Goal: Task Accomplishment & Management: Use online tool/utility

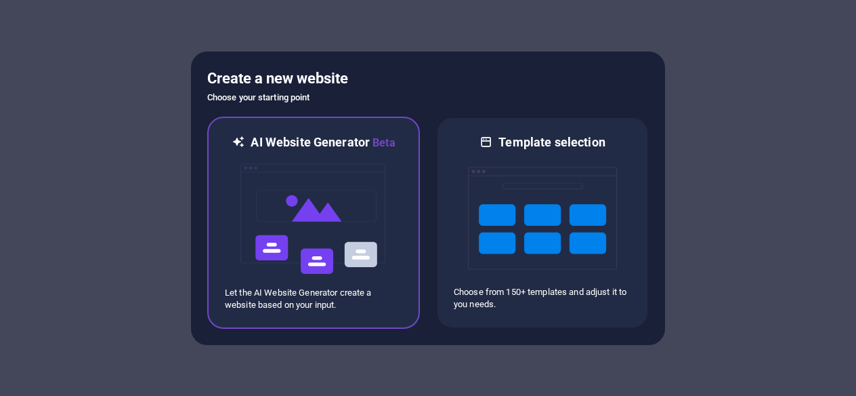
click at [378, 220] on img at bounding box center [313, 218] width 149 height 135
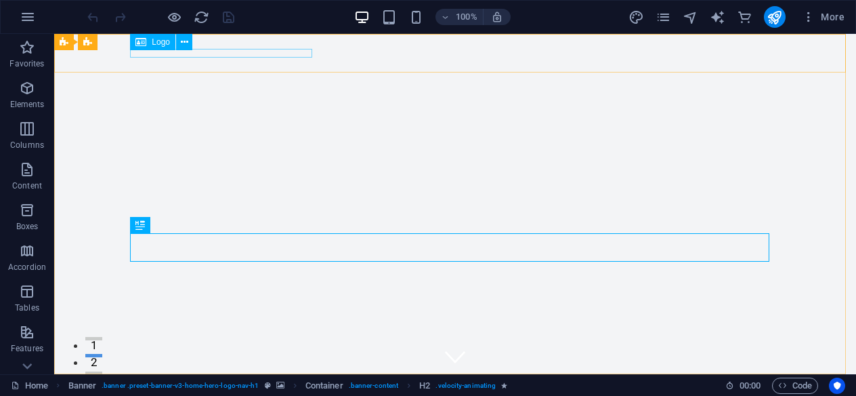
click at [156, 45] on span "Logo" at bounding box center [161, 42] width 18 height 8
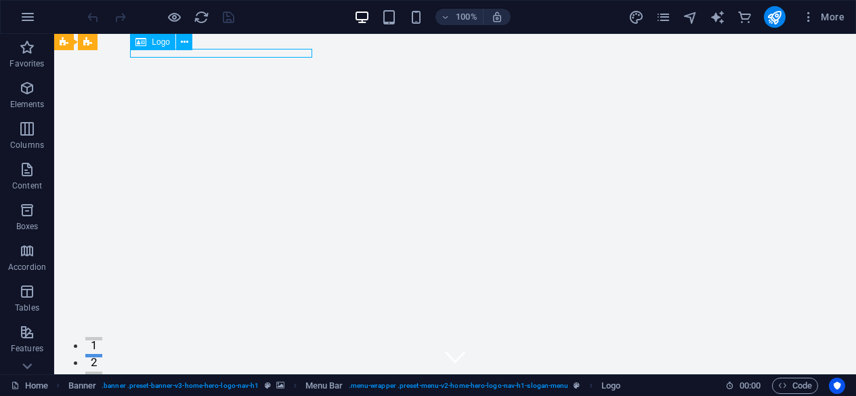
click at [161, 43] on span "Logo" at bounding box center [161, 42] width 18 height 8
click at [181, 43] on icon at bounding box center [184, 42] width 7 height 14
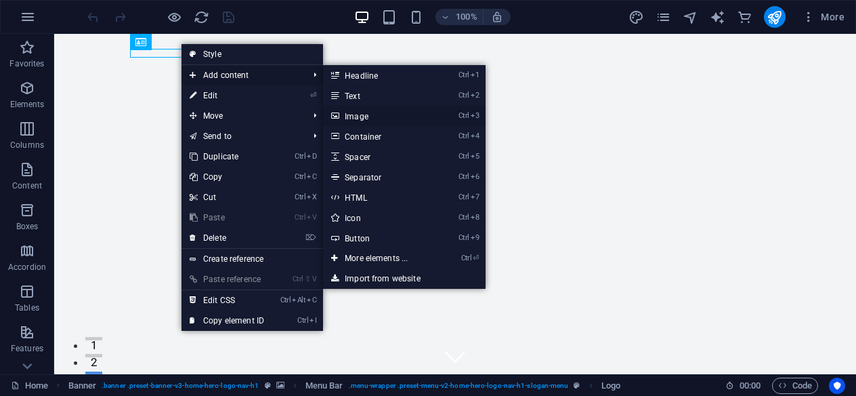
click at [383, 112] on link "Ctrl 3 Image" at bounding box center [379, 116] width 112 height 20
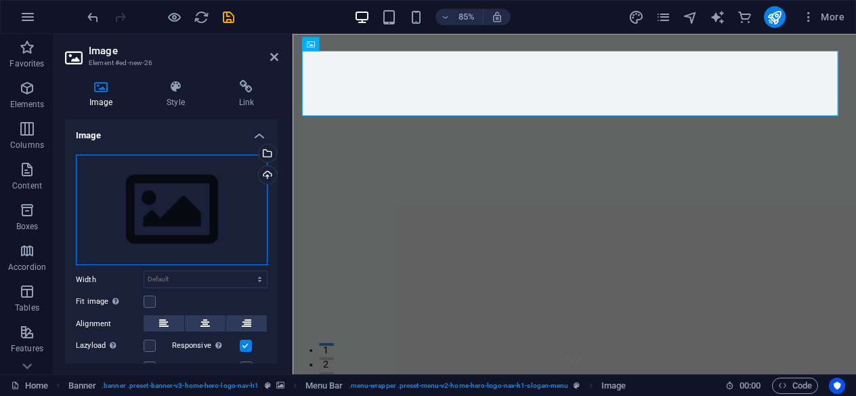
click at [169, 217] on div "Drag files here, click to choose files or select files from Files or our free s…" at bounding box center [172, 209] width 192 height 111
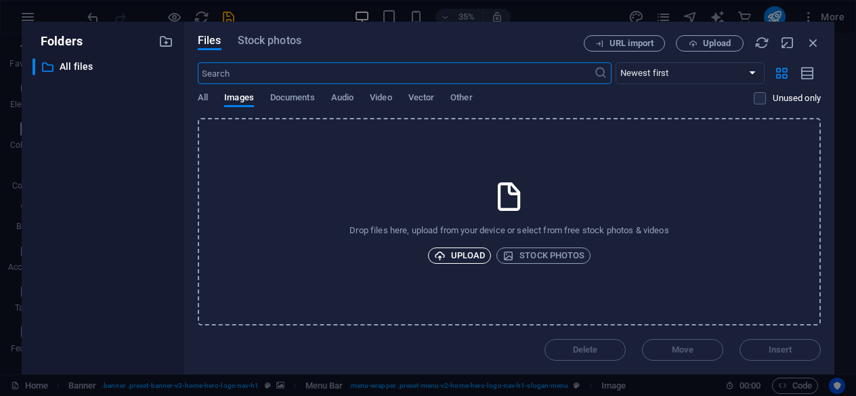
click at [474, 259] on span "Upload" at bounding box center [459, 255] width 51 height 16
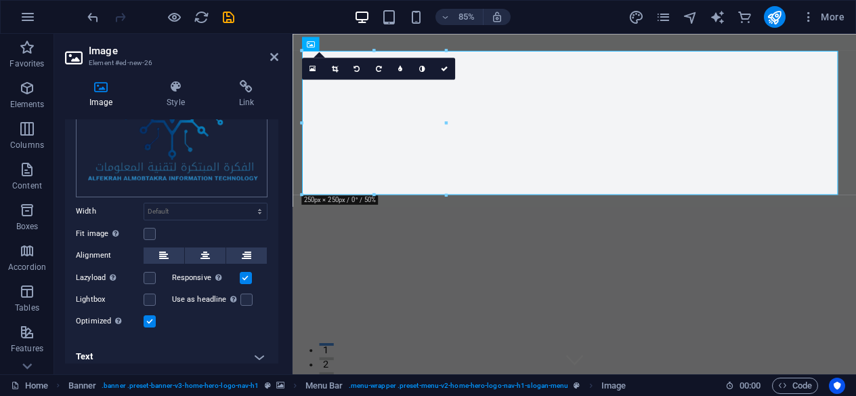
scroll to position [155, 0]
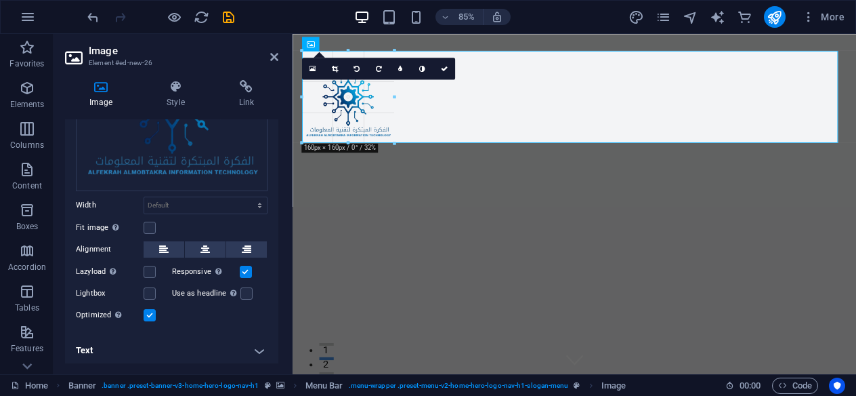
drag, startPoint x: 445, startPoint y: 195, endPoint x: 114, endPoint y: 116, distance: 339.9
type input "160"
select select "px"
click at [394, 141] on div at bounding box center [394, 143] width 7 height 7
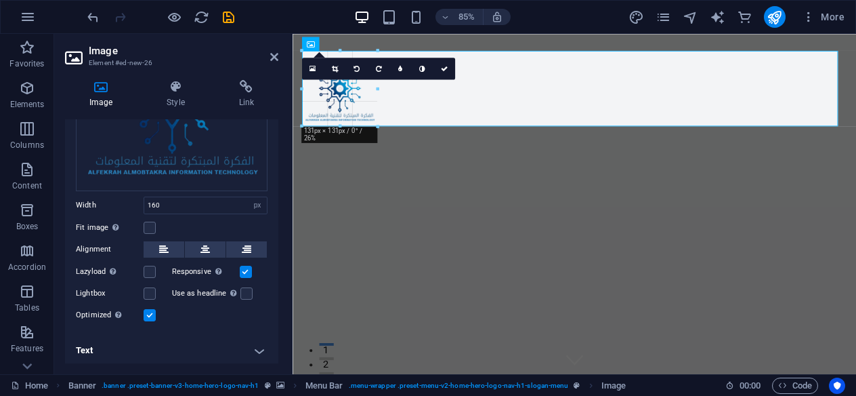
drag, startPoint x: 394, startPoint y: 142, endPoint x: 364, endPoint y: 120, distance: 37.4
type input "131"
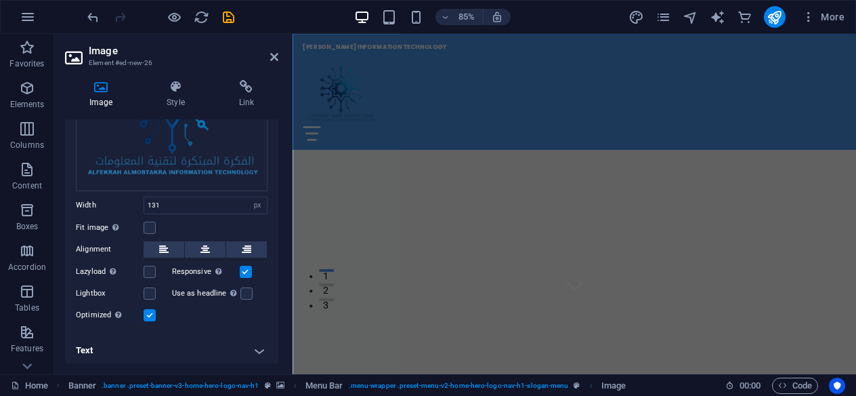
scroll to position [203, 0]
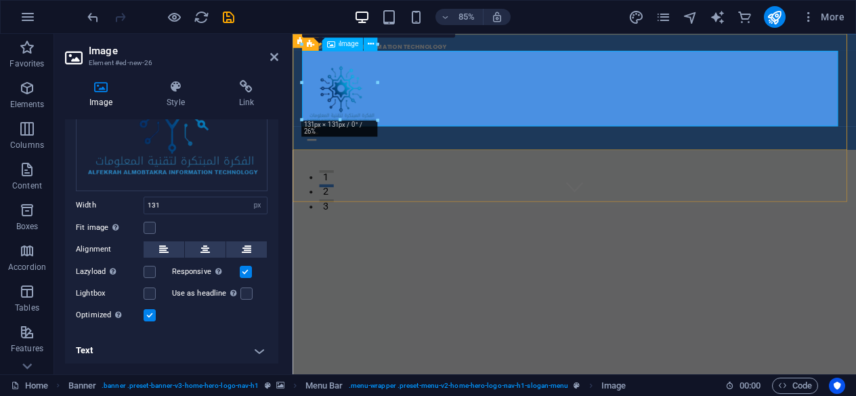
click at [855, 114] on figure at bounding box center [624, 98] width 639 height 89
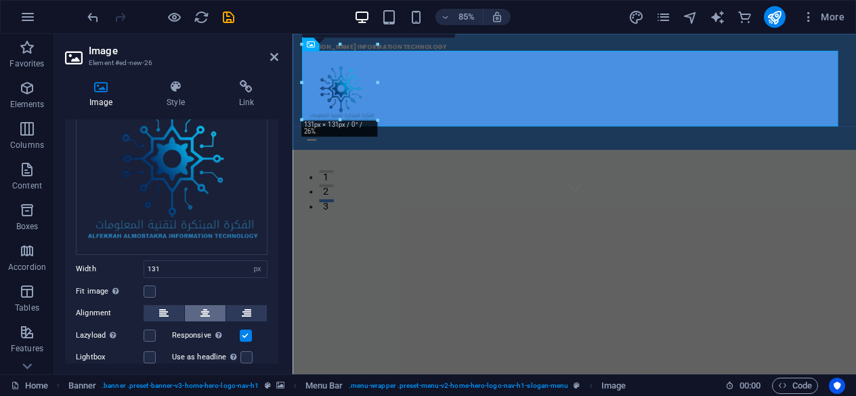
scroll to position [155, 0]
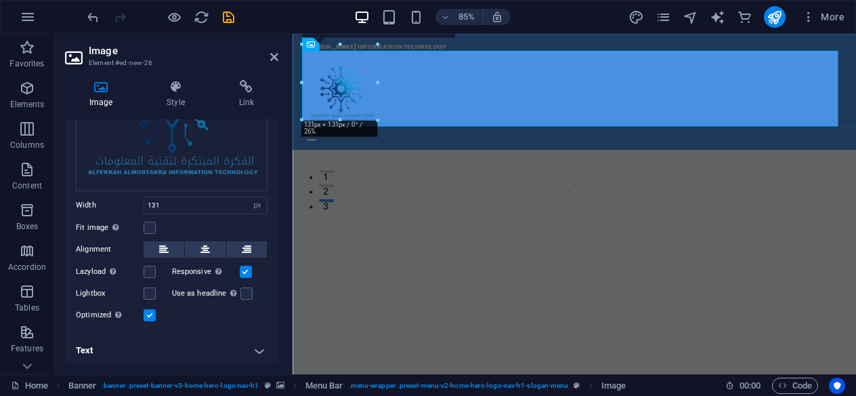
click at [244, 266] on label at bounding box center [246, 271] width 12 height 12
click at [0, 0] on input "Responsive Automatically load retina image and smartphone optimized sizes." at bounding box center [0, 0] width 0 height 0
click at [244, 266] on label at bounding box center [246, 271] width 12 height 12
click at [0, 0] on input "Responsive Automatically load retina image and smartphone optimized sizes." at bounding box center [0, 0] width 0 height 0
click at [151, 312] on label at bounding box center [150, 315] width 12 height 12
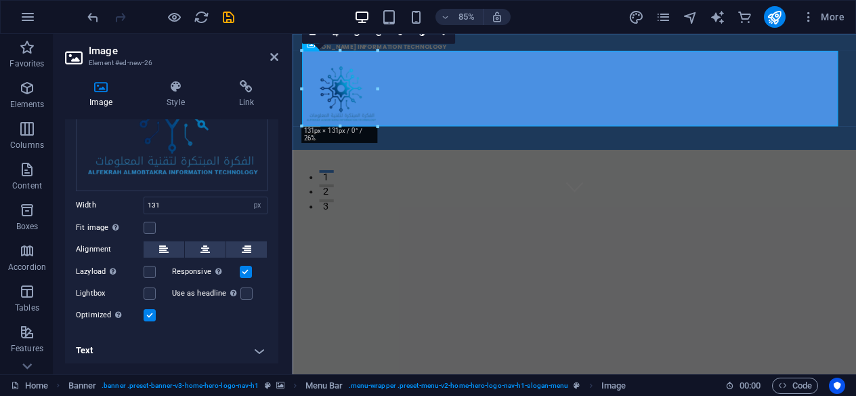
click at [0, 0] on input "Optimized Images are compressed to improve page speed." at bounding box center [0, 0] width 0 height 0
click at [151, 312] on label at bounding box center [150, 315] width 12 height 12
click at [0, 0] on input "Optimized Images are compressed to improve page speed." at bounding box center [0, 0] width 0 height 0
click at [253, 344] on h4 "Text" at bounding box center [171, 350] width 213 height 33
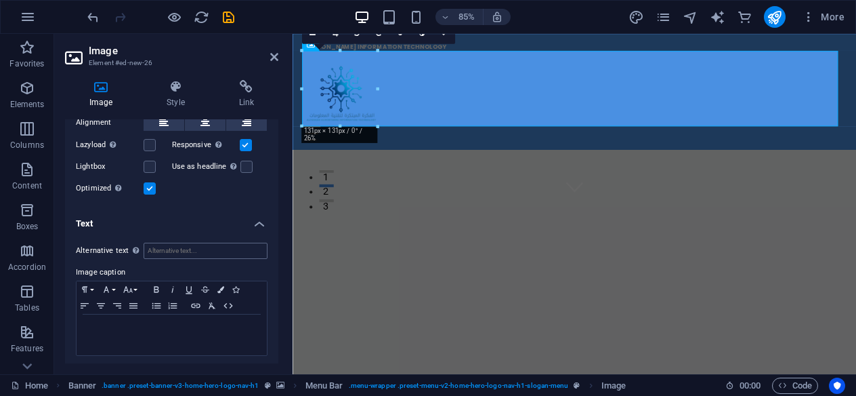
scroll to position [79, 0]
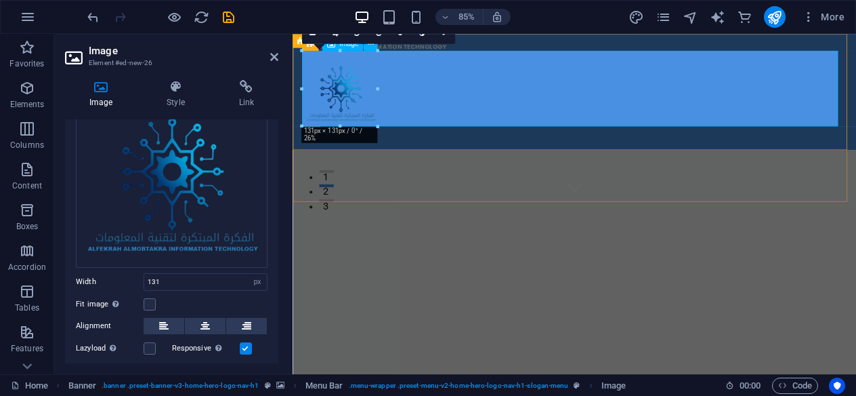
click at [855, 71] on figure at bounding box center [624, 98] width 639 height 89
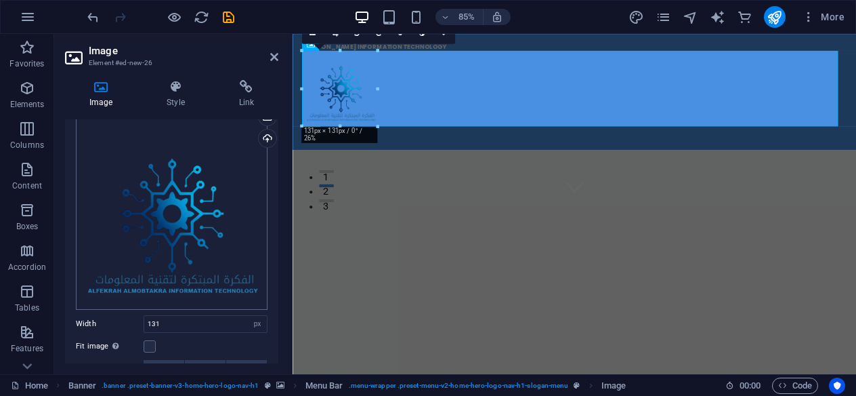
scroll to position [0, 0]
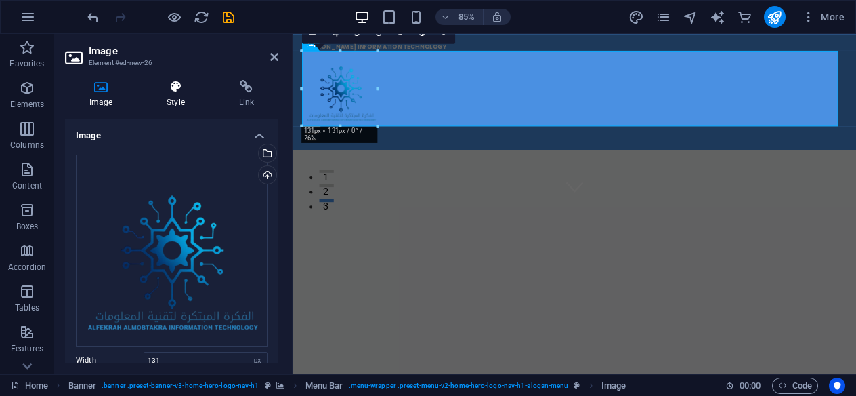
click at [187, 99] on h4 "Style" at bounding box center [178, 94] width 72 height 28
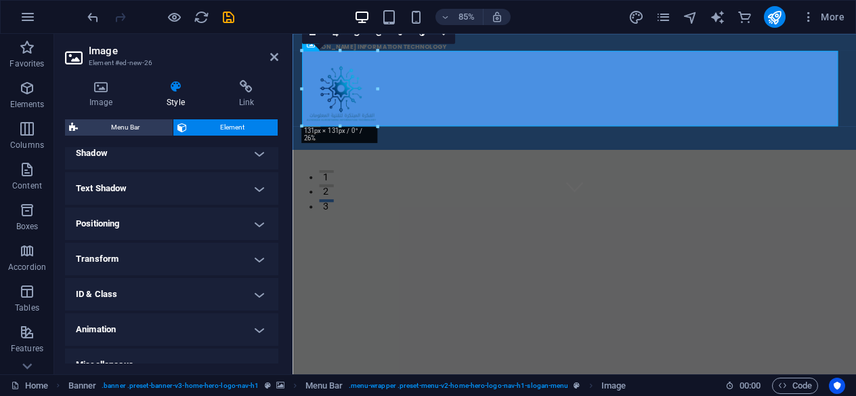
scroll to position [356, 0]
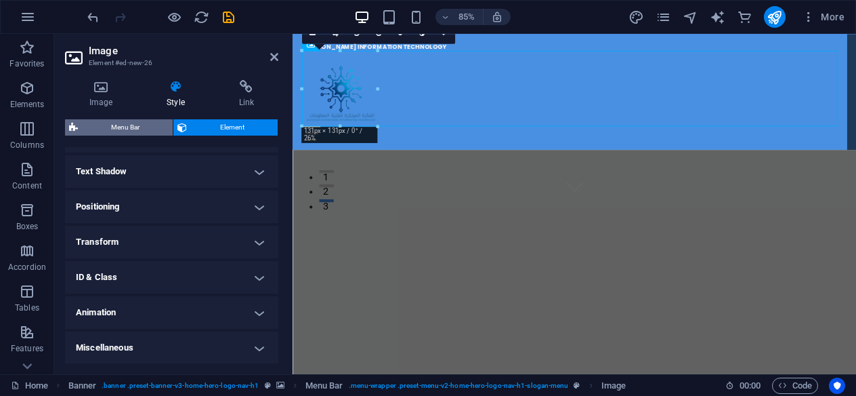
click at [140, 129] on span "Menu Bar" at bounding box center [125, 127] width 87 height 16
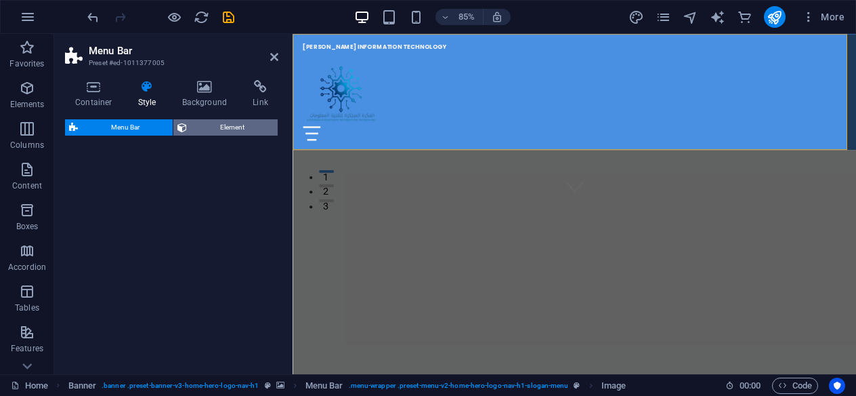
select select "rem"
select select "preset-menu-v2-home-hero-logo-nav-h1-slogan-menu"
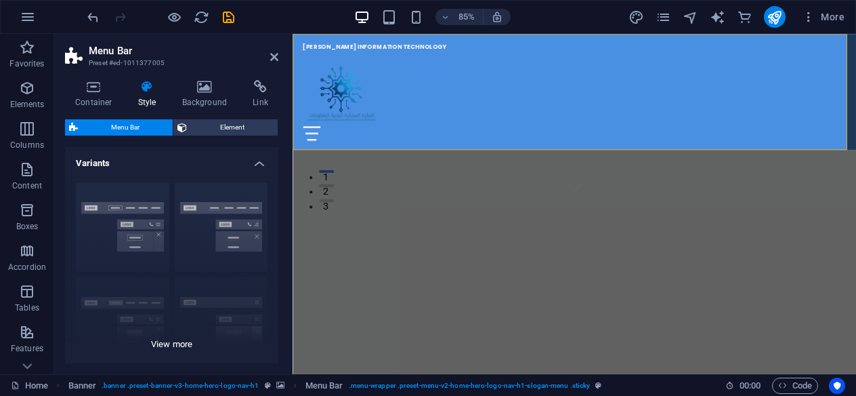
click at [114, 209] on div "Border Centered Default Fixed Loki Trigger Wide XXL" at bounding box center [171, 272] width 213 height 203
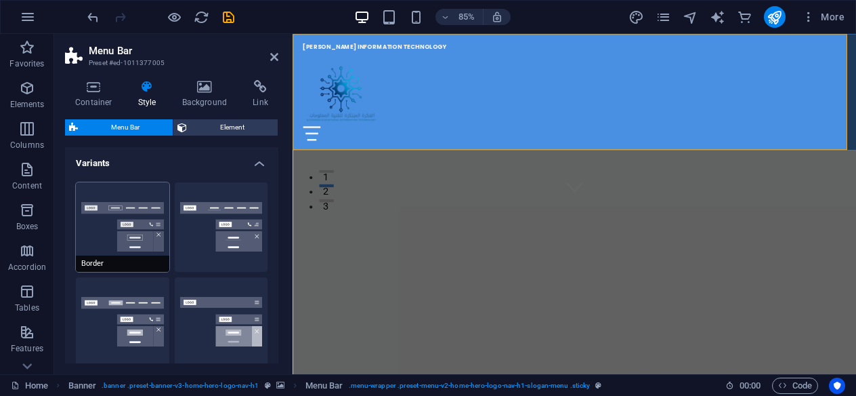
click at [146, 210] on button "Border" at bounding box center [122, 226] width 93 height 89
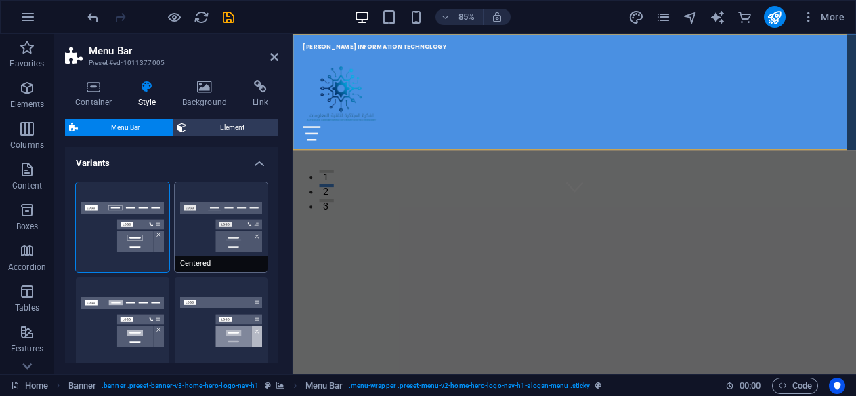
click at [217, 211] on button "Centered" at bounding box center [221, 226] width 93 height 89
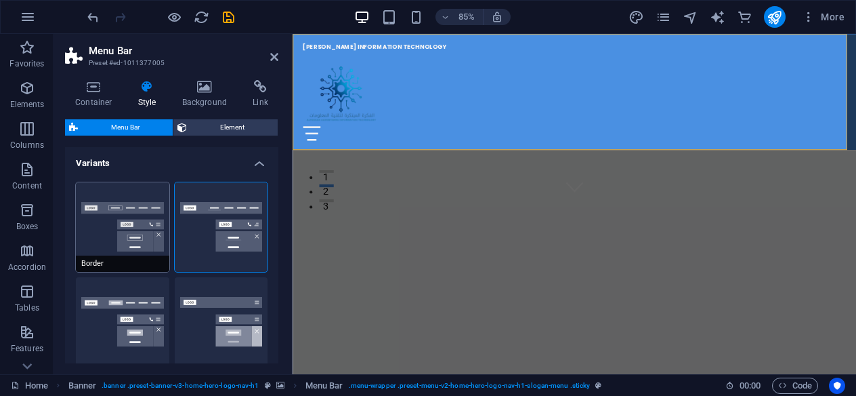
click at [132, 217] on button "Border" at bounding box center [122, 226] width 93 height 89
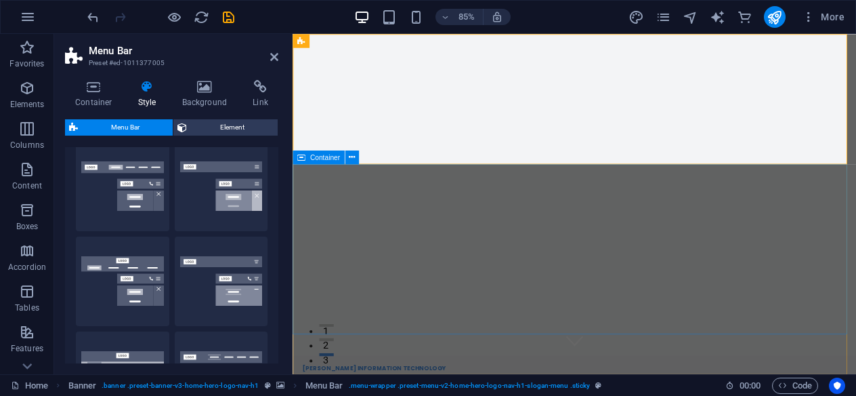
scroll to position [0, 0]
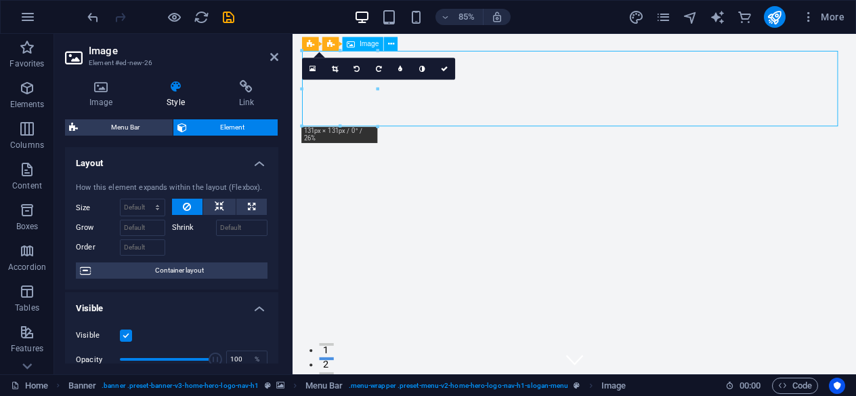
drag, startPoint x: 933, startPoint y: 138, endPoint x: 901, endPoint y: 131, distance: 32.7
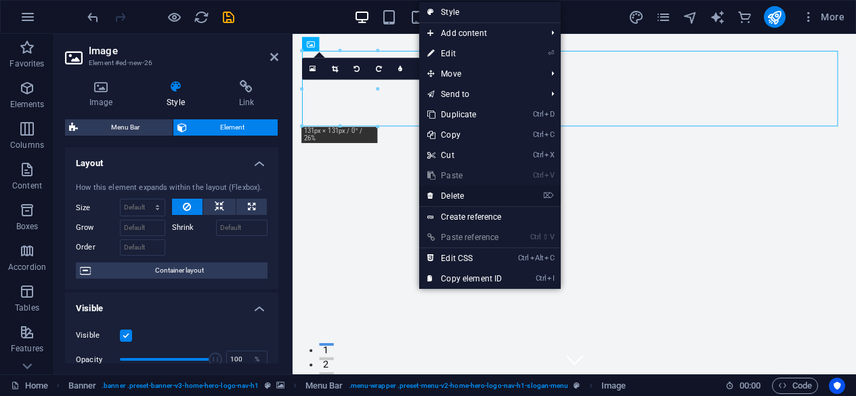
click at [477, 192] on link "⌦ Delete" at bounding box center [464, 196] width 91 height 20
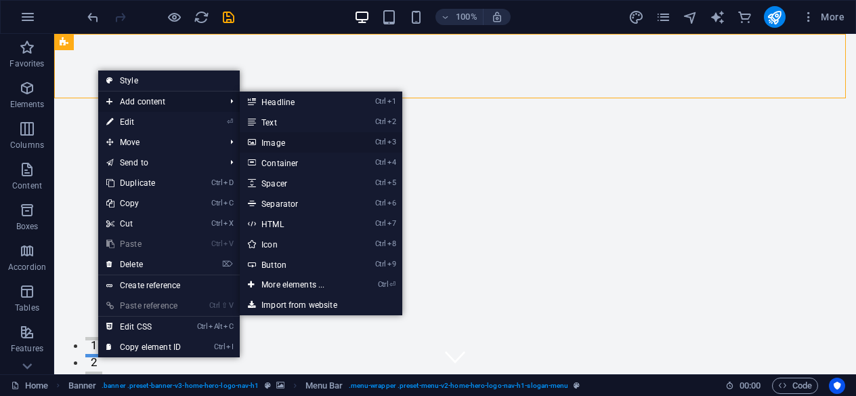
click at [301, 140] on link "Ctrl 3 Image" at bounding box center [296, 142] width 112 height 20
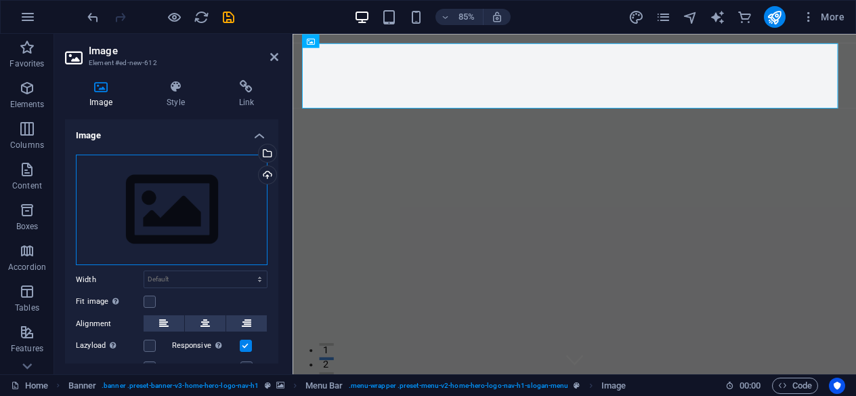
click at [182, 226] on div "Drag files here, click to choose files or select files from Files or our free s…" at bounding box center [172, 209] width 192 height 111
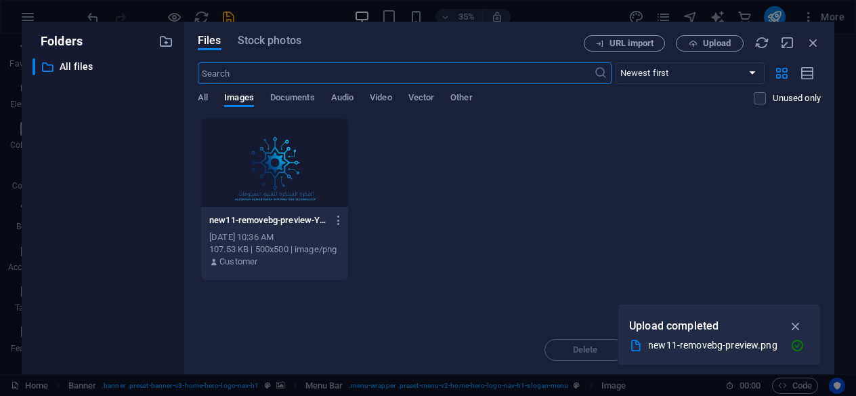
click at [236, 191] on div at bounding box center [274, 163] width 147 height 88
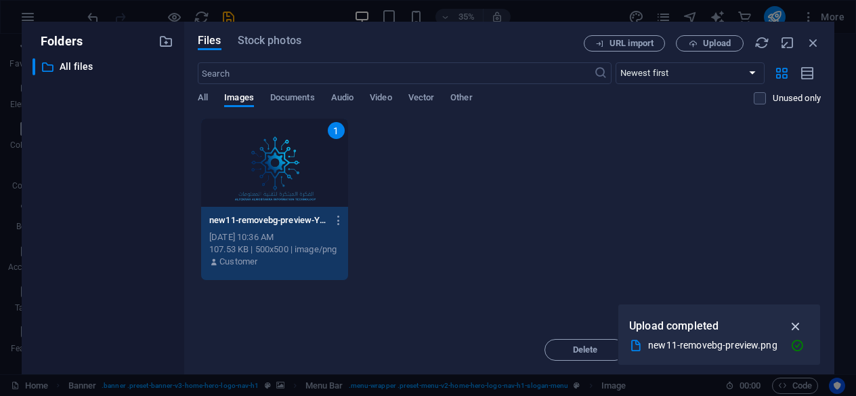
click at [801, 324] on icon "button" at bounding box center [796, 325] width 16 height 15
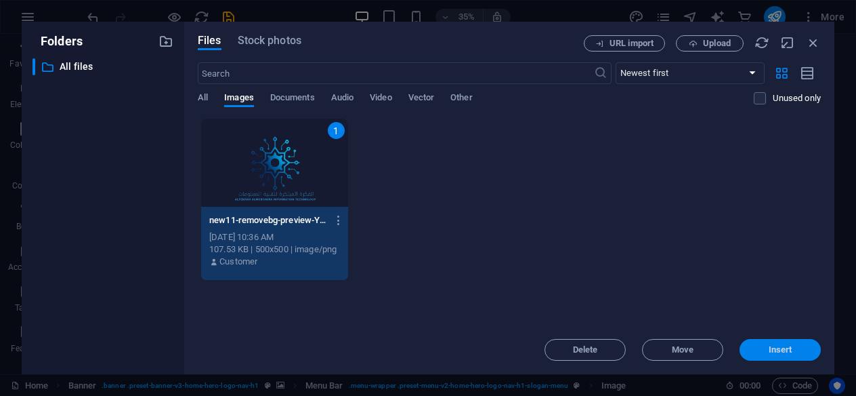
click at [771, 355] on button "Insert" at bounding box center [780, 350] width 81 height 22
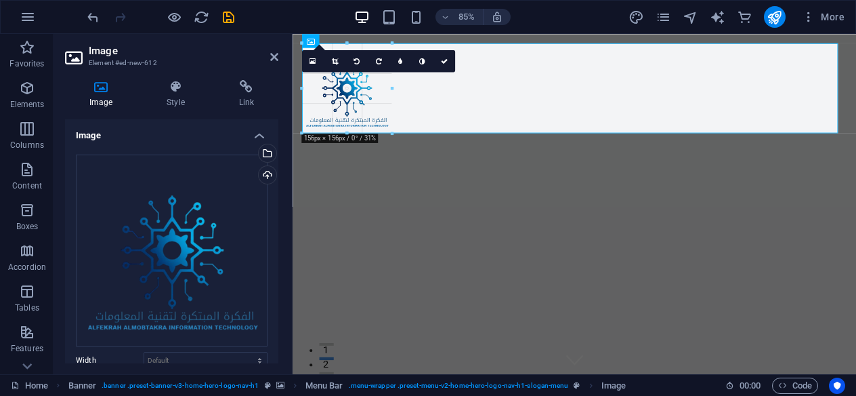
drag, startPoint x: 446, startPoint y: 185, endPoint x: 83, endPoint y: 102, distance: 372.5
type input "156"
select select "px"
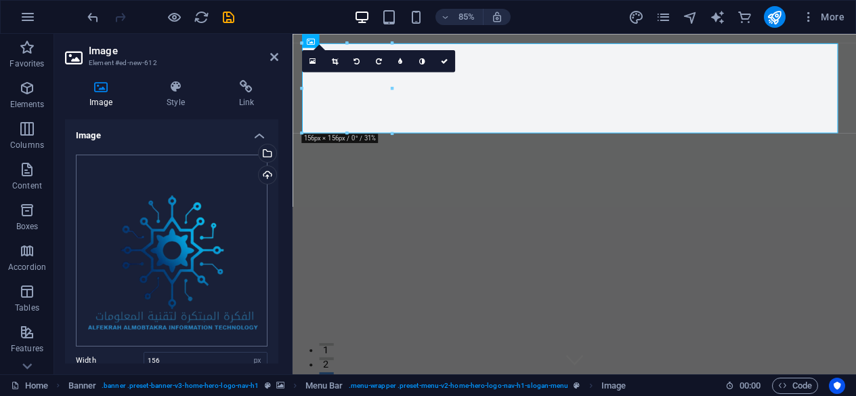
scroll to position [155, 0]
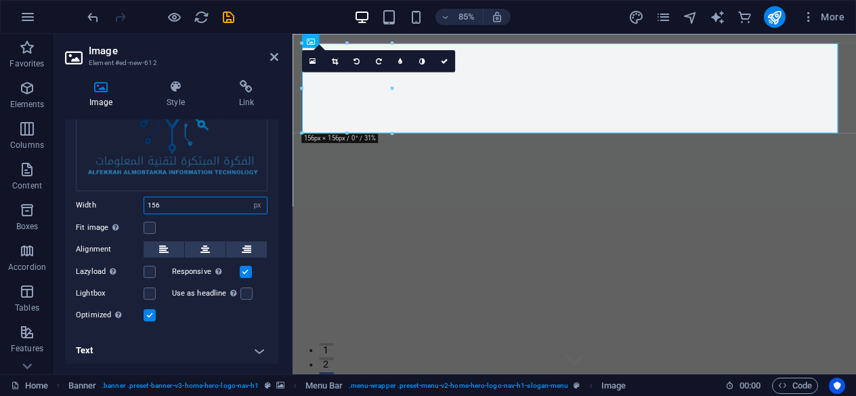
click at [190, 198] on input "156" at bounding box center [205, 205] width 123 height 16
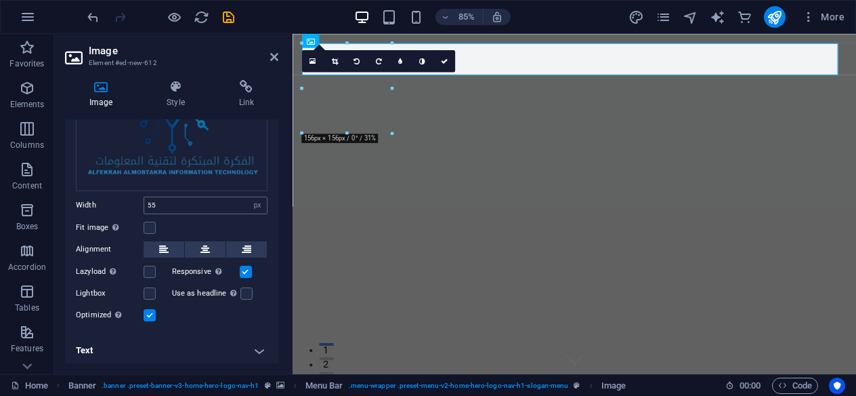
type input "156"
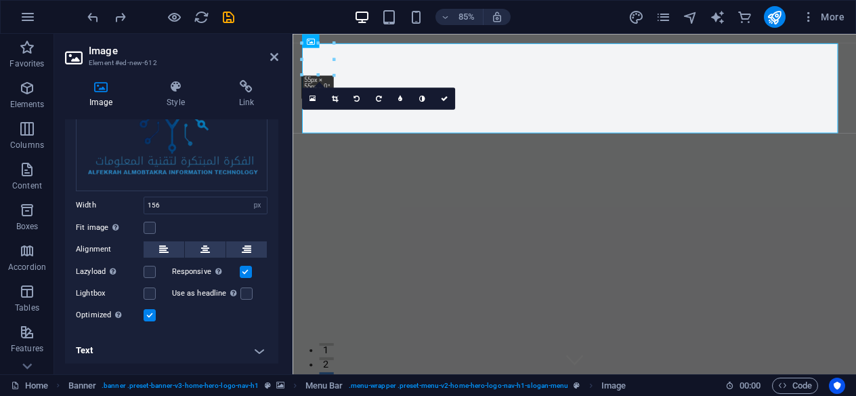
click at [182, 108] on div "Image Style Link Image Drag files here, click to choose files or select files f…" at bounding box center [171, 221] width 213 height 283
click at [180, 102] on h4 "Style" at bounding box center [178, 94] width 72 height 28
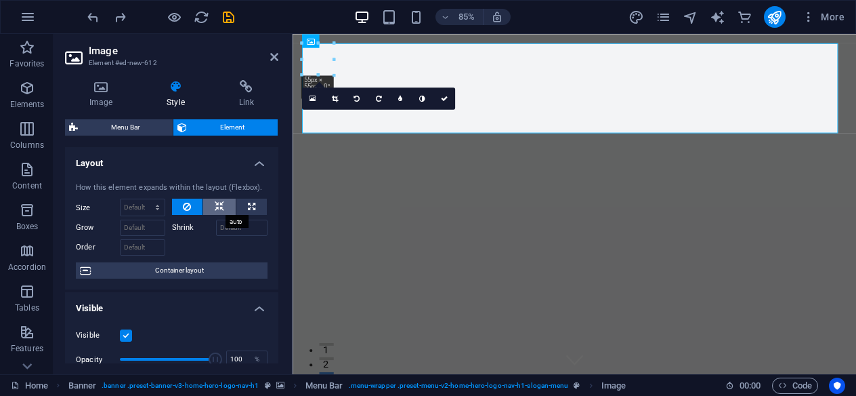
click at [215, 204] on icon at bounding box center [219, 206] width 9 height 16
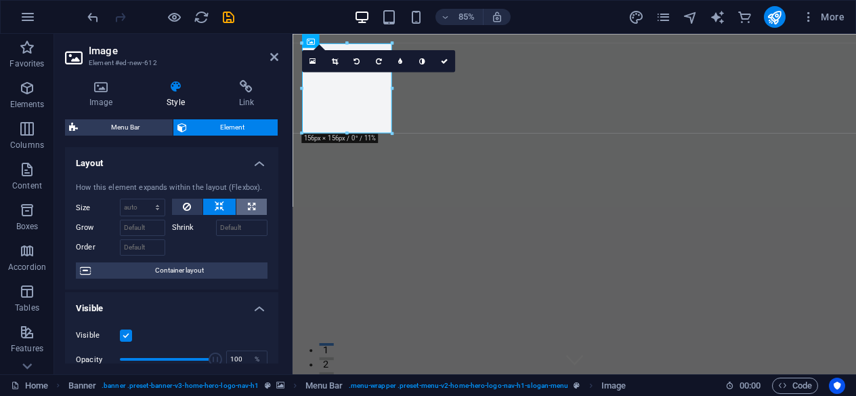
click at [248, 207] on icon at bounding box center [251, 206] width 7 height 16
type input "100"
select select "%"
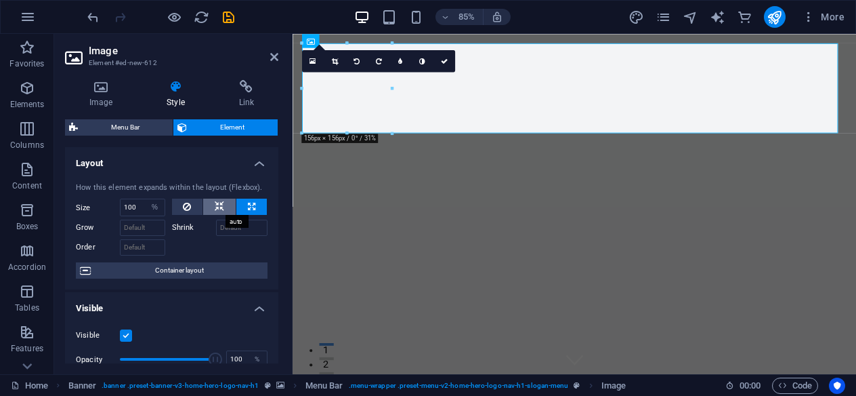
click at [215, 207] on icon at bounding box center [219, 206] width 9 height 16
select select "DISABLED_OPTION_VALUE"
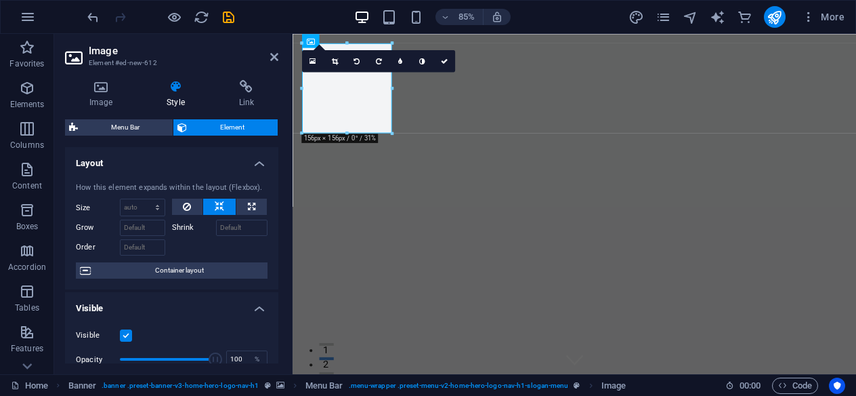
click at [125, 334] on label at bounding box center [126, 335] width 12 height 12
click at [0, 0] on input "Visible" at bounding box center [0, 0] width 0 height 0
click at [125, 334] on label at bounding box center [126, 335] width 12 height 12
click at [0, 0] on input "Visible" at bounding box center [0, 0] width 0 height 0
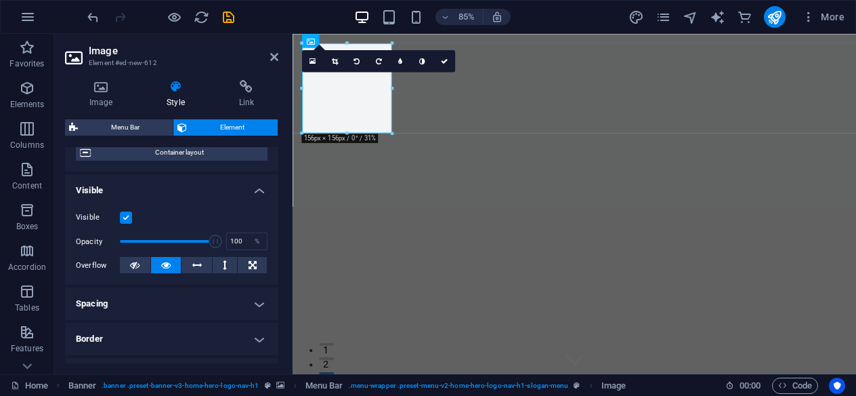
scroll to position [135, 0]
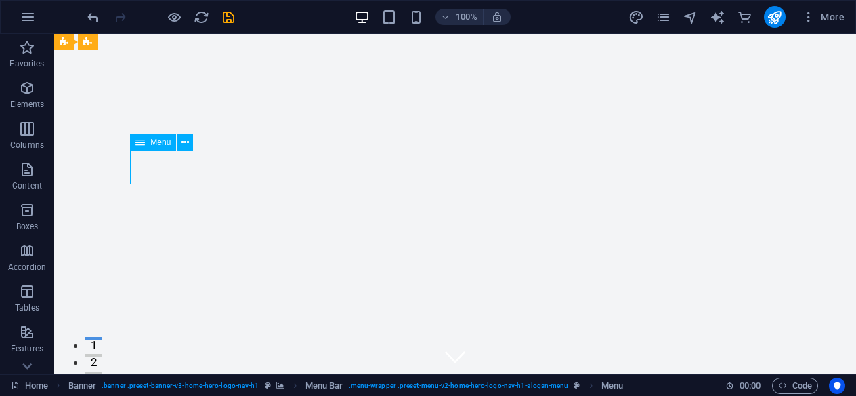
select select
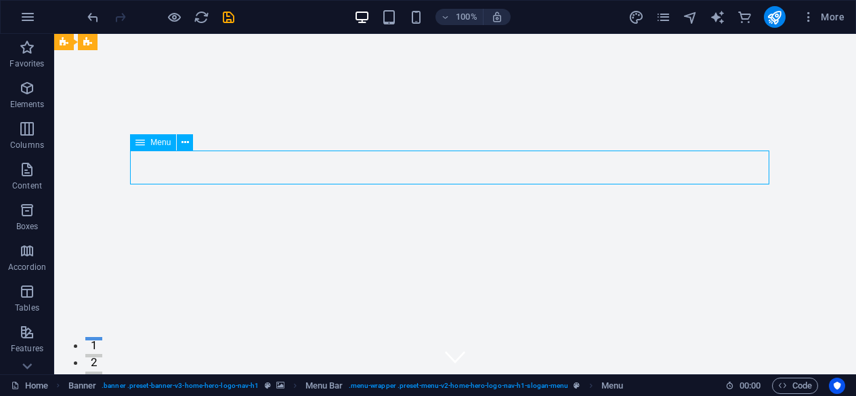
select select
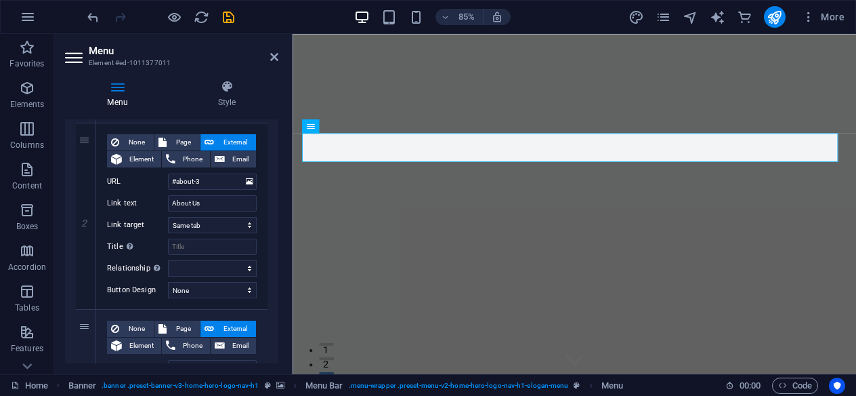
scroll to position [339, 0]
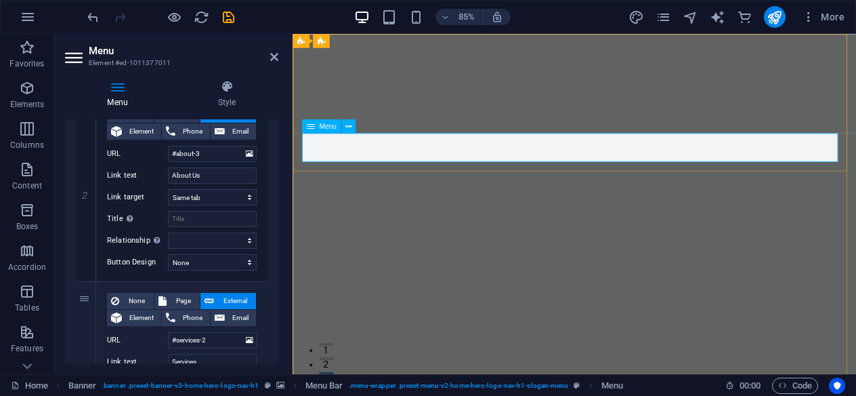
click at [310, 124] on icon at bounding box center [310, 126] width 8 height 14
click at [345, 127] on icon at bounding box center [348, 126] width 6 height 12
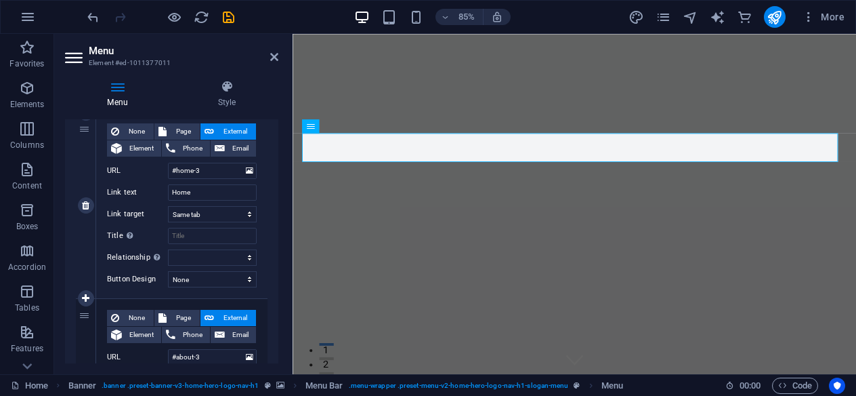
scroll to position [0, 0]
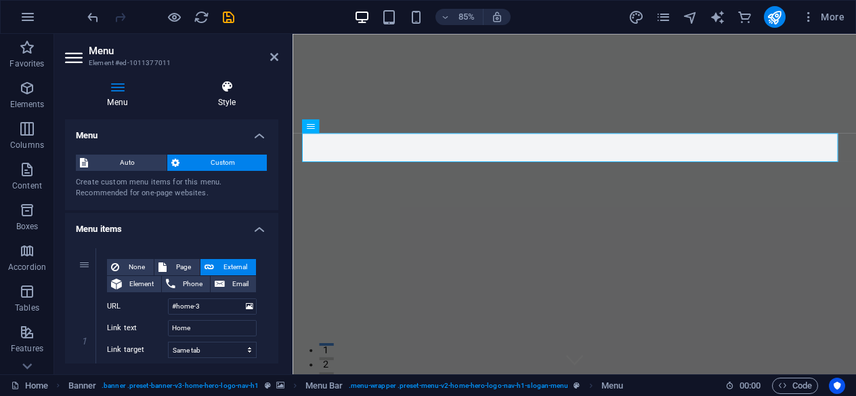
click at [212, 100] on h4 "Style" at bounding box center [226, 94] width 103 height 28
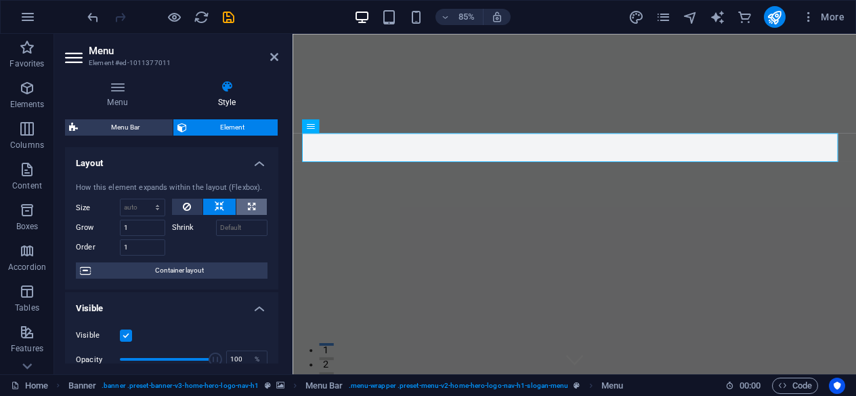
click at [251, 204] on icon at bounding box center [251, 206] width 7 height 16
type input "100"
select select "%"
click at [219, 204] on icon at bounding box center [219, 206] width 9 height 16
select select "DISABLED_OPTION_VALUE"
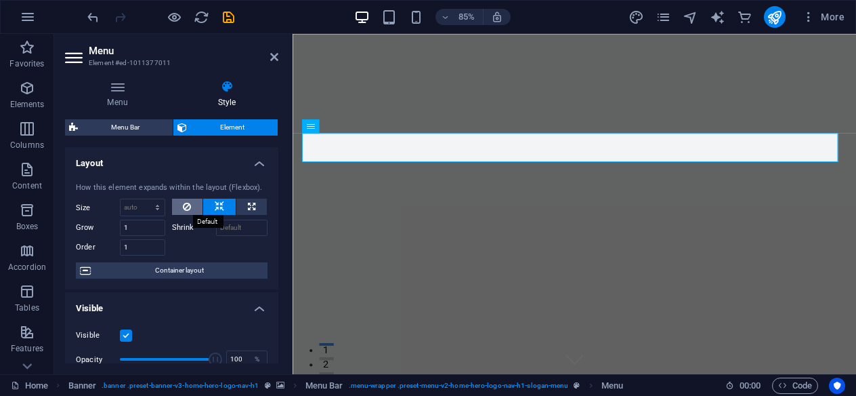
click at [188, 205] on icon at bounding box center [187, 206] width 8 height 16
click at [222, 205] on button at bounding box center [219, 206] width 33 height 16
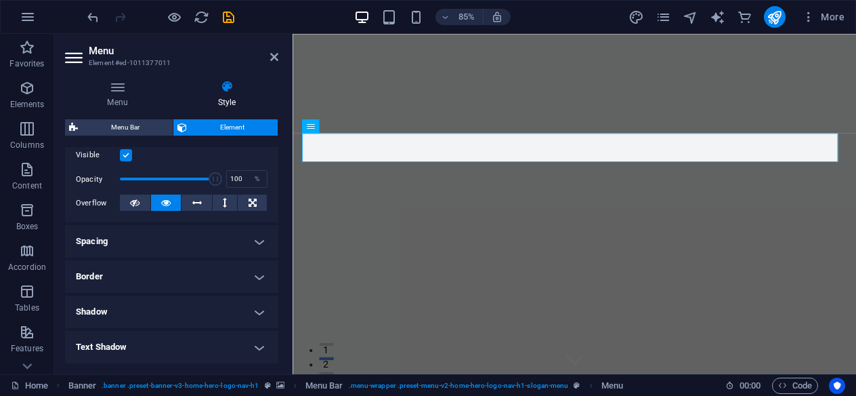
scroll to position [203, 0]
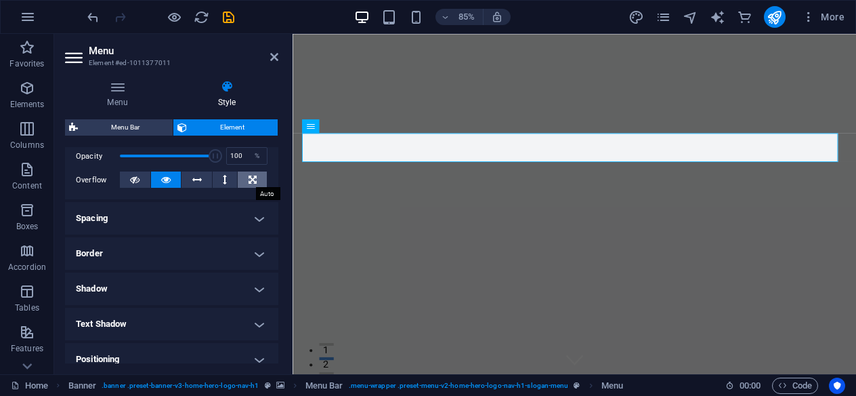
click at [244, 184] on button at bounding box center [252, 179] width 29 height 16
click at [170, 182] on button at bounding box center [166, 179] width 30 height 16
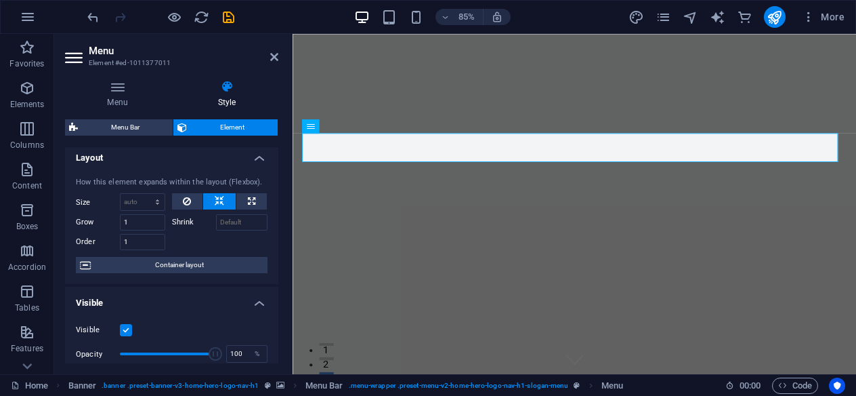
scroll to position [0, 0]
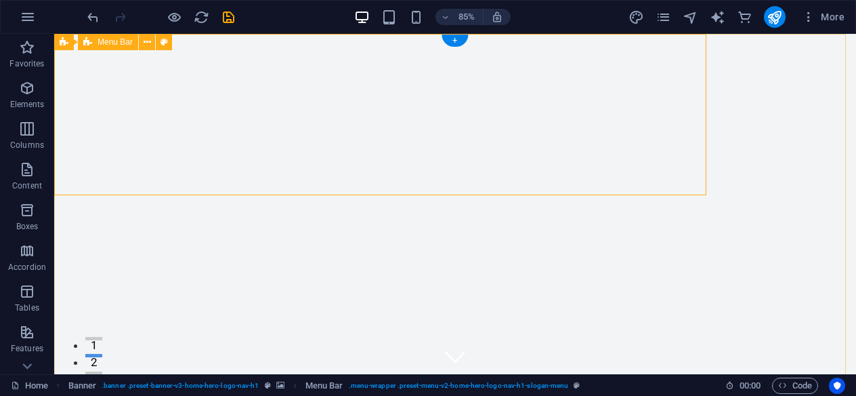
select select "rem"
select select "preset-menu-v2-home-hero-logo-nav-h1-slogan-menu"
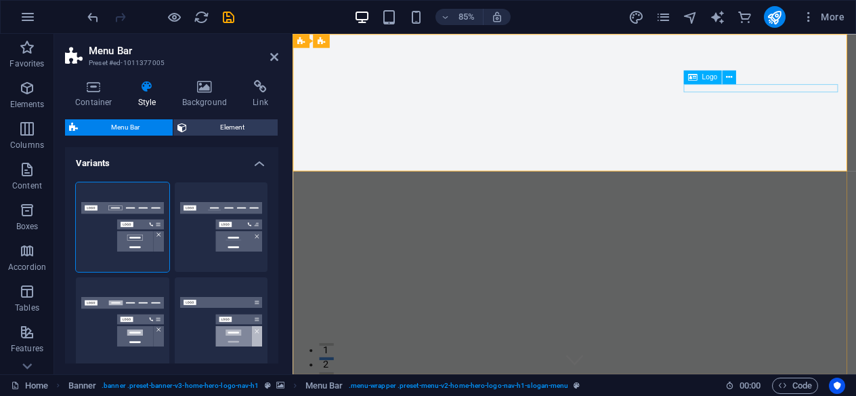
click at [726, 78] on icon at bounding box center [729, 77] width 6 height 12
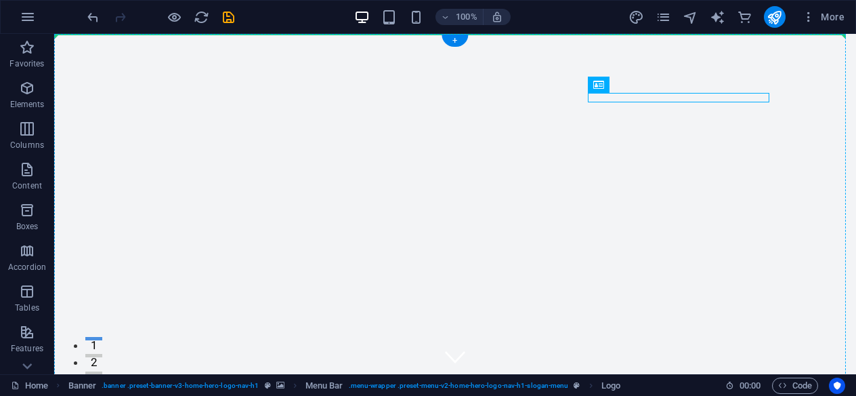
drag, startPoint x: 589, startPoint y: 94, endPoint x: 412, endPoint y: 127, distance: 180.4
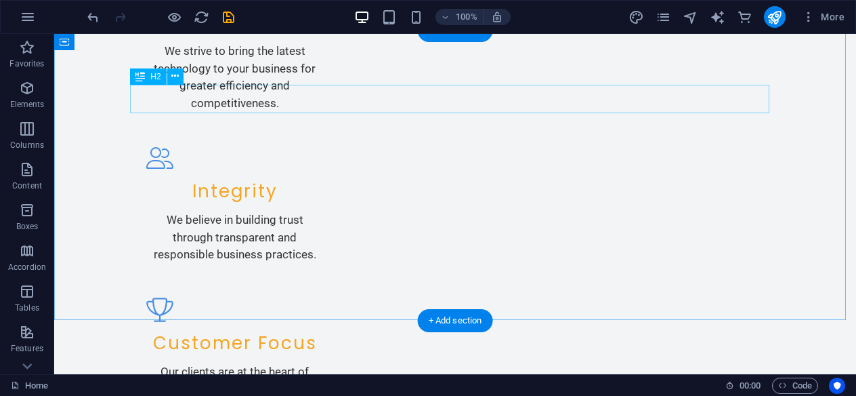
scroll to position [1964, 0]
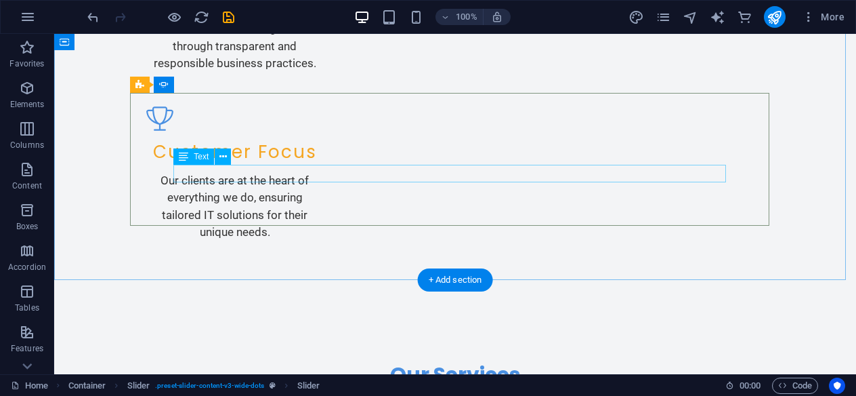
click at [196, 156] on span "Text" at bounding box center [201, 156] width 15 height 8
click at [198, 157] on span "Text" at bounding box center [201, 156] width 15 height 8
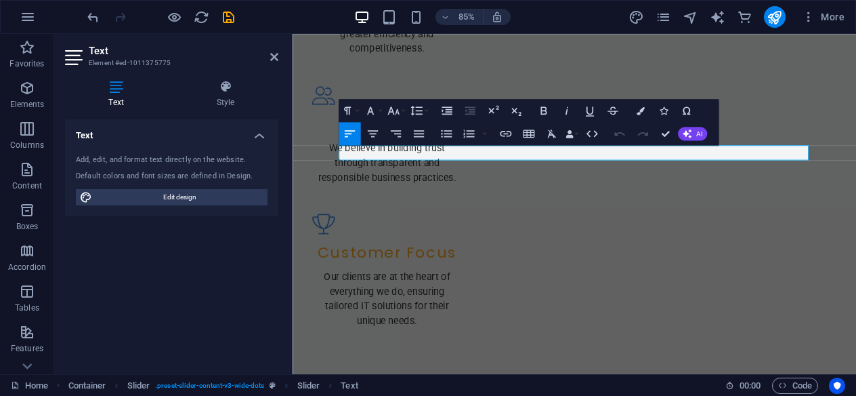
scroll to position [2087, 0]
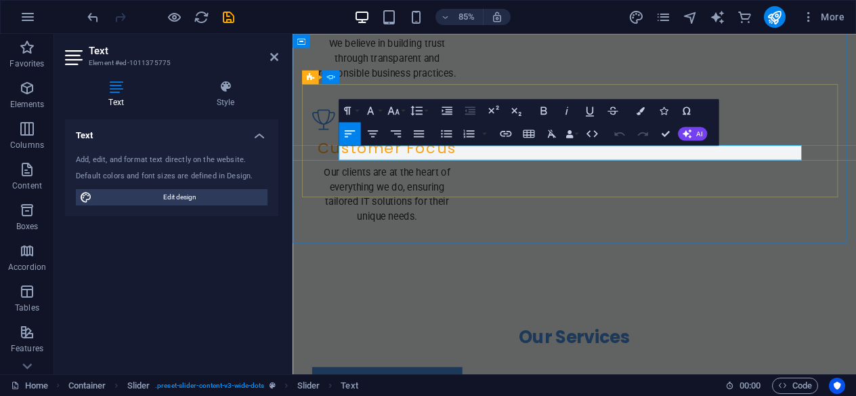
drag, startPoint x: 376, startPoint y: 173, endPoint x: 398, endPoint y: 173, distance: 22.4
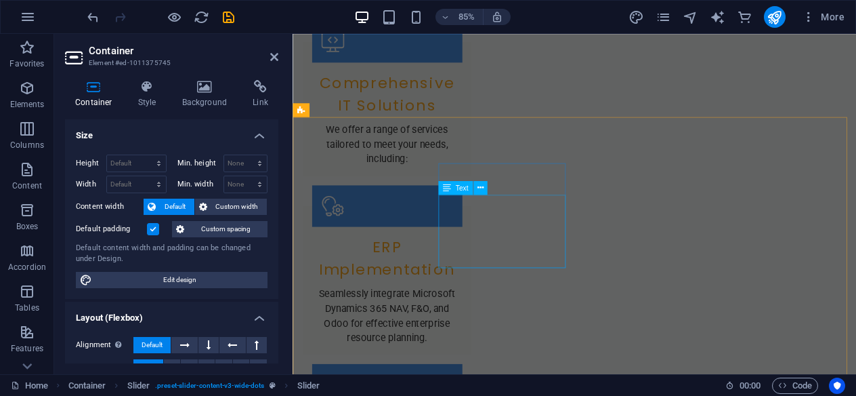
scroll to position [2629, 0]
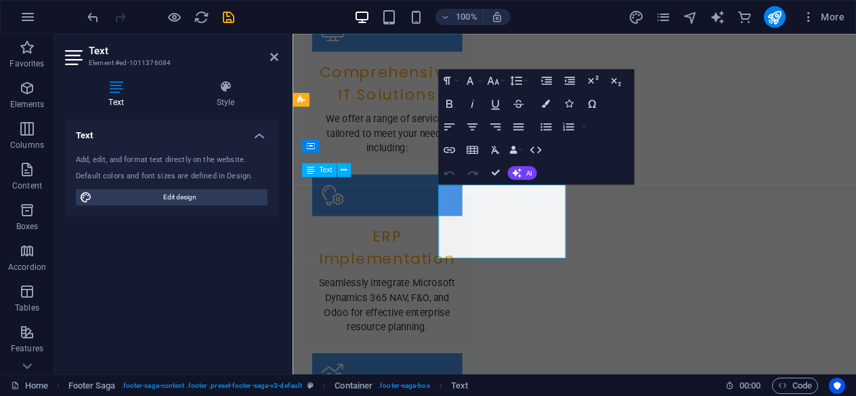
scroll to position [2629, 0]
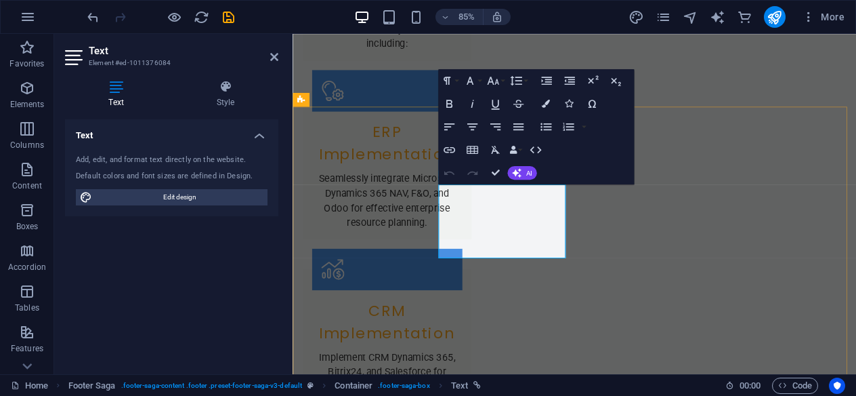
drag, startPoint x: 538, startPoint y: 234, endPoint x: 465, endPoint y: 226, distance: 73.7
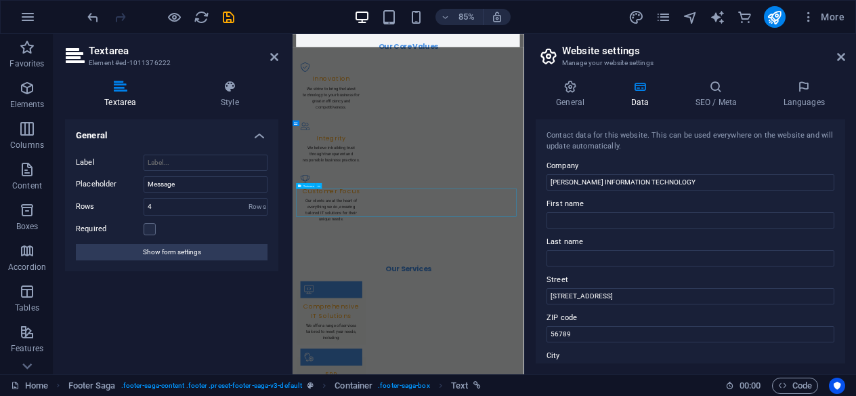
scroll to position [2641, 0]
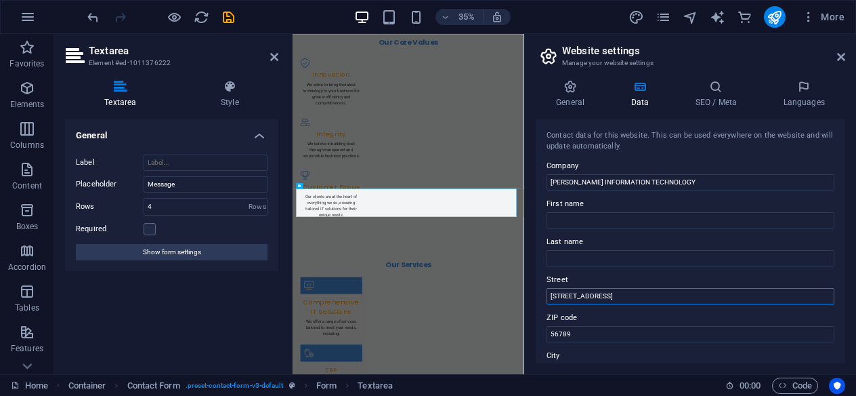
click at [622, 296] on input "1234 Technology Lane" at bounding box center [691, 296] width 288 height 16
paste input "[GEOGRAPHIC_DATA], [GEOGRAPHIC_DATA] , [GEOGRAPHIC_DATA]"
type input "[GEOGRAPHIC_DATA], [GEOGRAPHIC_DATA] , [GEOGRAPHIC_DATA]"
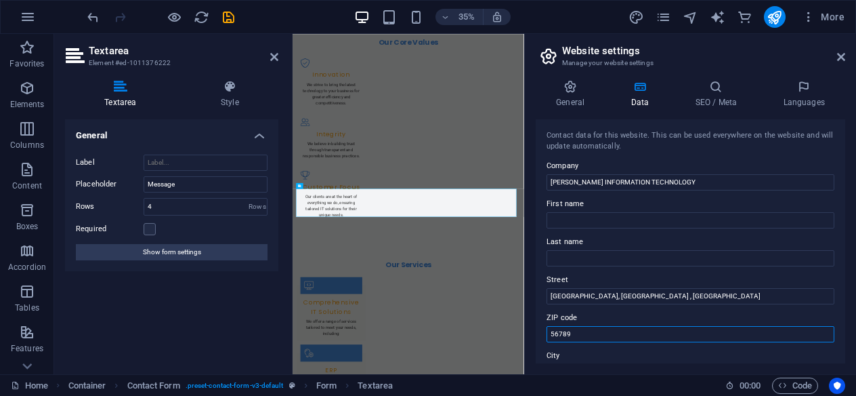
click at [620, 328] on input "56789" at bounding box center [691, 334] width 288 height 16
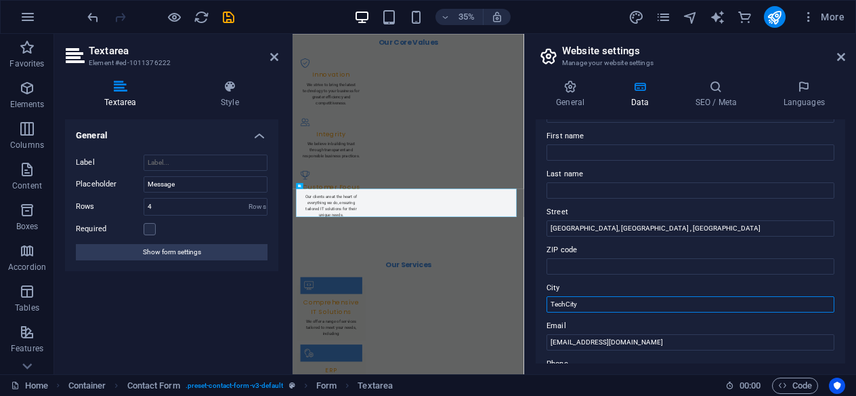
click at [605, 299] on input "TechCity" at bounding box center [691, 304] width 288 height 16
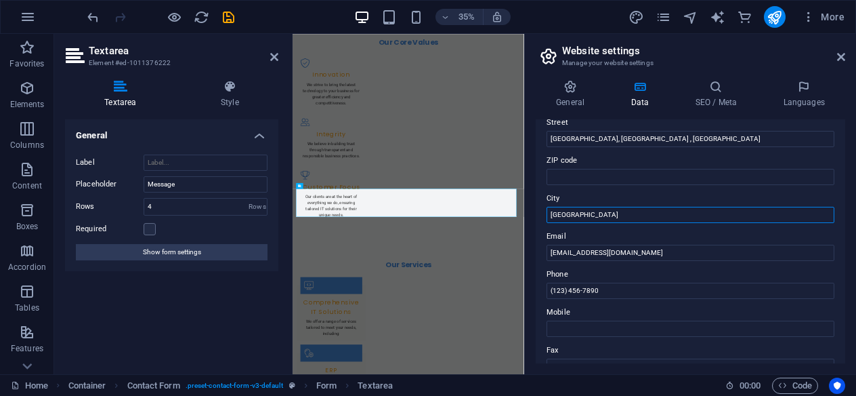
scroll to position [203, 0]
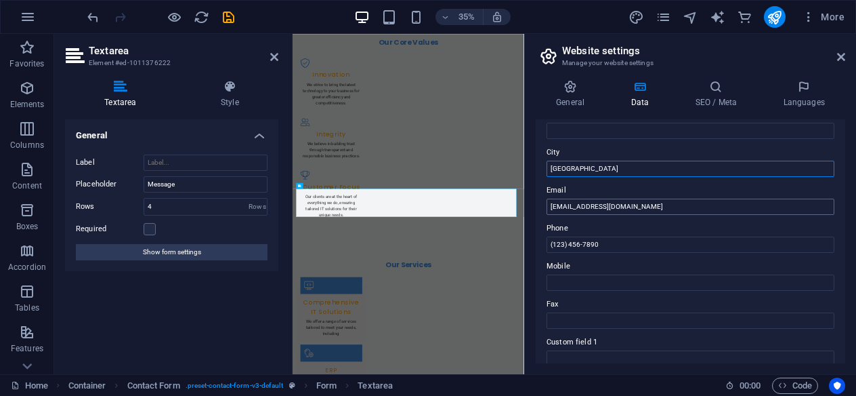
type input "[GEOGRAPHIC_DATA]"
click at [616, 203] on input "info@alfekrah.com" at bounding box center [691, 206] width 288 height 16
click at [616, 204] on input "info@alfekrah.com" at bounding box center [691, 206] width 288 height 16
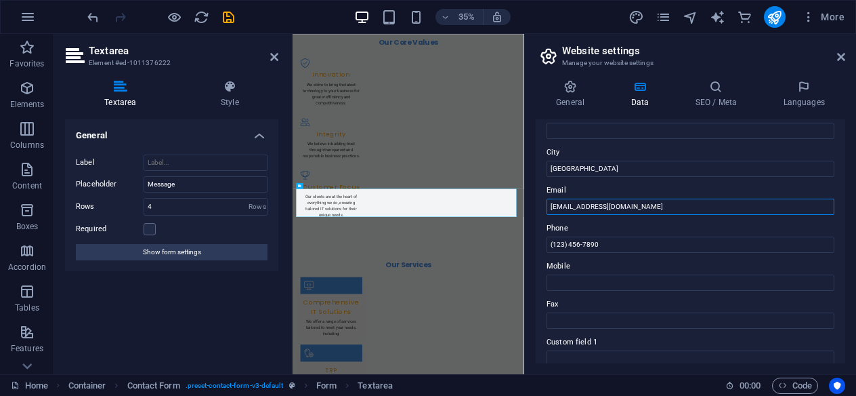
paste input "fekrahtec.ae"
type input "[EMAIL_ADDRESS][DOMAIN_NAME]"
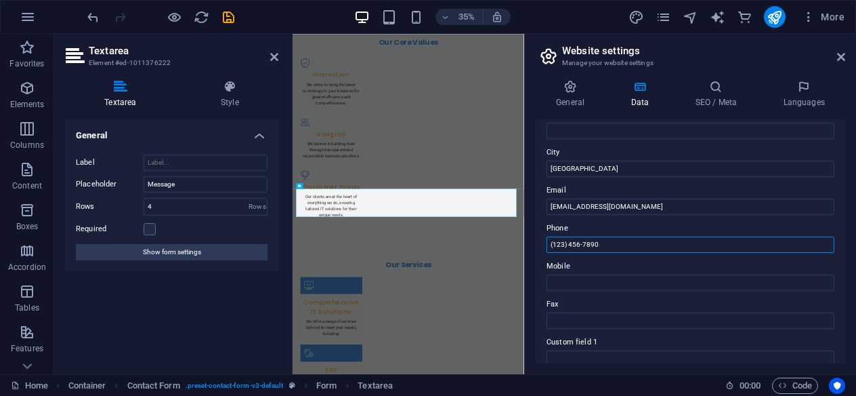
click at [614, 247] on input "(123) 456-7890" at bounding box center [691, 244] width 288 height 16
type input "[PHONE_NUMBER]"
click at [839, 148] on div "Contact data for this website. This can be used everywhere on the website and w…" at bounding box center [691, 241] width 310 height 244
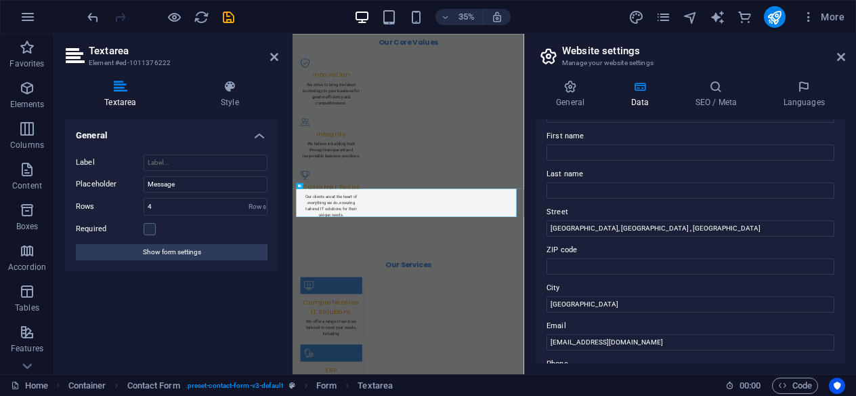
scroll to position [0, 0]
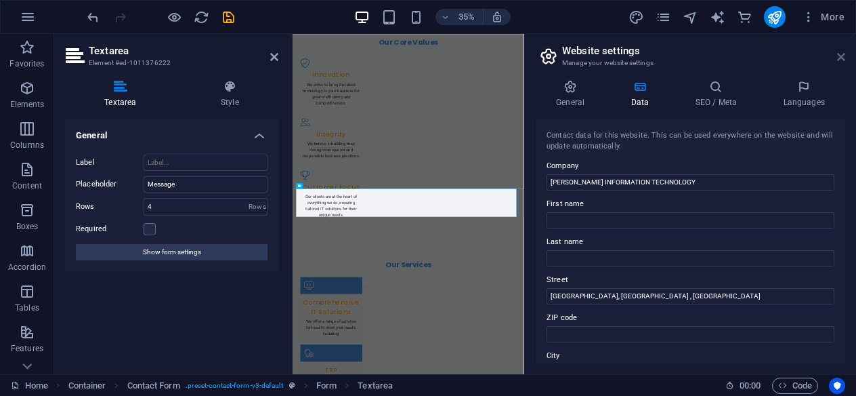
click at [843, 62] on icon at bounding box center [841, 56] width 8 height 11
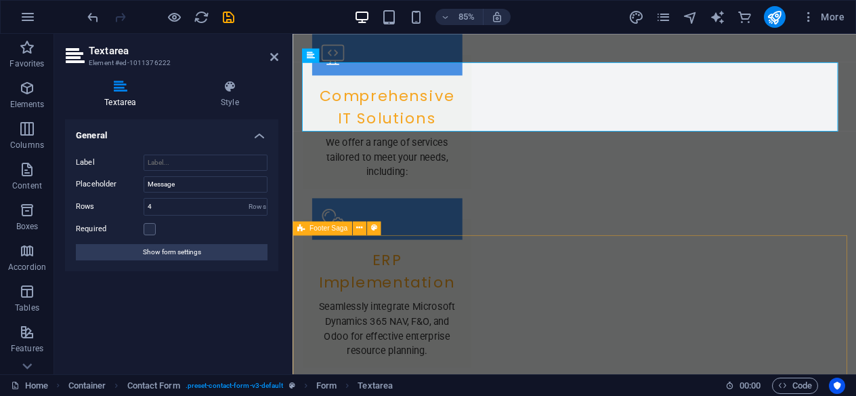
scroll to position [2555, 0]
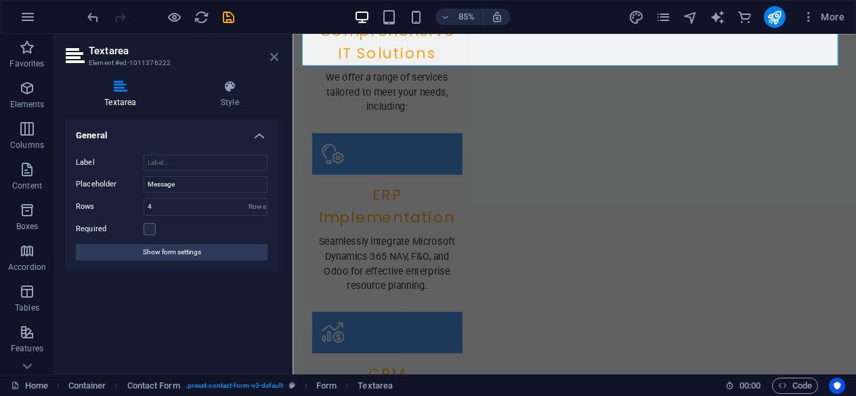
click at [278, 56] on icon at bounding box center [274, 56] width 8 height 11
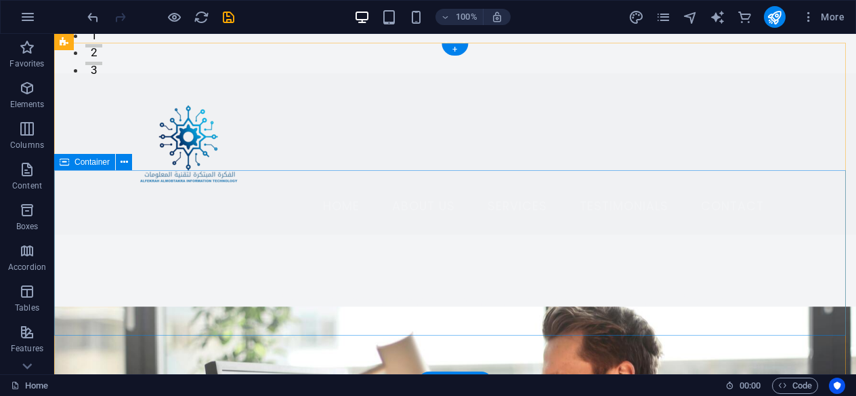
scroll to position [0, 0]
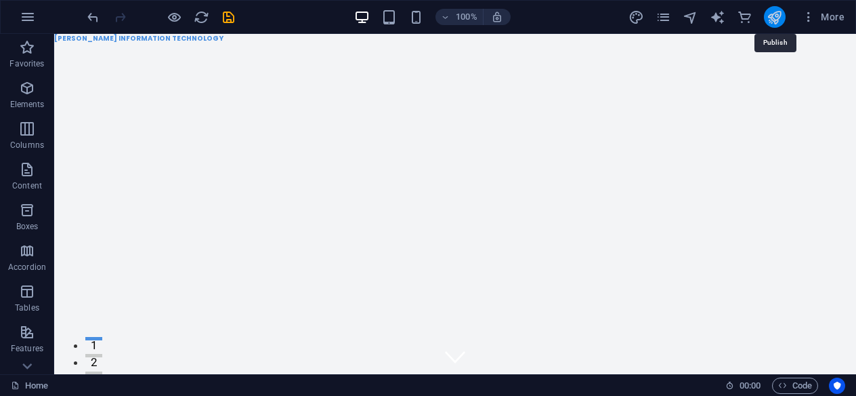
click at [774, 17] on icon "publish" at bounding box center [775, 17] width 16 height 16
checkbox input "false"
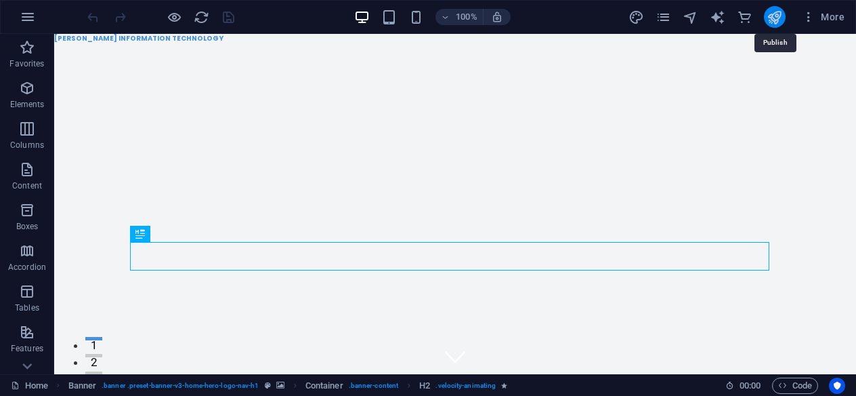
click at [767, 18] on icon "publish" at bounding box center [775, 17] width 16 height 16
click at [205, 20] on icon "reload" at bounding box center [202, 17] width 16 height 16
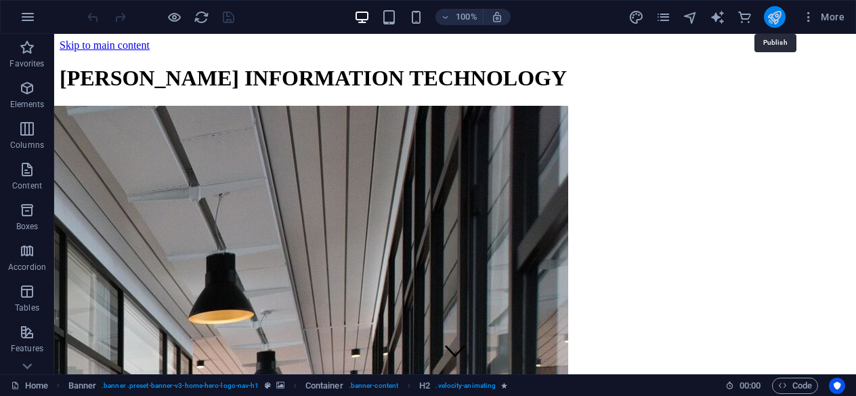
click at [777, 20] on icon "publish" at bounding box center [775, 17] width 16 height 16
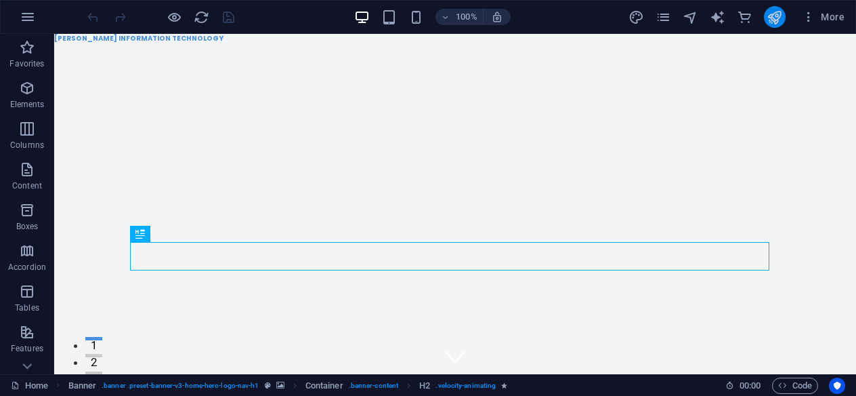
click at [765, 12] on button "publish" at bounding box center [775, 17] width 22 height 22
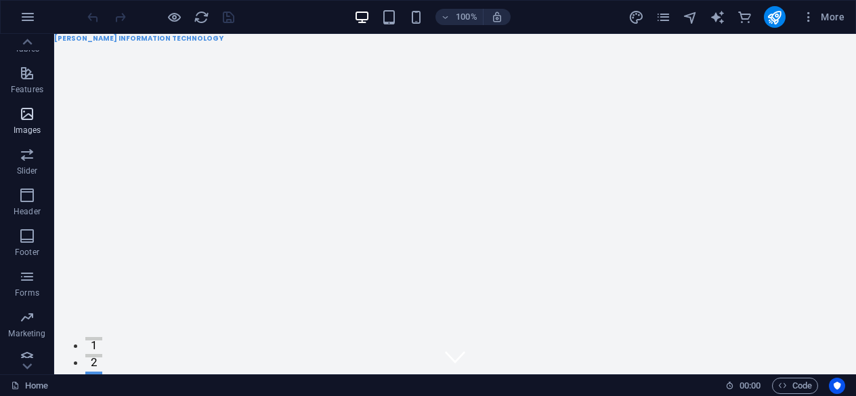
scroll to position [271, 0]
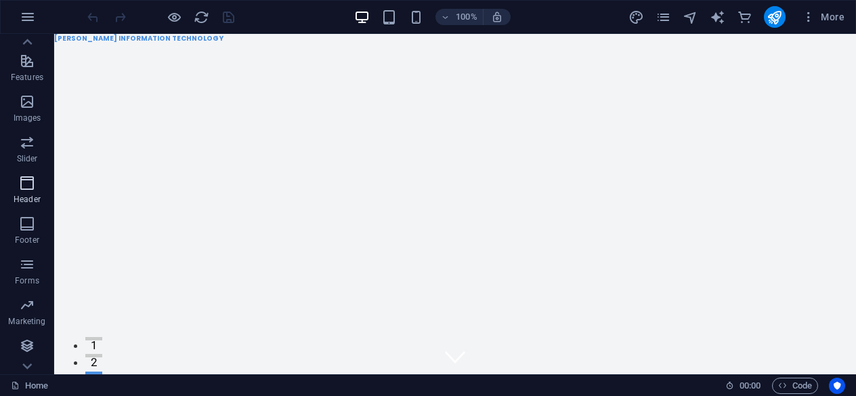
click at [31, 194] on p "Header" at bounding box center [27, 199] width 27 height 11
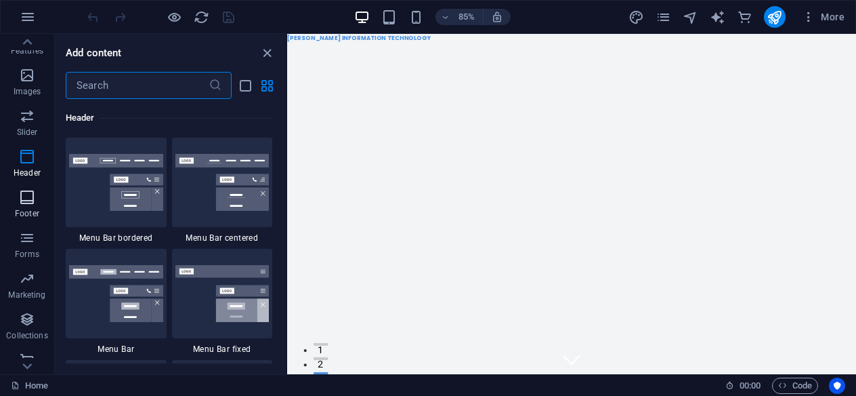
scroll to position [310, 0]
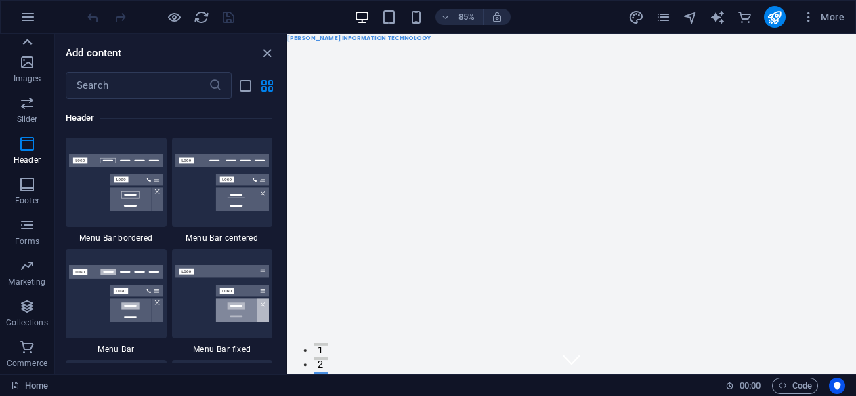
click at [31, 45] on icon at bounding box center [27, 42] width 19 height 19
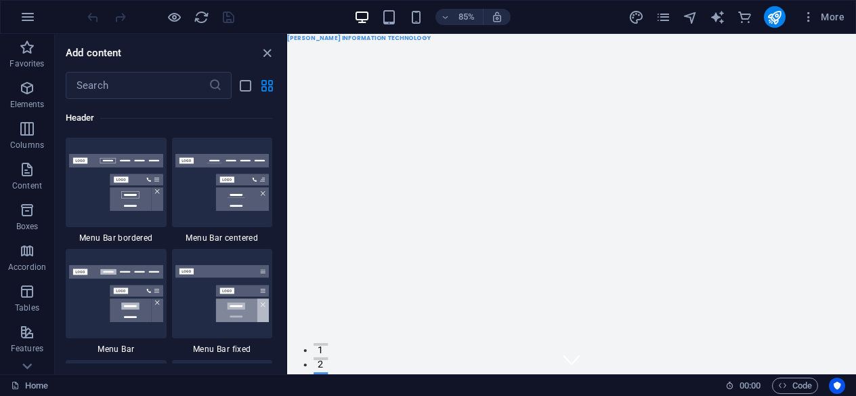
click at [31, 45] on icon "button" at bounding box center [27, 47] width 16 height 16
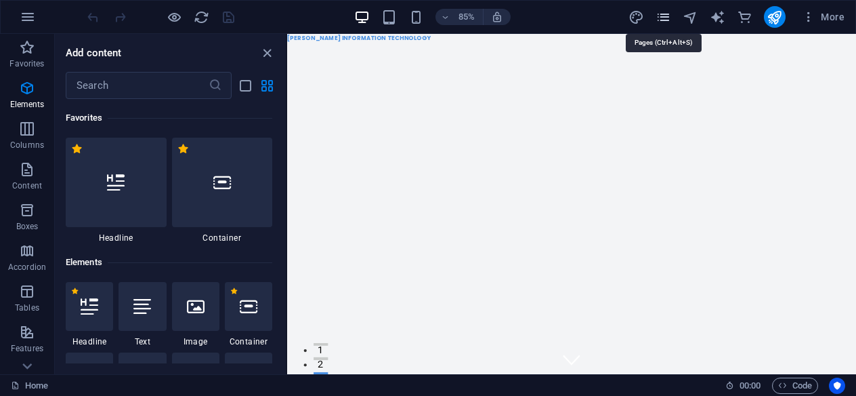
click at [658, 14] on icon "pages" at bounding box center [664, 17] width 16 height 16
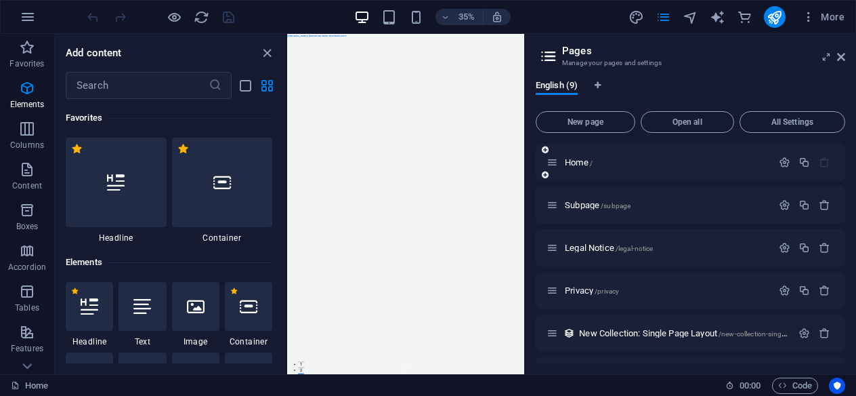
click at [672, 171] on div "Home /" at bounding box center [691, 162] width 310 height 37
click at [576, 165] on span "Home /" at bounding box center [579, 162] width 28 height 10
click at [784, 159] on icon "button" at bounding box center [785, 162] width 12 height 12
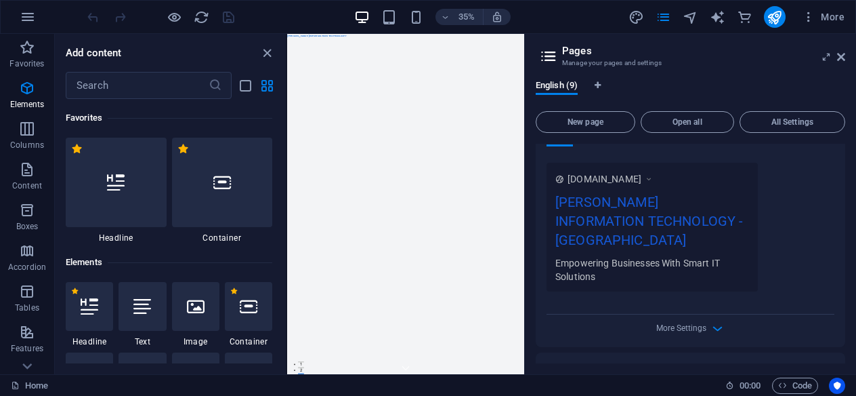
scroll to position [474, 0]
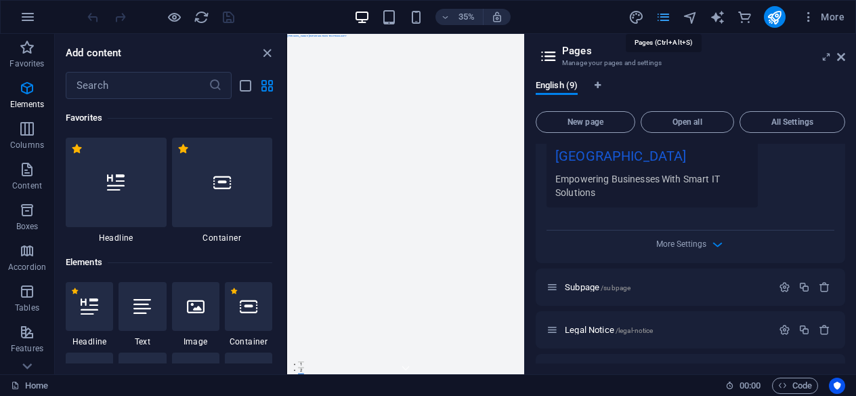
click at [664, 16] on icon "pages" at bounding box center [664, 17] width 16 height 16
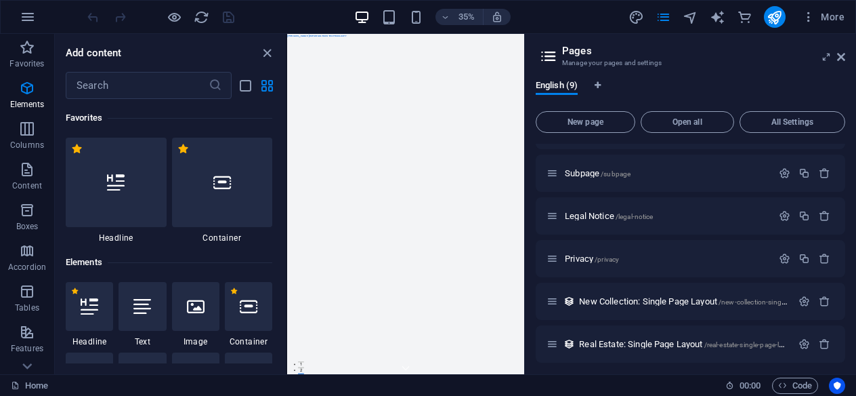
scroll to position [721, 0]
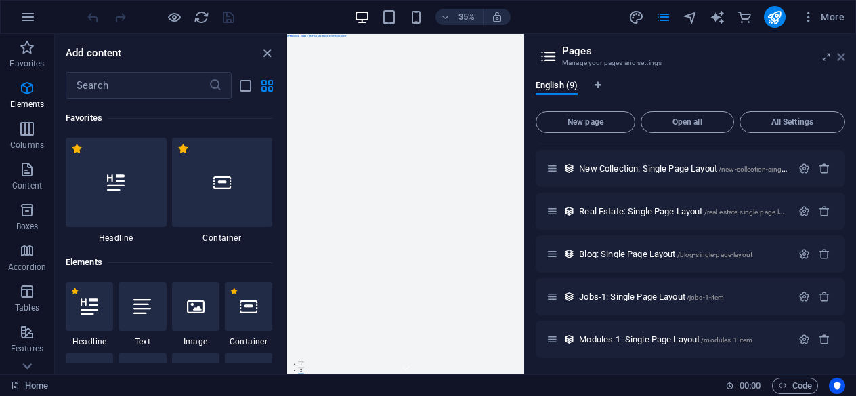
drag, startPoint x: 524, startPoint y: 85, endPoint x: 842, endPoint y: 52, distance: 319.4
click at [842, 52] on icon at bounding box center [841, 56] width 8 height 11
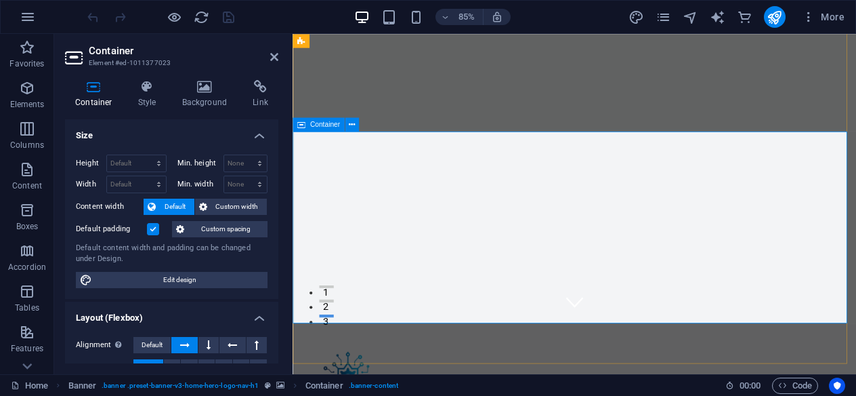
scroll to position [0, 0]
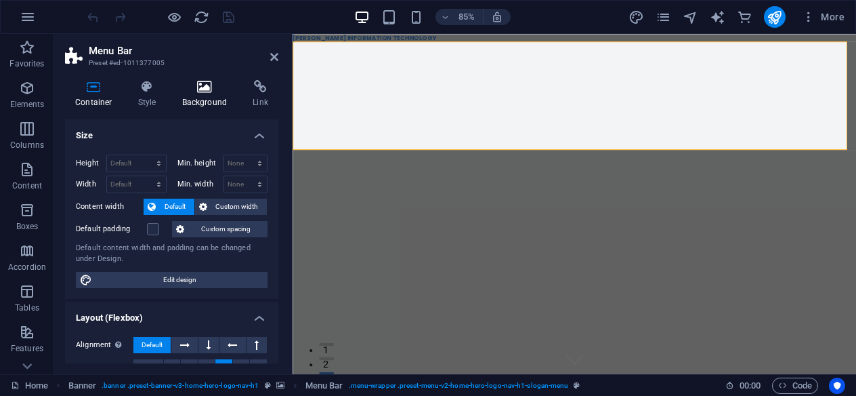
click at [198, 89] on icon at bounding box center [205, 87] width 66 height 14
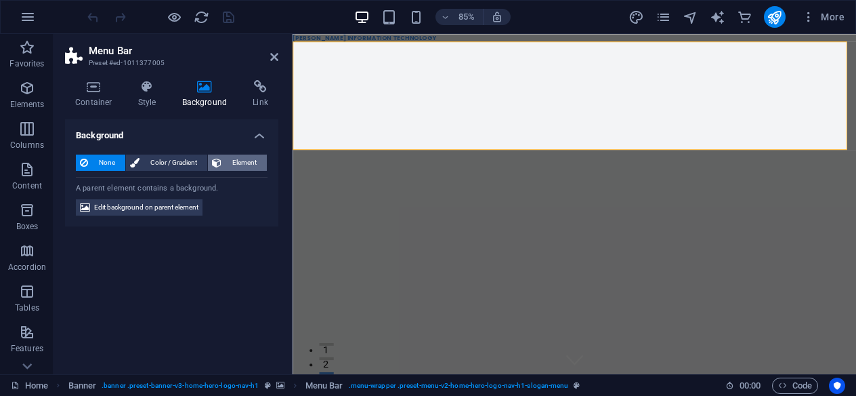
click at [212, 159] on icon at bounding box center [216, 162] width 9 height 16
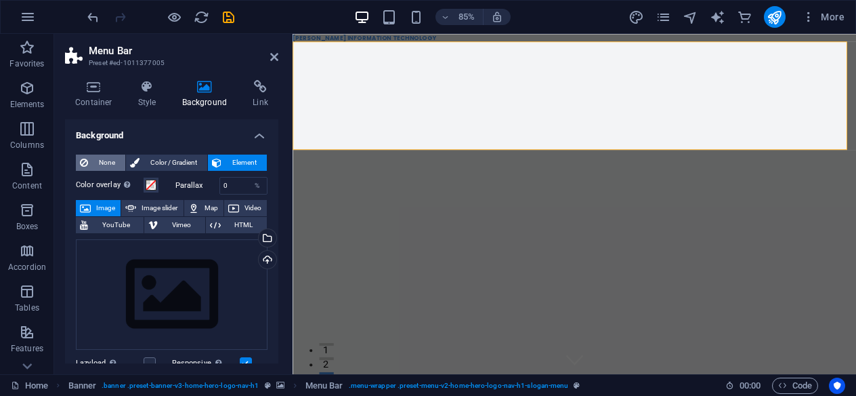
click at [111, 160] on span "None" at bounding box center [106, 162] width 29 height 16
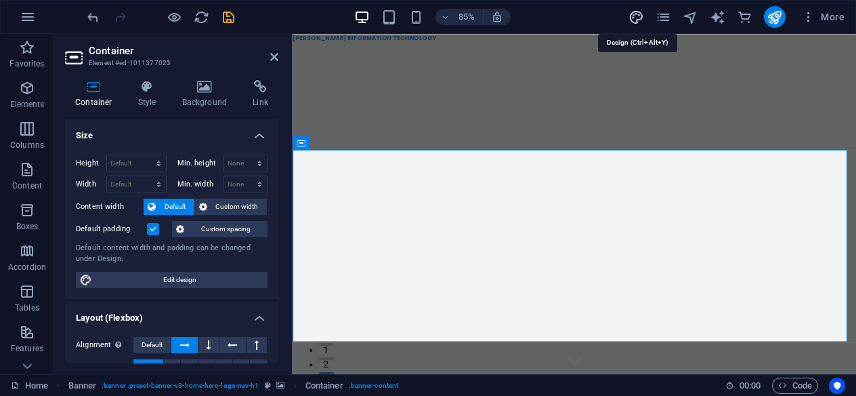
click at [640, 16] on icon "design" at bounding box center [637, 17] width 16 height 16
select select "px"
select select "200"
select select "px"
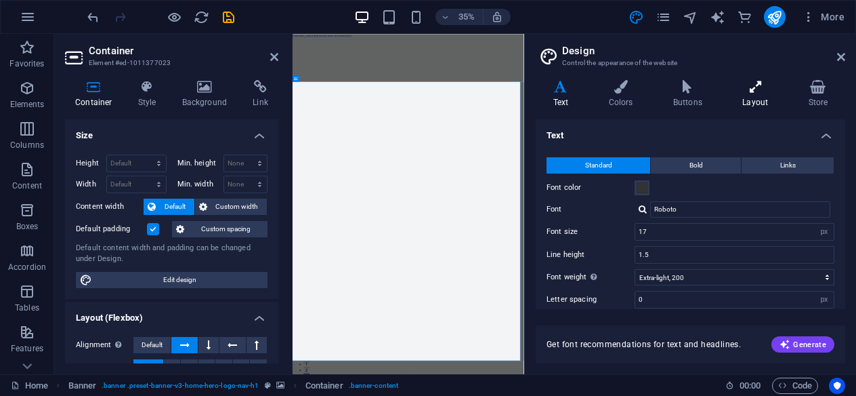
click at [751, 91] on icon at bounding box center [755, 87] width 60 height 14
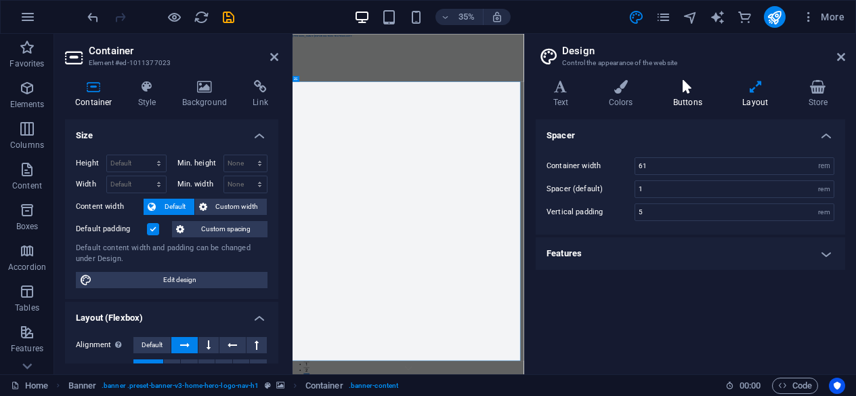
click at [688, 91] on icon at bounding box center [688, 87] width 64 height 14
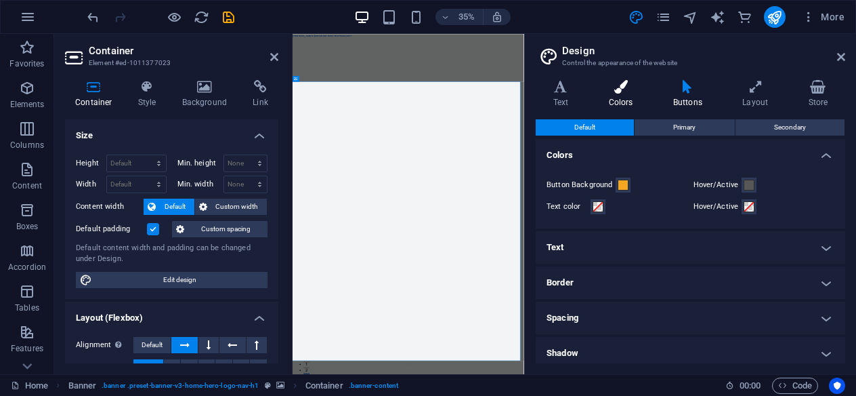
click at [622, 92] on icon at bounding box center [620, 87] width 59 height 14
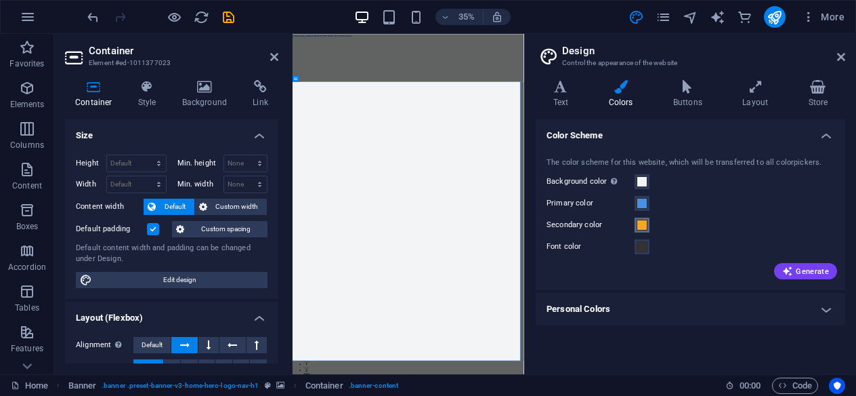
click at [639, 227] on span at bounding box center [642, 224] width 11 height 11
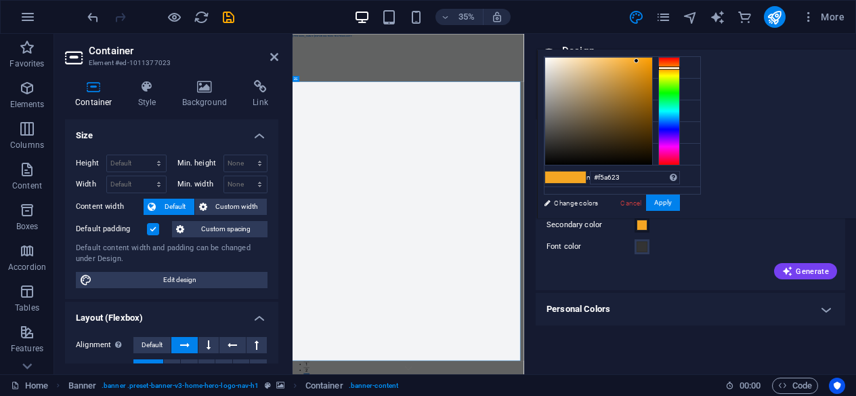
click at [566, 176] on span at bounding box center [555, 177] width 20 height 12
click at [680, 96] on div at bounding box center [669, 111] width 22 height 108
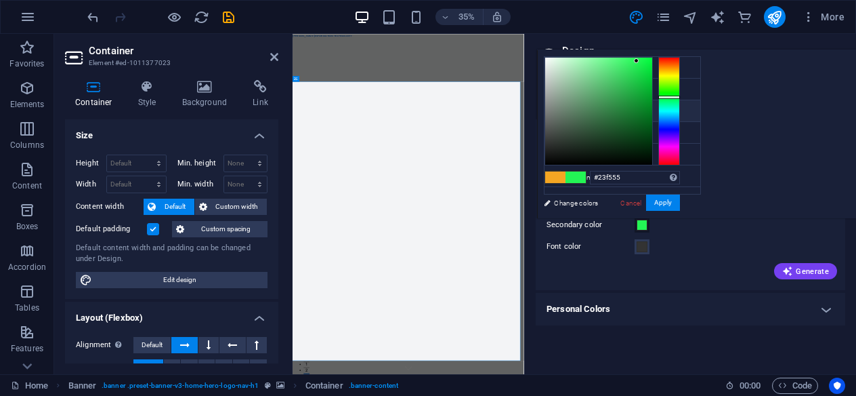
click at [584, 110] on li "Secondary color #F5A623" at bounding box center [623, 111] width 156 height 22
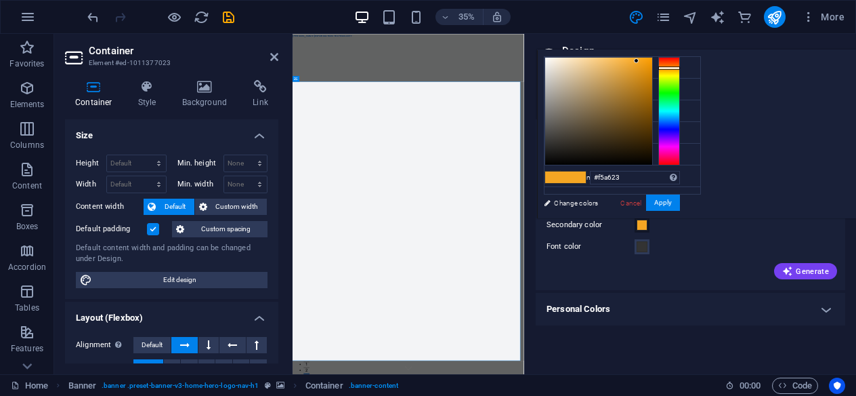
click at [566, 181] on span at bounding box center [555, 177] width 20 height 12
click at [566, 177] on span at bounding box center [555, 177] width 20 height 12
click at [644, 227] on span at bounding box center [642, 224] width 11 height 11
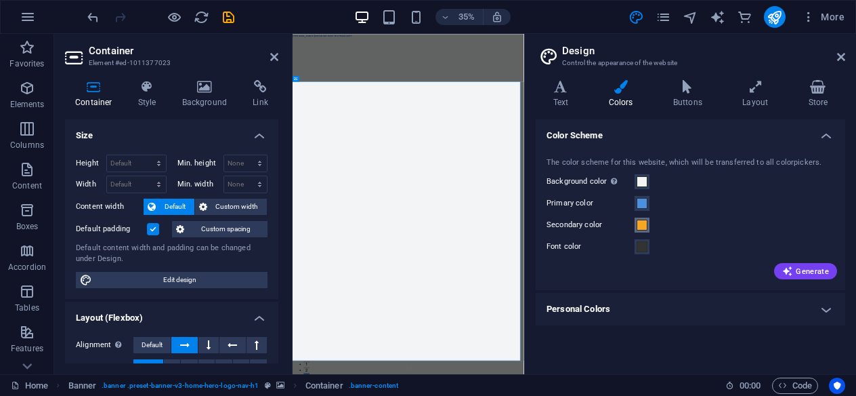
click at [641, 226] on span at bounding box center [642, 224] width 11 height 11
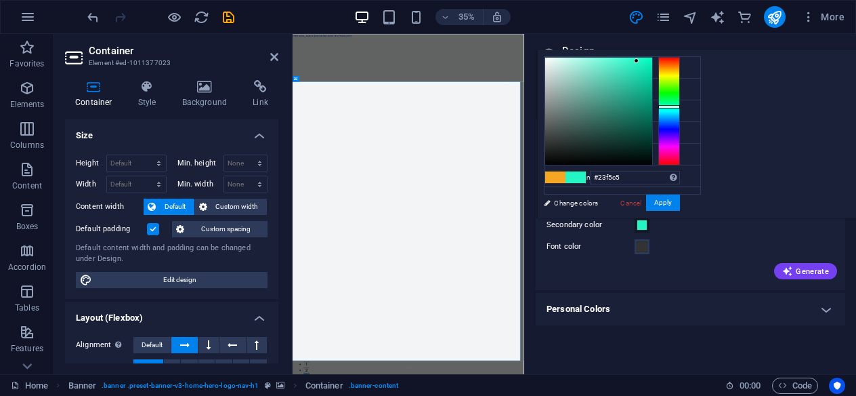
click at [680, 106] on div at bounding box center [669, 111] width 22 height 108
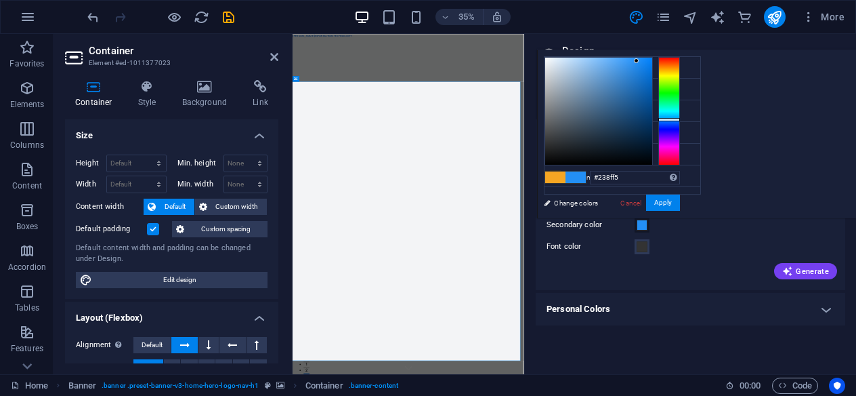
click at [680, 119] on div at bounding box center [669, 111] width 22 height 108
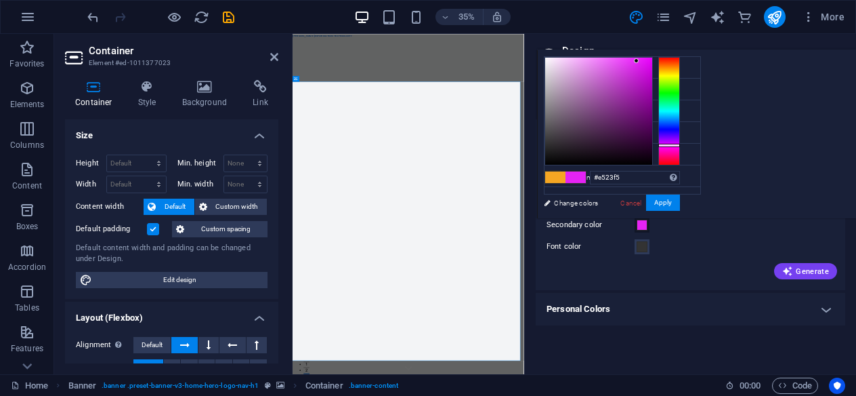
click at [680, 144] on div at bounding box center [669, 111] width 22 height 108
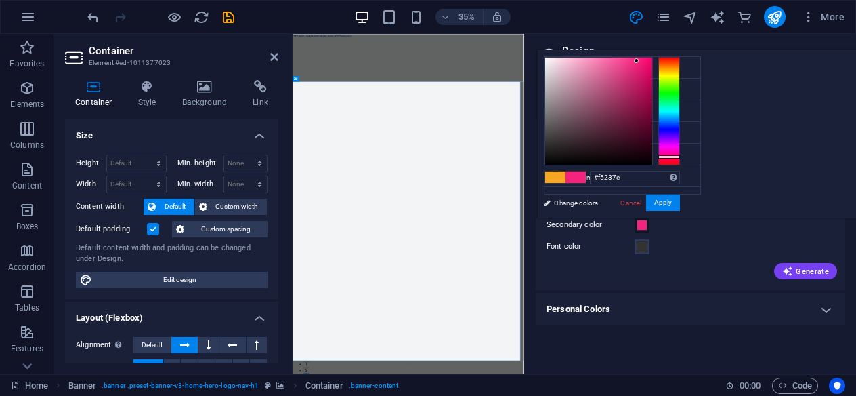
type input "#f52376"
drag, startPoint x: 833, startPoint y: 144, endPoint x: 832, endPoint y: 156, distance: 12.3
click at [680, 156] on div at bounding box center [669, 157] width 22 height 3
click at [680, 200] on button "Apply" at bounding box center [663, 202] width 34 height 16
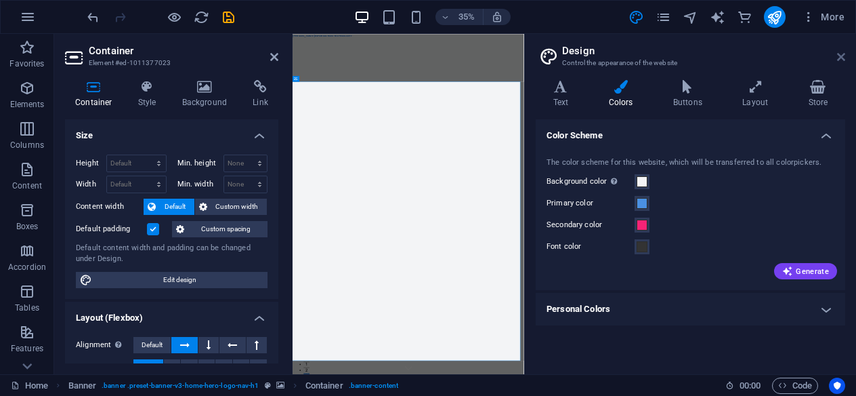
click at [842, 56] on icon at bounding box center [841, 56] width 8 height 11
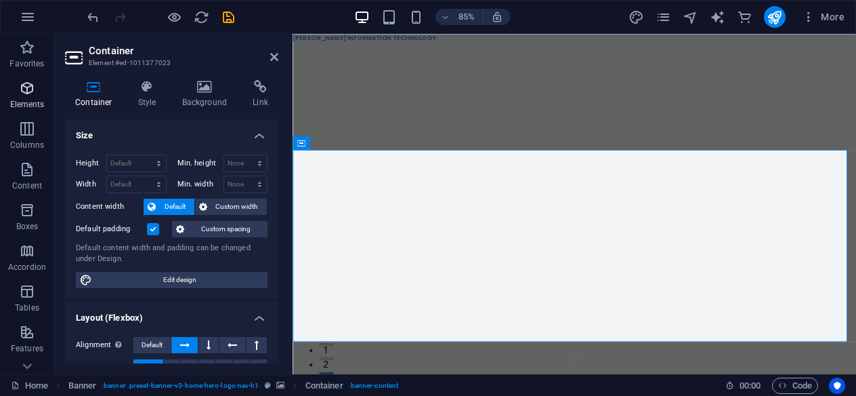
click at [31, 85] on icon "button" at bounding box center [27, 88] width 16 height 16
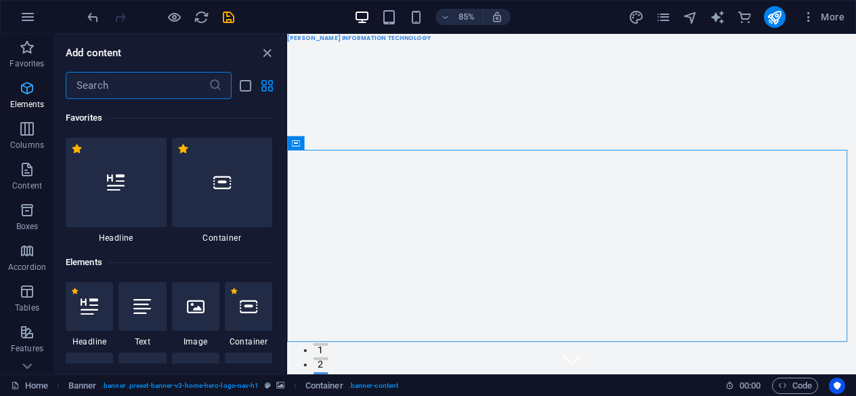
scroll to position [144, 0]
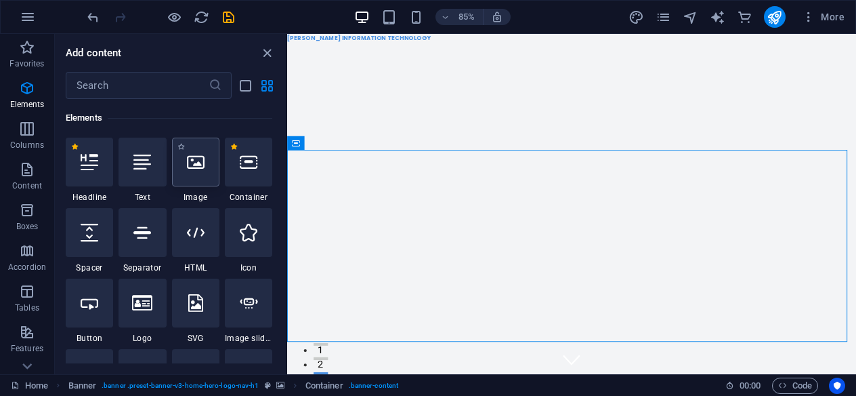
click at [203, 182] on div at bounding box center [195, 161] width 47 height 49
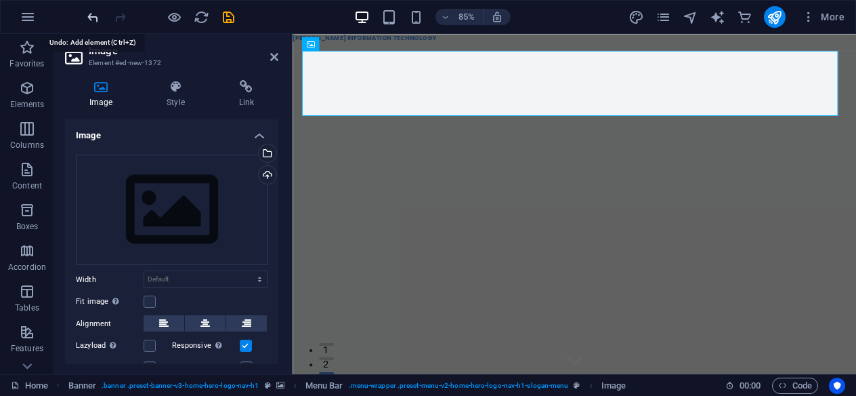
click at [99, 19] on icon "undo" at bounding box center [93, 17] width 16 height 16
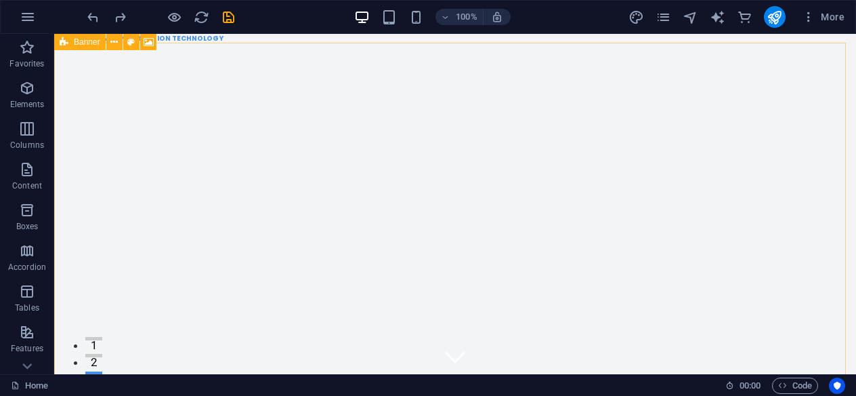
click at [61, 44] on icon at bounding box center [64, 42] width 9 height 16
click at [68, 44] on icon at bounding box center [64, 42] width 9 height 16
click at [68, 44] on div "H2 Banner Container Menu Bar Menu Counter Container HTML Text Container Spacer …" at bounding box center [455, 204] width 802 height 340
select select "vh"
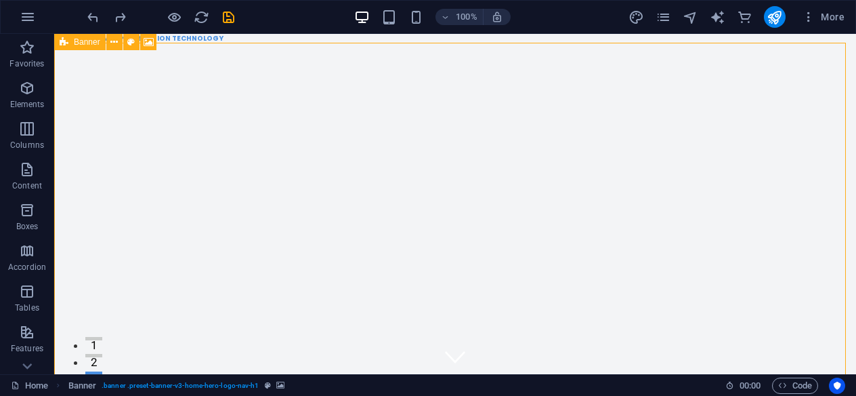
select select "header"
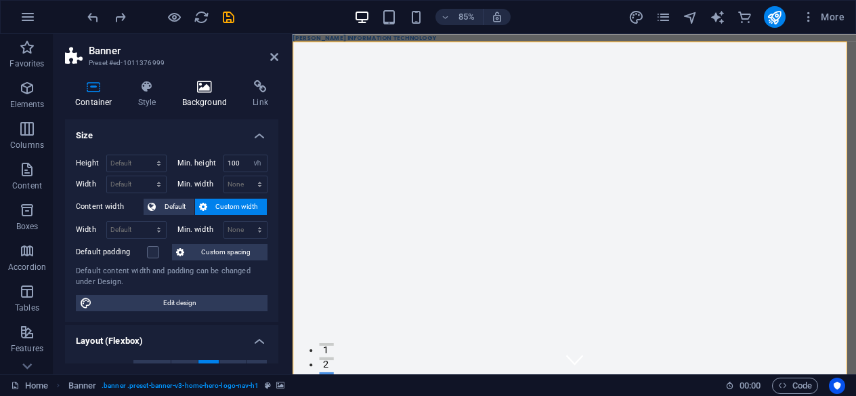
click at [210, 94] on h4 "Background" at bounding box center [207, 94] width 71 height 28
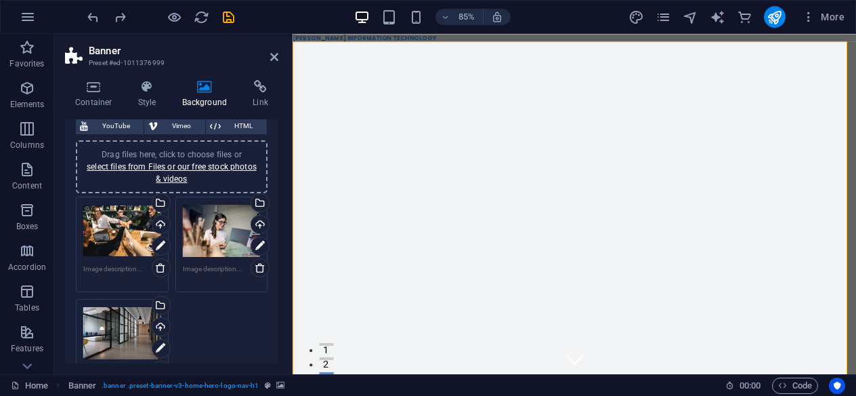
scroll to position [90, 0]
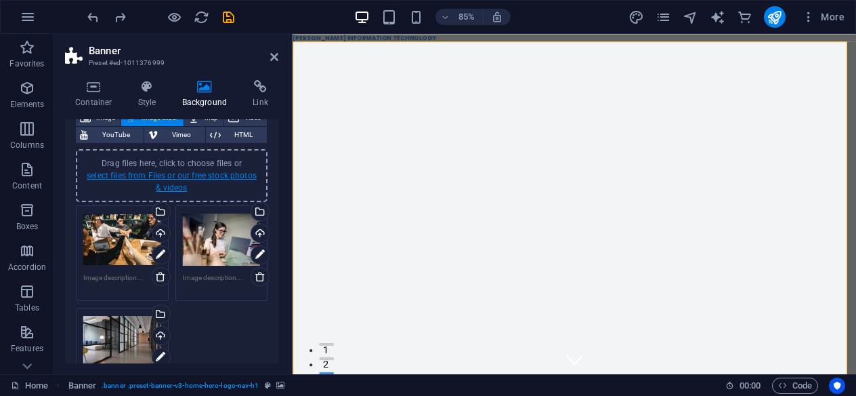
click at [173, 177] on link "select files from Files or our free stock photos & videos" at bounding box center [172, 182] width 170 height 22
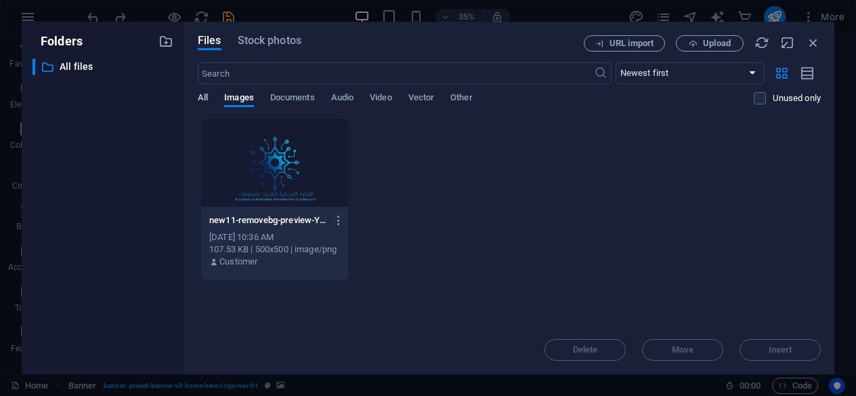
click at [200, 95] on span "All" at bounding box center [203, 98] width 10 height 19
click at [814, 41] on icon "button" at bounding box center [813, 42] width 15 height 15
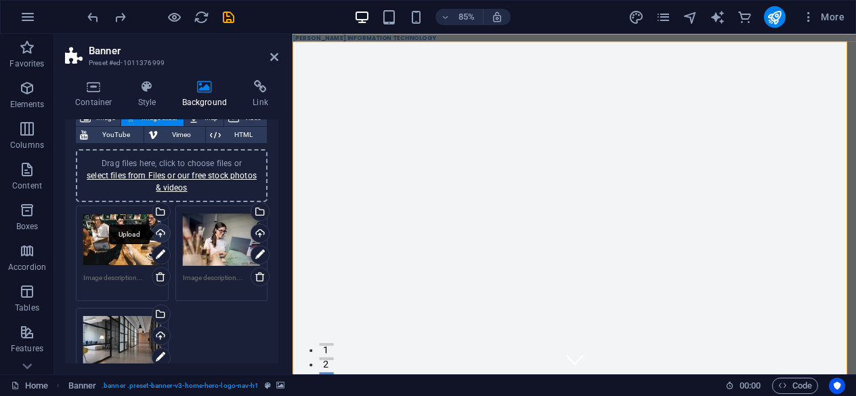
click at [160, 230] on div "Upload" at bounding box center [160, 234] width 20 height 20
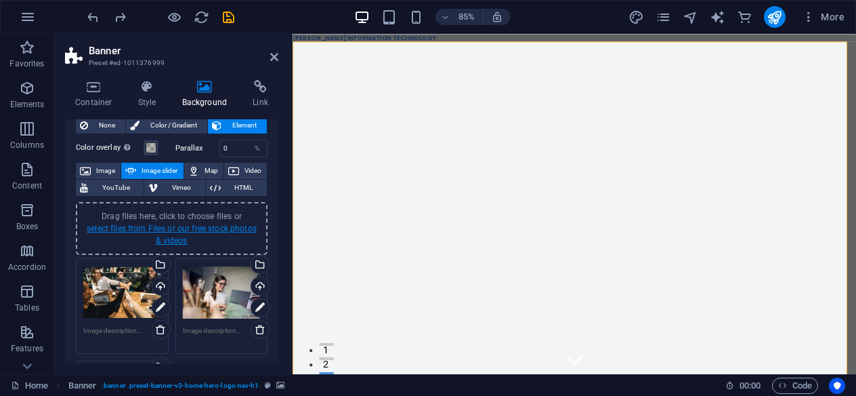
scroll to position [22, 0]
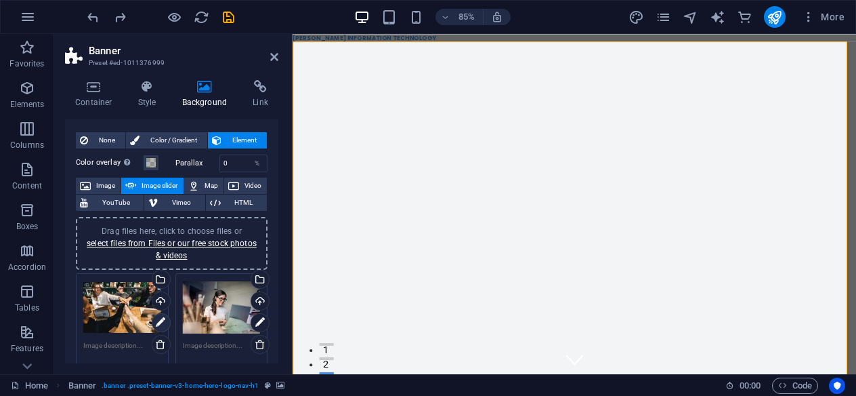
click at [156, 321] on icon at bounding box center [160, 322] width 9 height 16
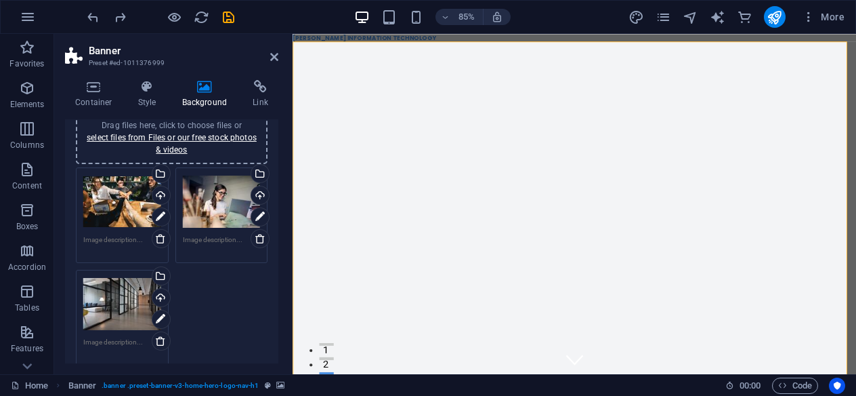
scroll to position [90, 0]
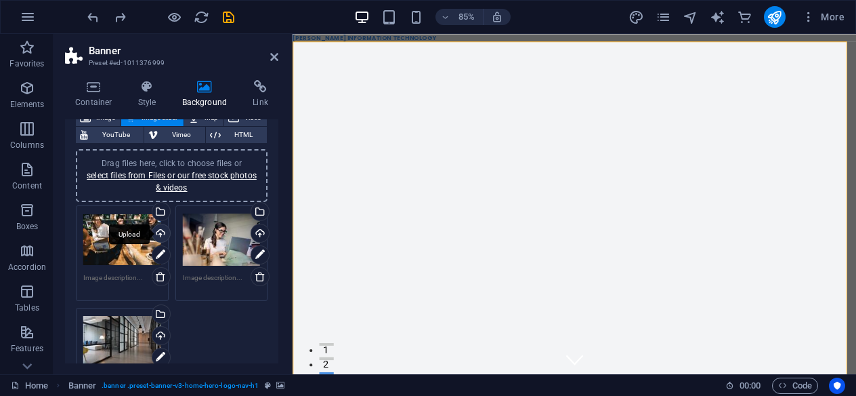
click at [159, 234] on div "Upload" at bounding box center [160, 234] width 20 height 20
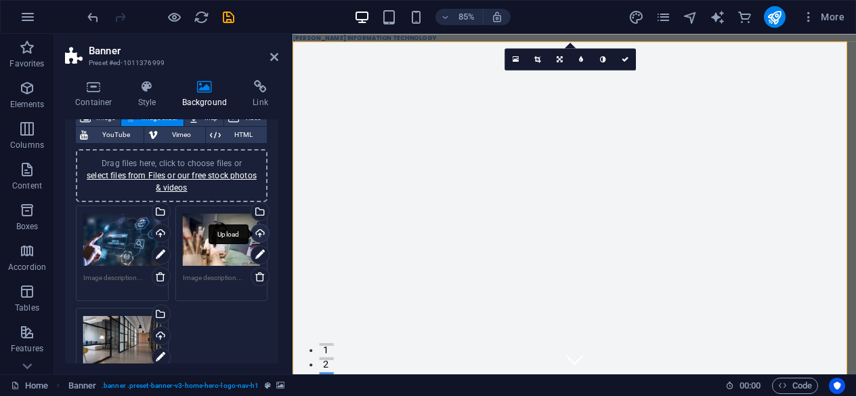
click at [257, 234] on div "Upload" at bounding box center [259, 234] width 20 height 20
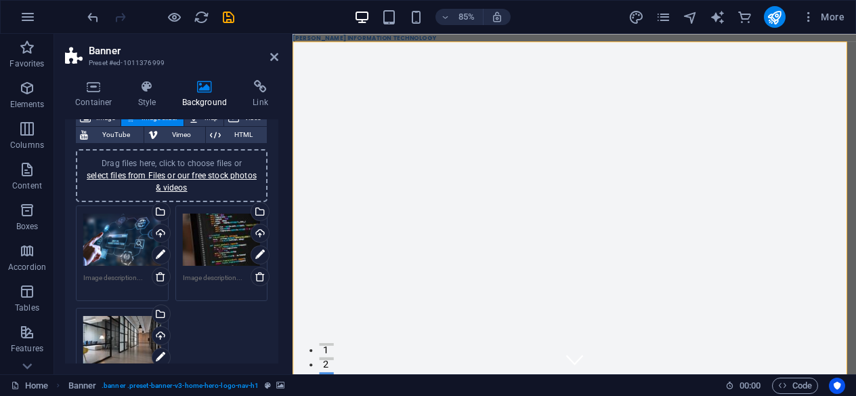
click at [213, 229] on div "Drag files here, click to choose files or select files from Files or our free s…" at bounding box center [222, 240] width 78 height 54
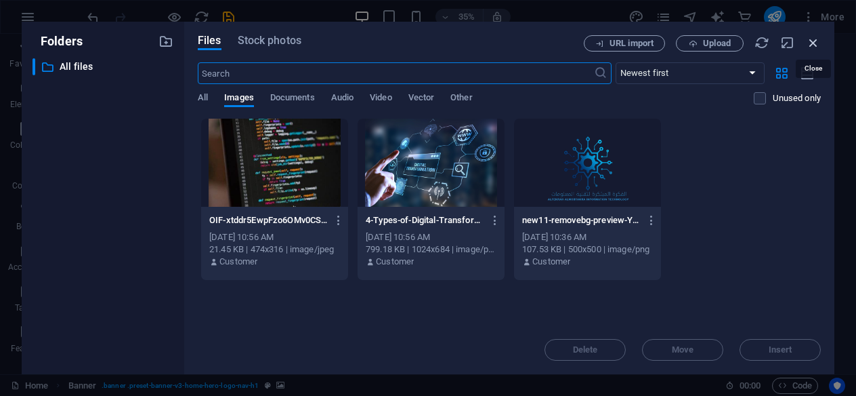
click at [811, 43] on icon "button" at bounding box center [813, 42] width 15 height 15
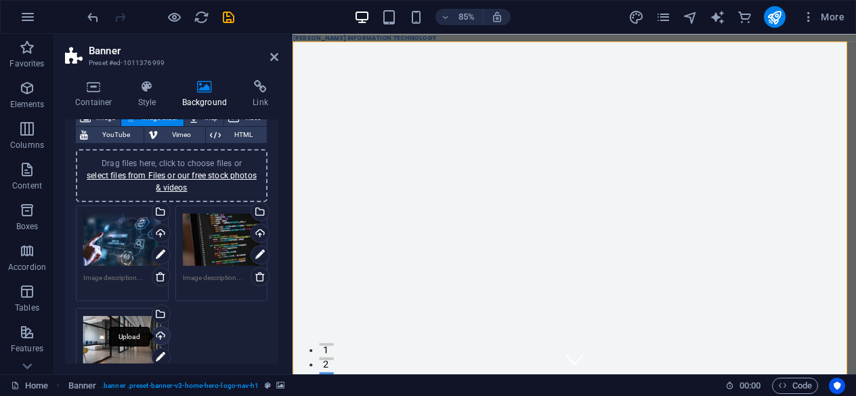
click at [160, 337] on div "Upload" at bounding box center [160, 336] width 20 height 20
click at [127, 316] on div "Drag files here, click to choose files or select files from Files or our free s…" at bounding box center [122, 342] width 78 height 54
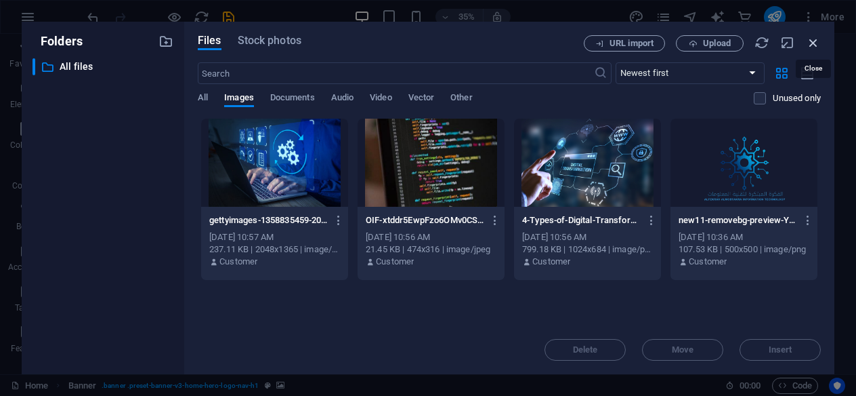
drag, startPoint x: 817, startPoint y: 47, endPoint x: 601, endPoint y: 28, distance: 216.3
click at [817, 47] on icon "button" at bounding box center [813, 42] width 15 height 15
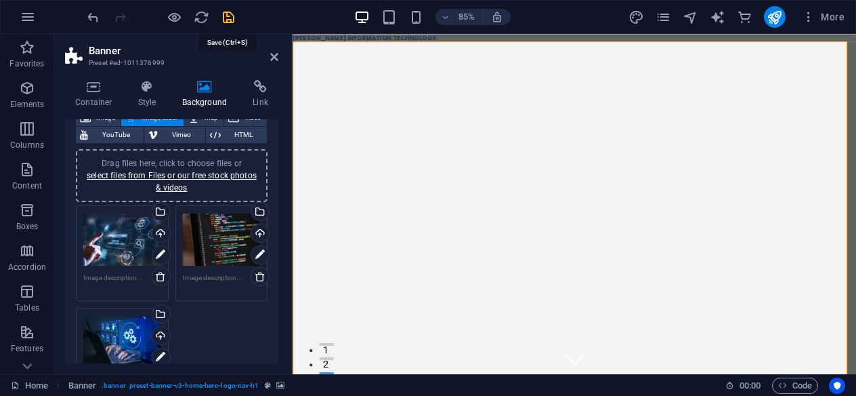
click at [226, 14] on icon "save" at bounding box center [229, 17] width 16 height 16
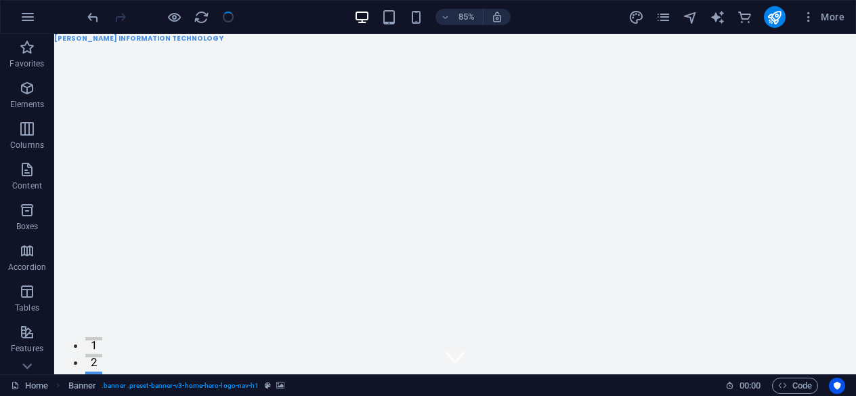
checkbox input "false"
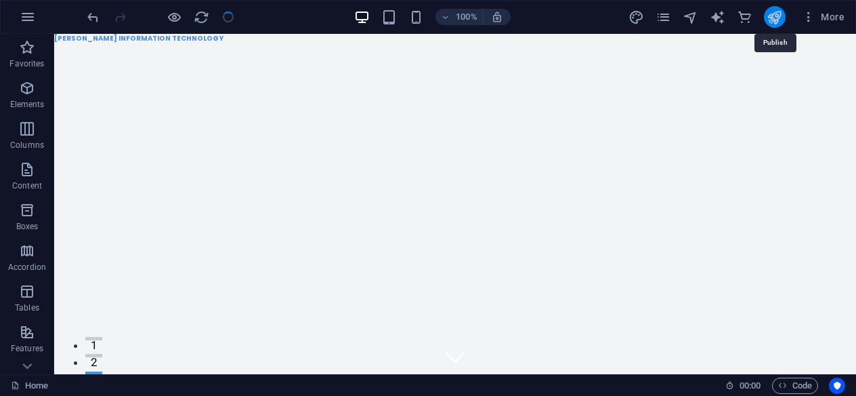
click at [768, 22] on icon "publish" at bounding box center [775, 17] width 16 height 16
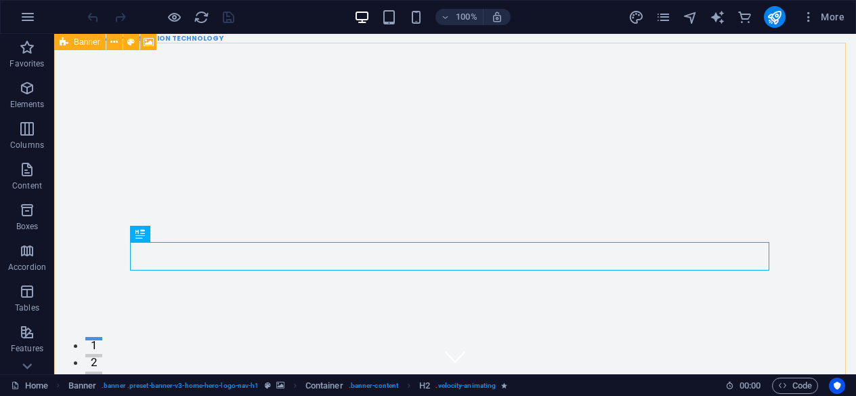
click at [63, 43] on icon at bounding box center [64, 42] width 9 height 16
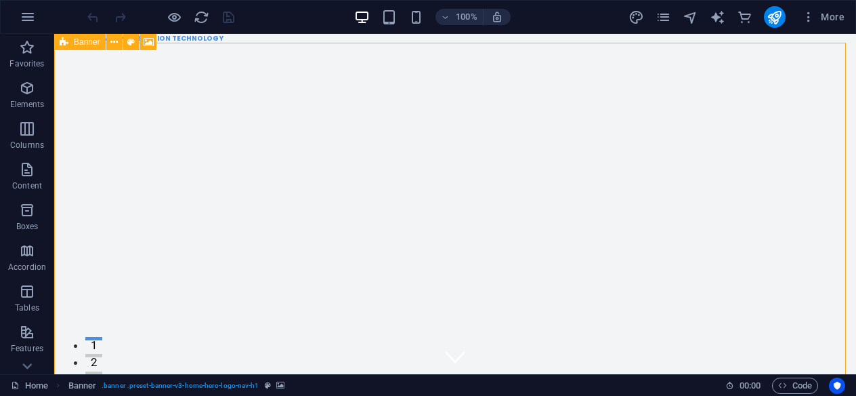
click at [63, 43] on icon at bounding box center [64, 42] width 9 height 16
select select "vh"
select select "header"
select select "ms"
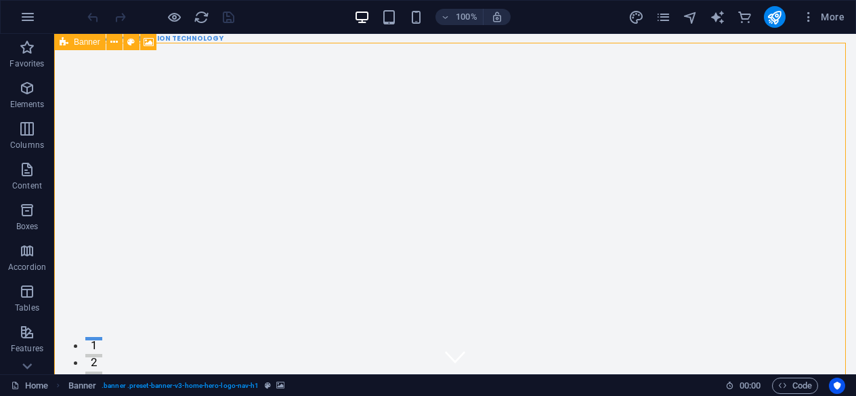
select select "s"
select select "progressive"
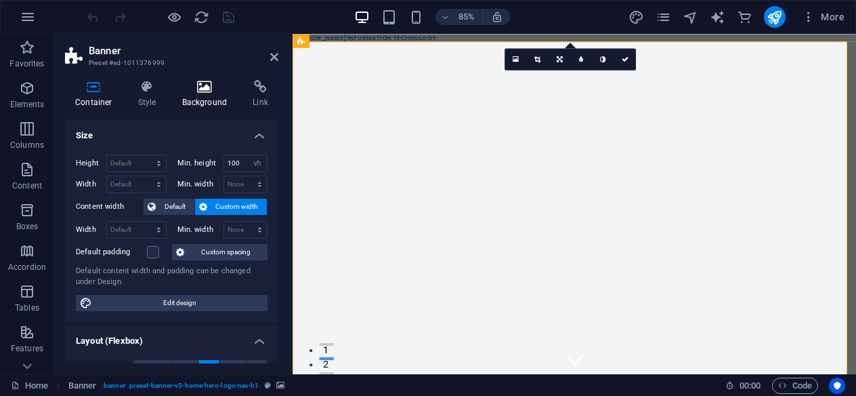
click at [188, 100] on h4 "Background" at bounding box center [207, 94] width 71 height 28
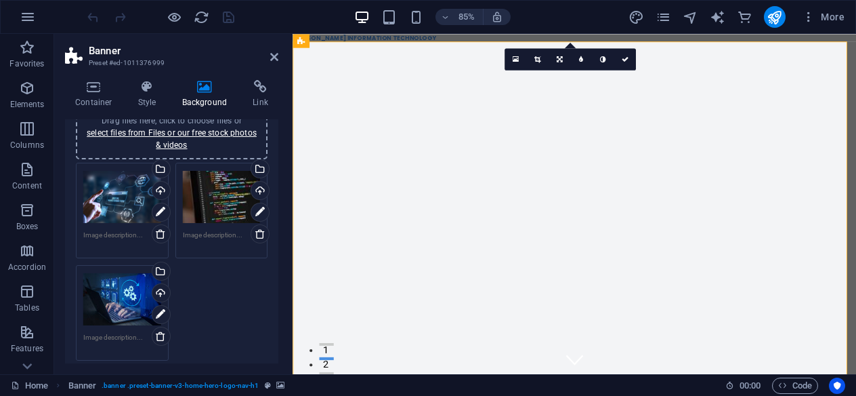
scroll to position [135, 0]
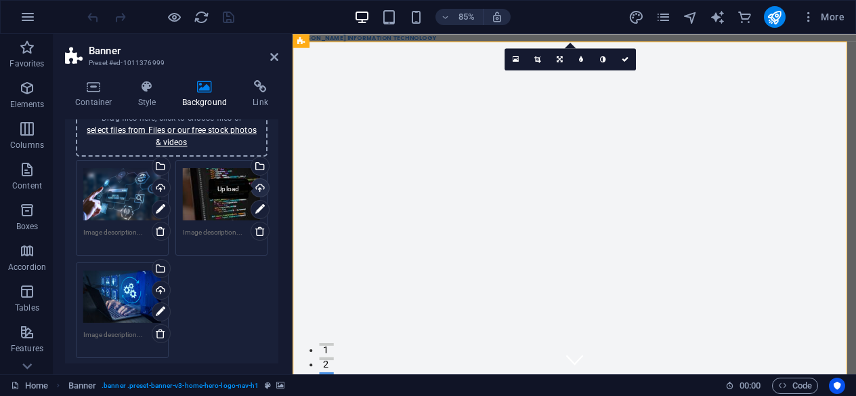
click at [257, 190] on div "Upload" at bounding box center [259, 189] width 20 height 20
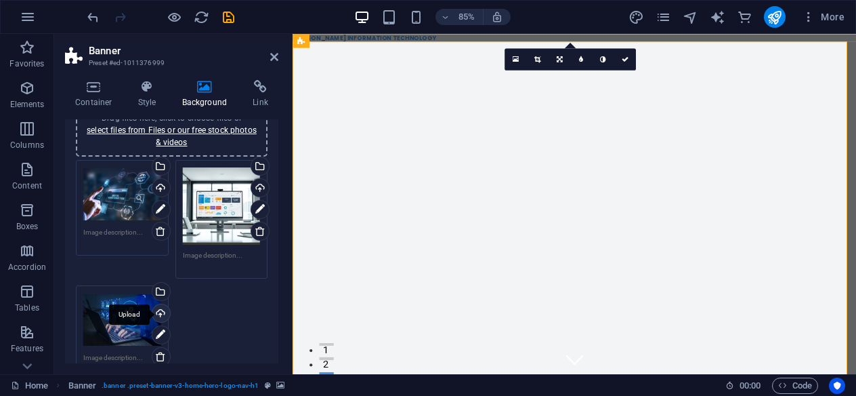
click at [157, 314] on div "Upload" at bounding box center [160, 314] width 20 height 20
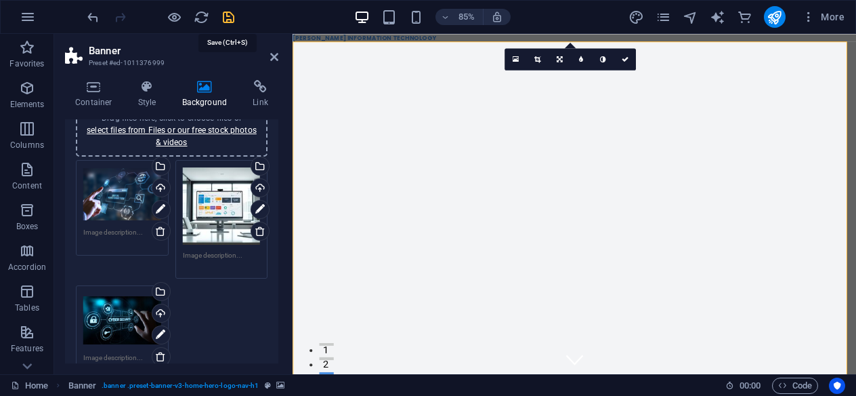
click at [232, 16] on icon "save" at bounding box center [229, 17] width 16 height 16
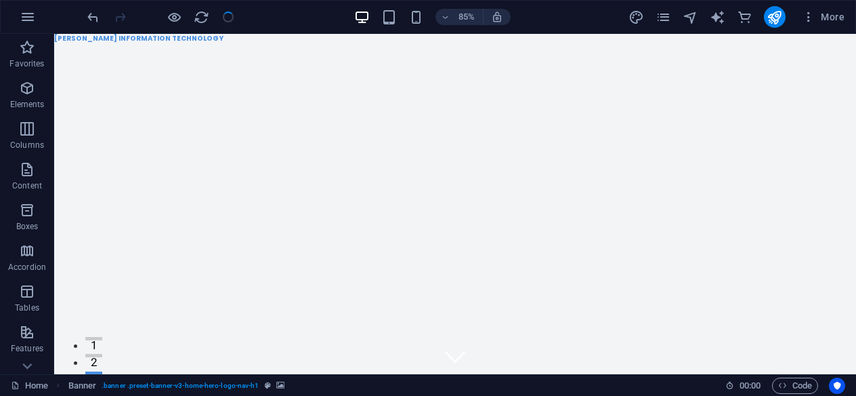
checkbox input "false"
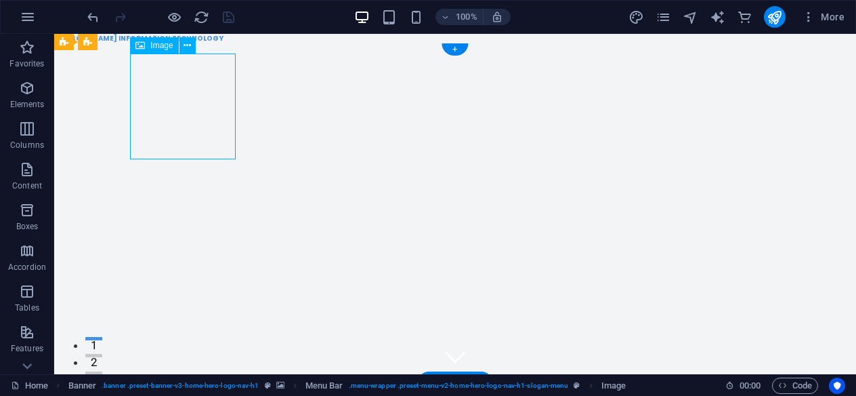
select select "px"
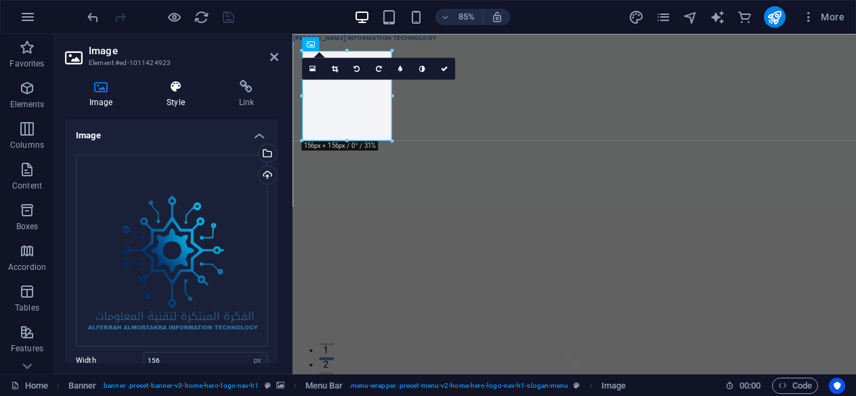
click at [179, 93] on icon at bounding box center [175, 87] width 66 height 14
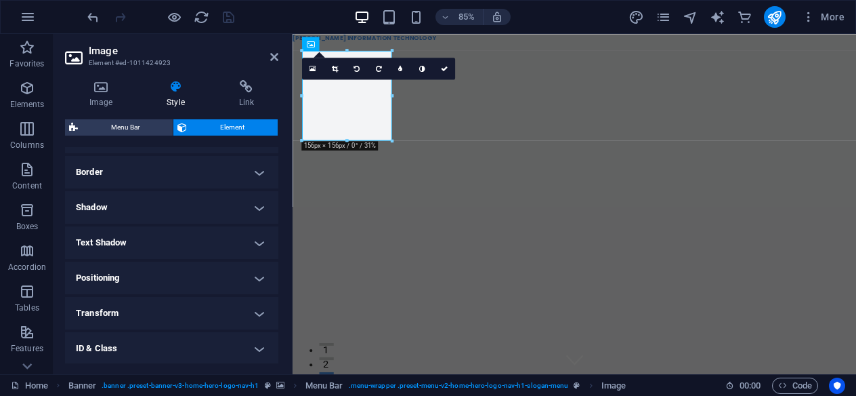
scroll to position [271, 0]
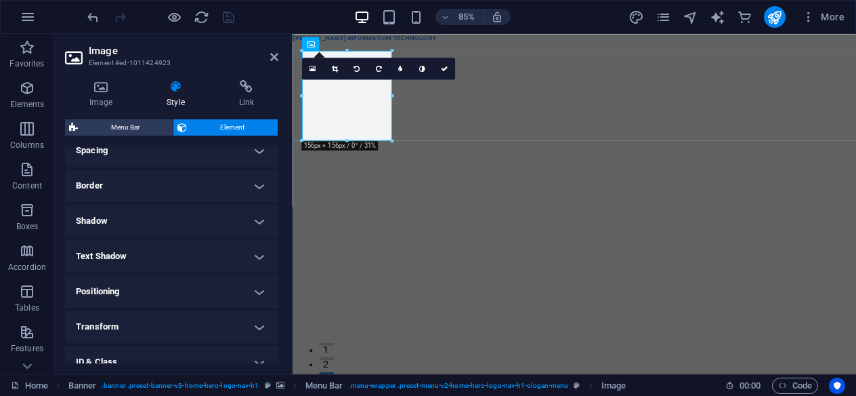
click at [247, 222] on h4 "Shadow" at bounding box center [171, 221] width 213 height 33
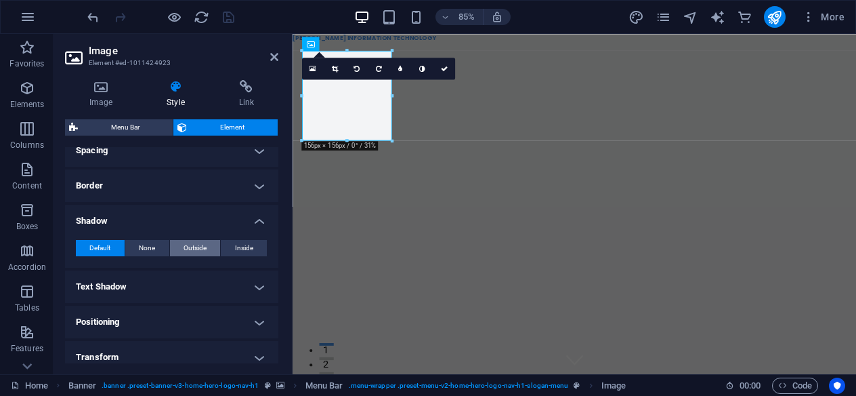
click at [187, 249] on span "Outside" at bounding box center [195, 248] width 23 height 16
type input "2"
type input "4"
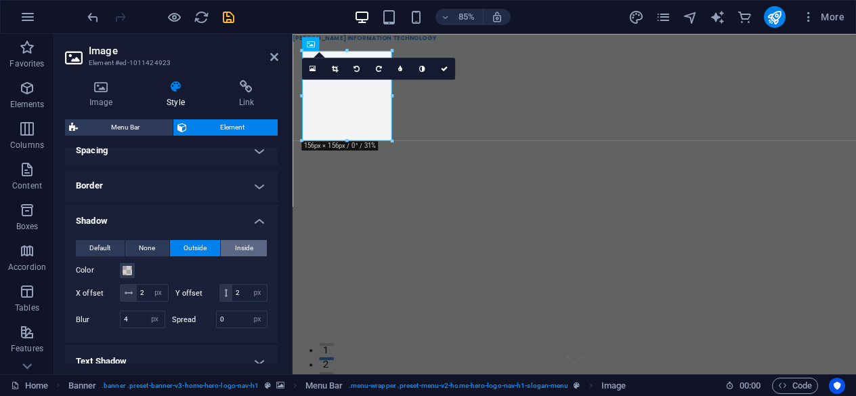
click at [242, 247] on span "Inside" at bounding box center [244, 248] width 18 height 16
click at [135, 250] on button "None" at bounding box center [147, 248] width 44 height 16
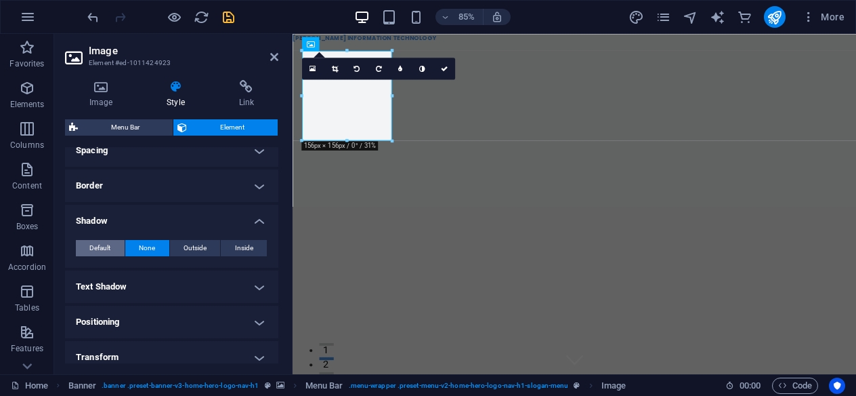
click at [91, 244] on span "Default" at bounding box center [99, 248] width 21 height 16
click at [146, 251] on span "None" at bounding box center [147, 248] width 16 height 16
click at [108, 249] on span "Default" at bounding box center [99, 248] width 21 height 16
click at [184, 249] on span "Outside" at bounding box center [195, 248] width 23 height 16
type input "2"
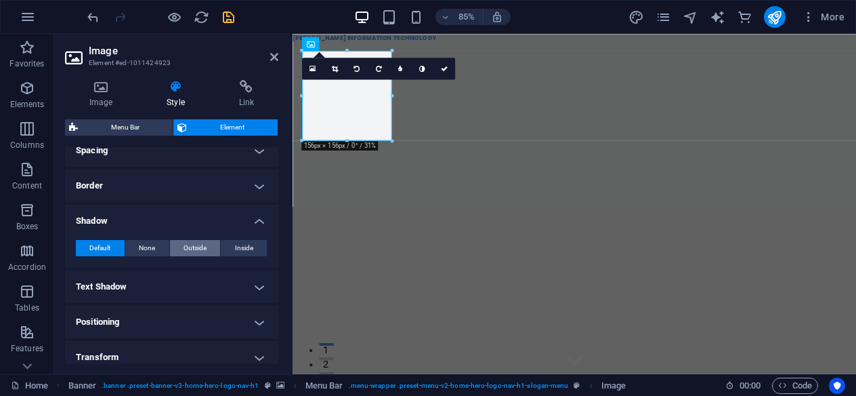
type input "2"
type input "4"
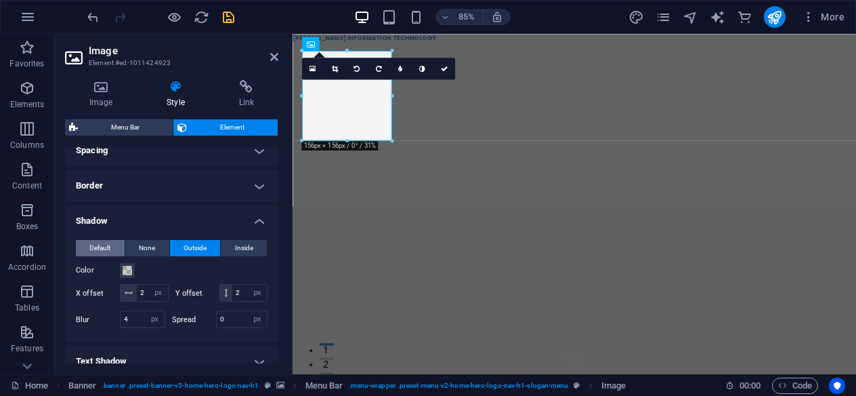
click at [88, 243] on button "Default" at bounding box center [100, 248] width 49 height 16
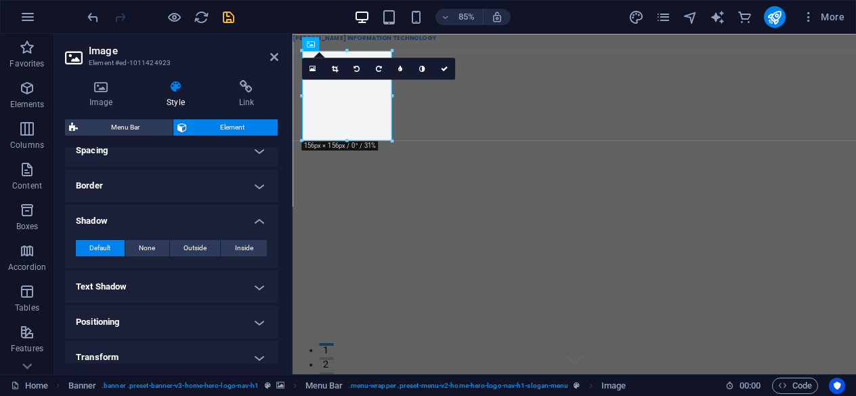
click at [255, 192] on h4 "Border" at bounding box center [171, 185] width 213 height 33
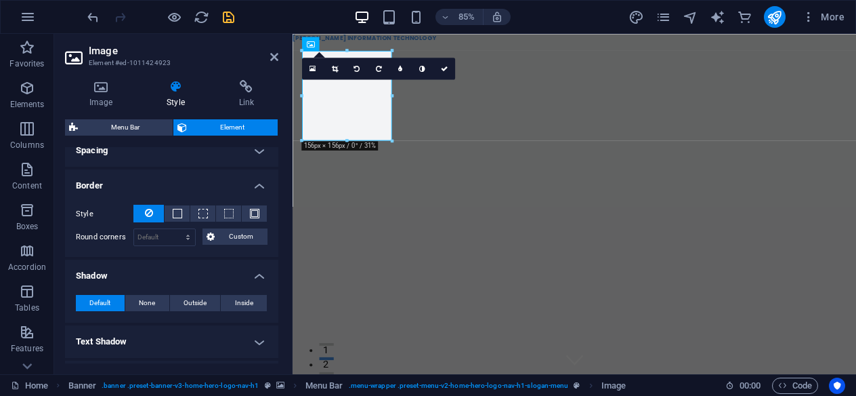
click at [255, 192] on h4 "Border" at bounding box center [171, 181] width 213 height 24
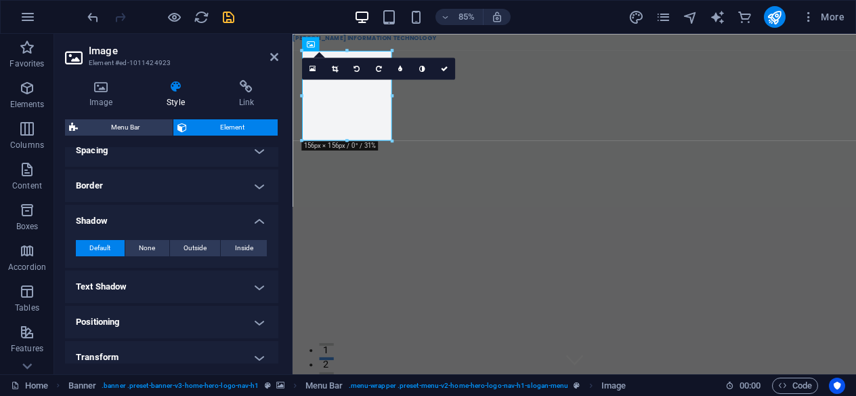
scroll to position [339, 0]
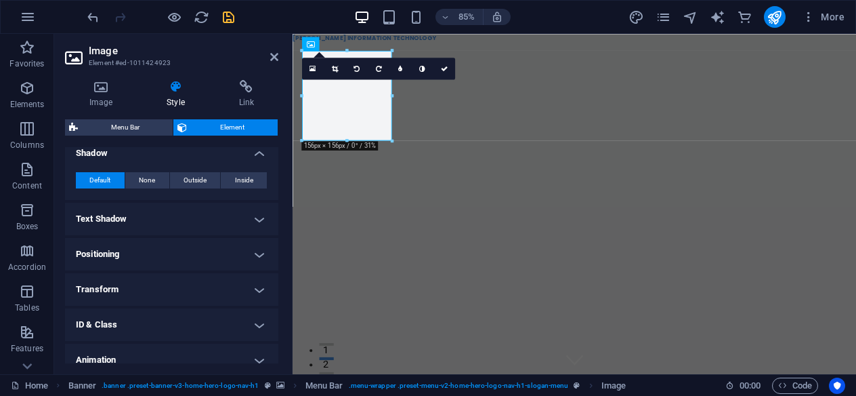
click at [224, 249] on h4 "Positioning" at bounding box center [171, 254] width 213 height 33
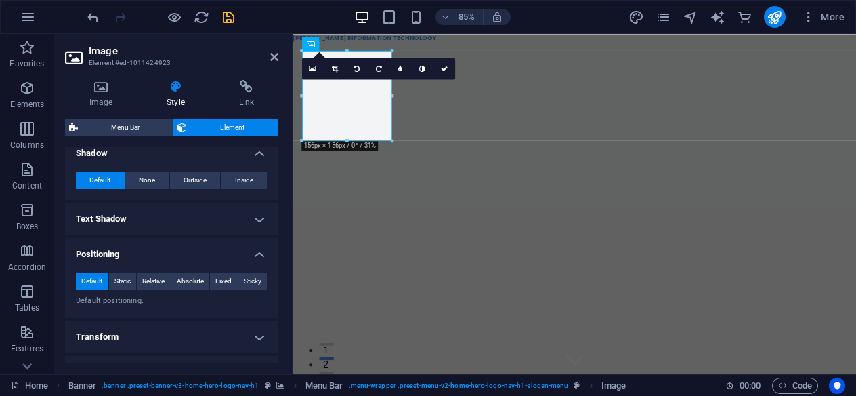
click at [258, 251] on h4 "Positioning" at bounding box center [171, 250] width 213 height 24
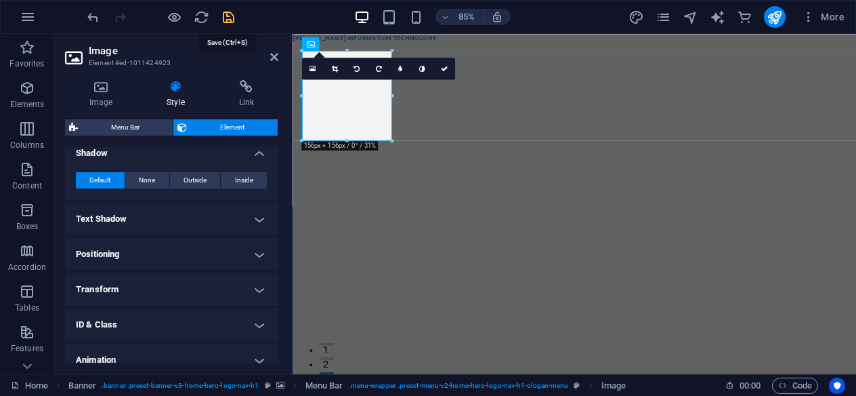
click at [228, 17] on icon "save" at bounding box center [229, 17] width 16 height 16
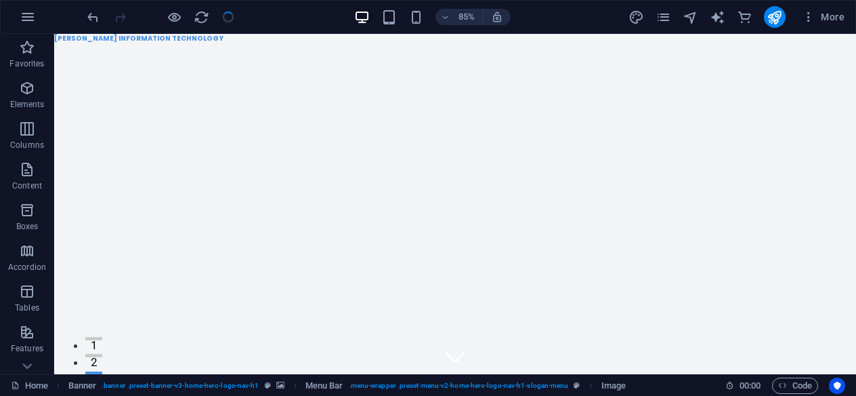
checkbox input "false"
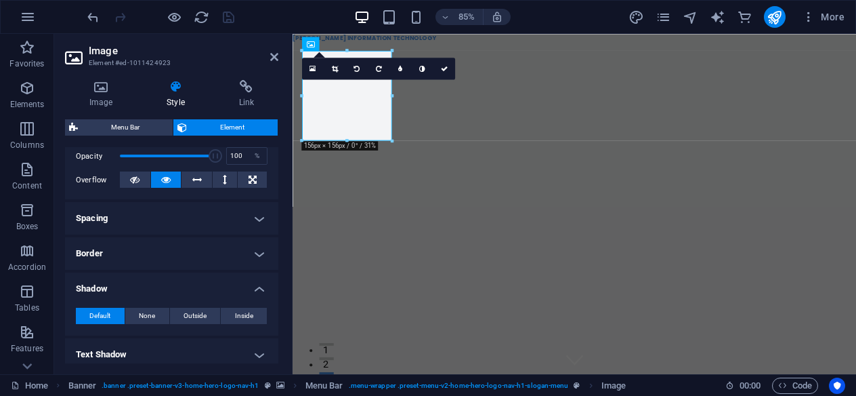
scroll to position [271, 0]
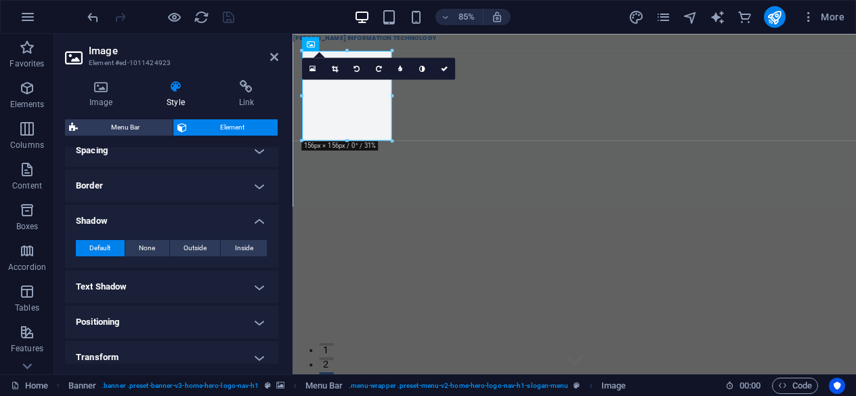
click at [196, 188] on h4 "Border" at bounding box center [171, 185] width 213 height 33
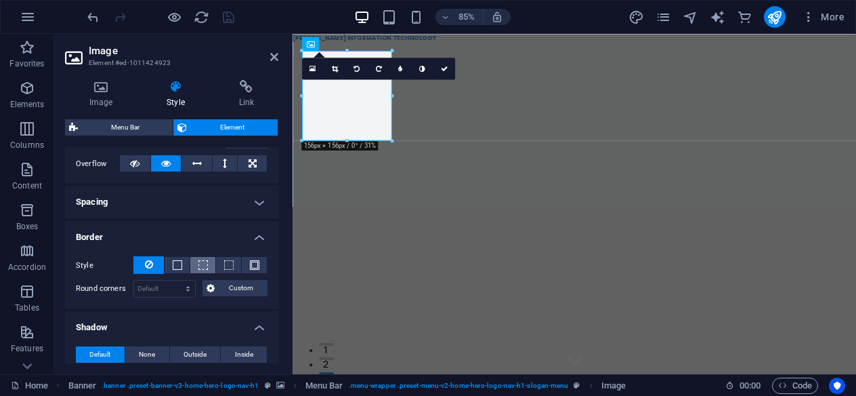
scroll to position [203, 0]
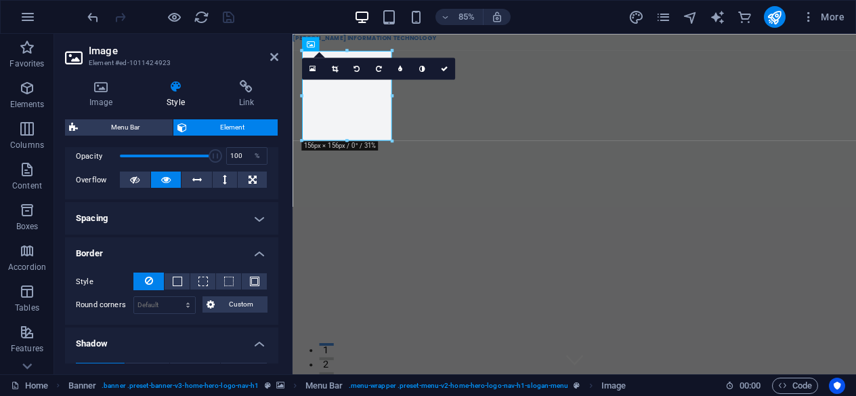
click at [199, 249] on h4 "Border" at bounding box center [171, 249] width 213 height 24
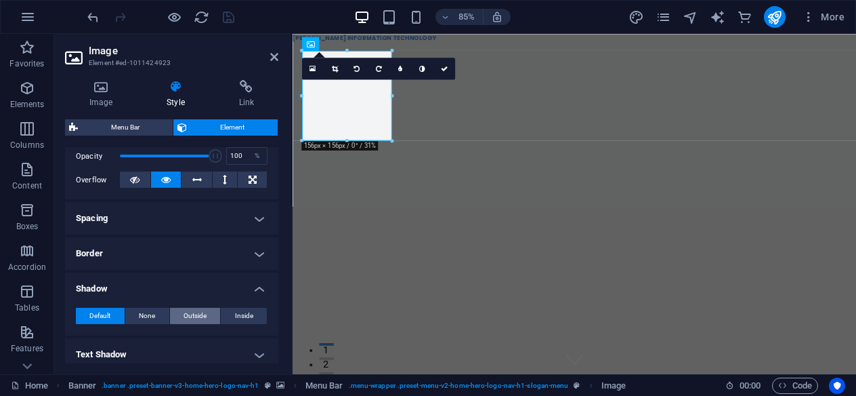
click at [176, 318] on button "Outside" at bounding box center [195, 315] width 51 height 16
type input "2"
type input "4"
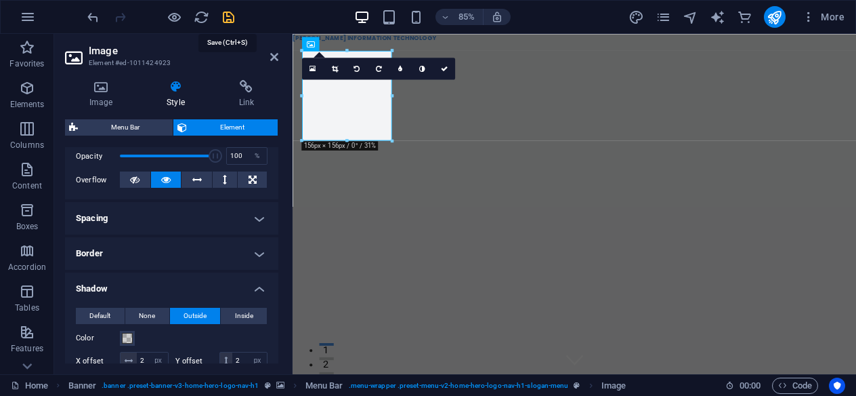
click at [231, 20] on icon "save" at bounding box center [229, 17] width 16 height 16
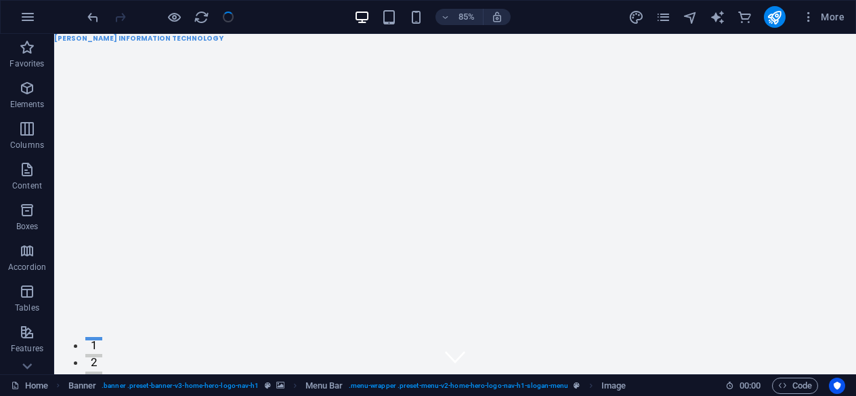
checkbox input "false"
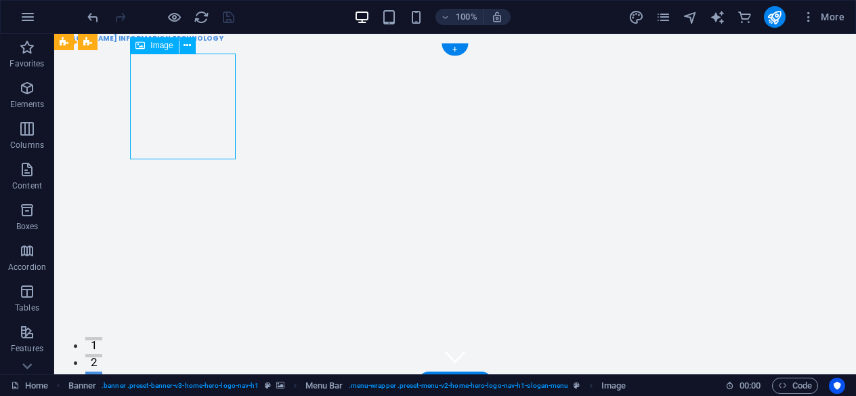
select select "px"
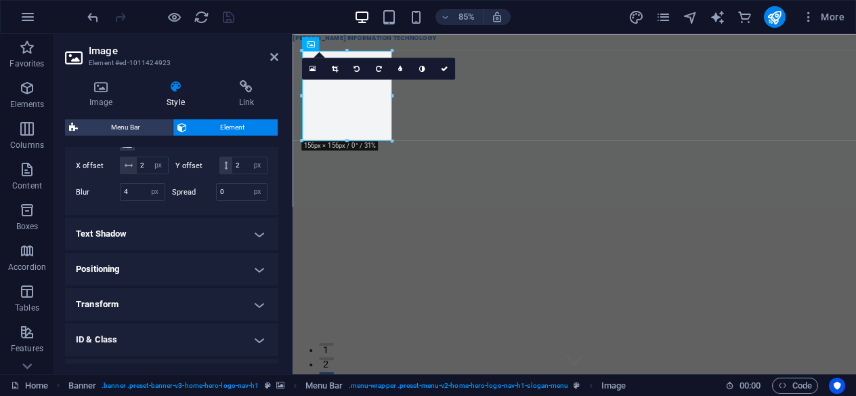
scroll to position [406, 0]
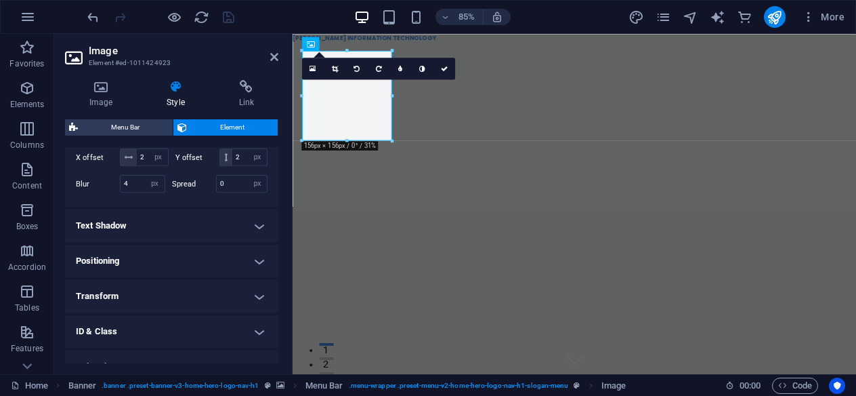
click at [198, 242] on h4 "Text Shadow" at bounding box center [171, 225] width 213 height 33
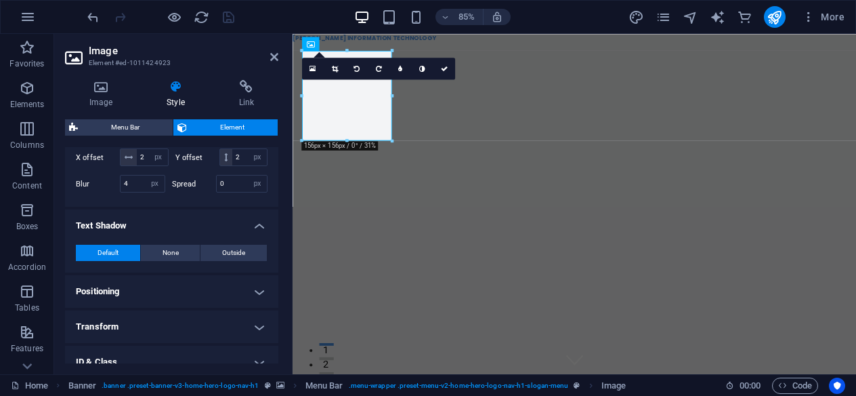
click at [198, 234] on h4 "Text Shadow" at bounding box center [171, 221] width 213 height 24
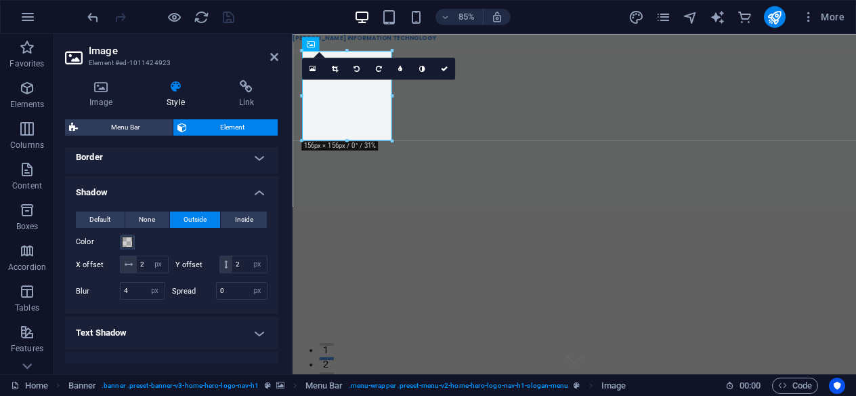
scroll to position [274, 0]
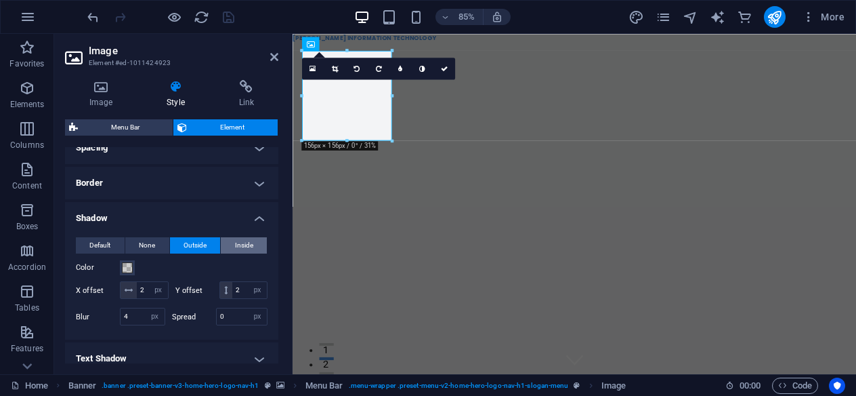
click at [230, 240] on button "Inside" at bounding box center [244, 245] width 46 height 16
click at [228, 21] on icon "save" at bounding box center [229, 17] width 16 height 16
checkbox input "false"
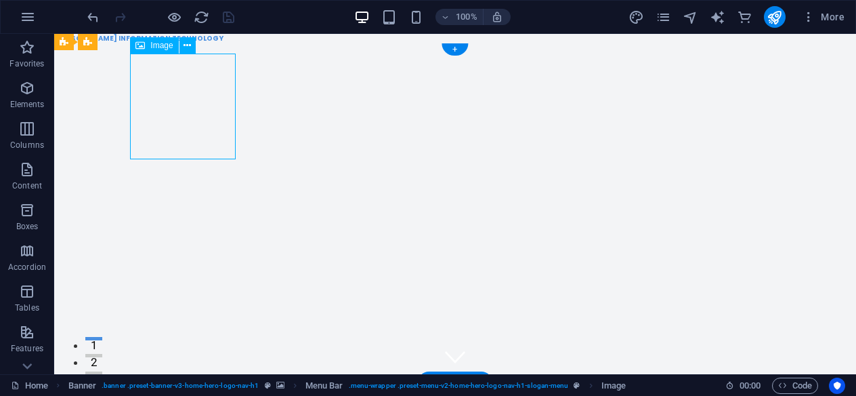
select select "px"
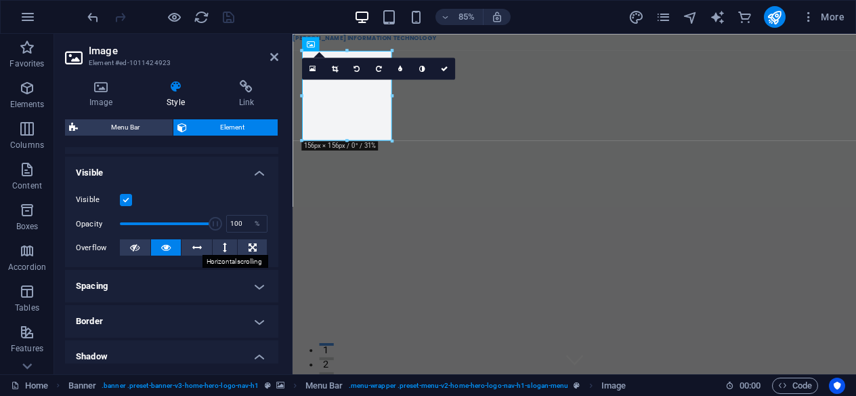
scroll to position [203, 0]
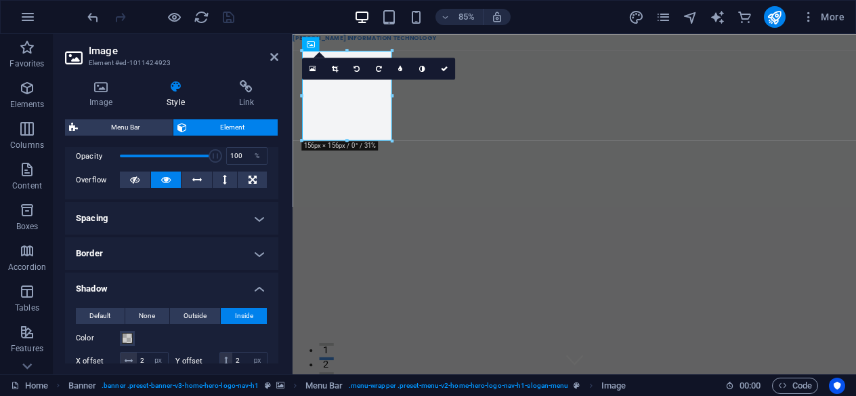
click at [207, 245] on h4 "Border" at bounding box center [171, 253] width 213 height 33
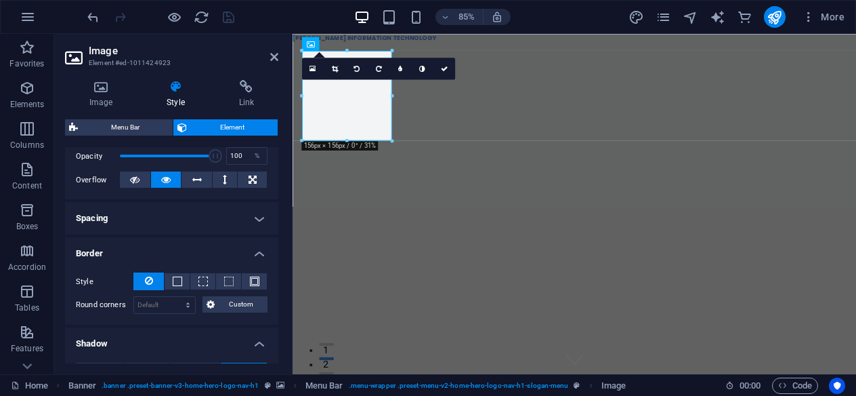
click at [207, 245] on h4 "Border" at bounding box center [171, 249] width 213 height 24
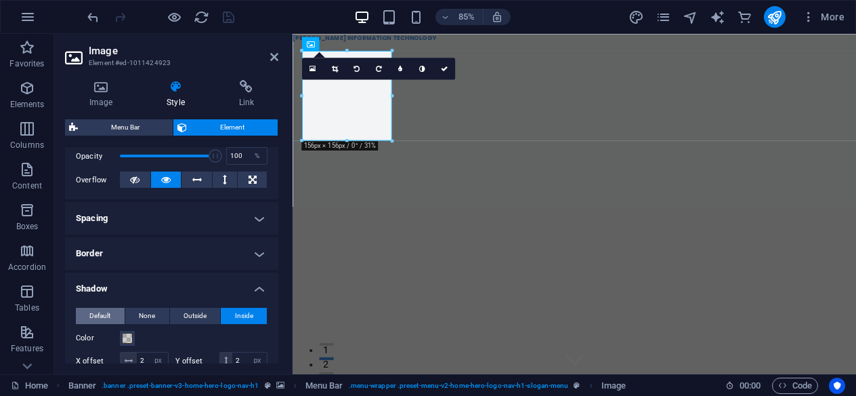
click at [102, 308] on span "Default" at bounding box center [99, 315] width 21 height 16
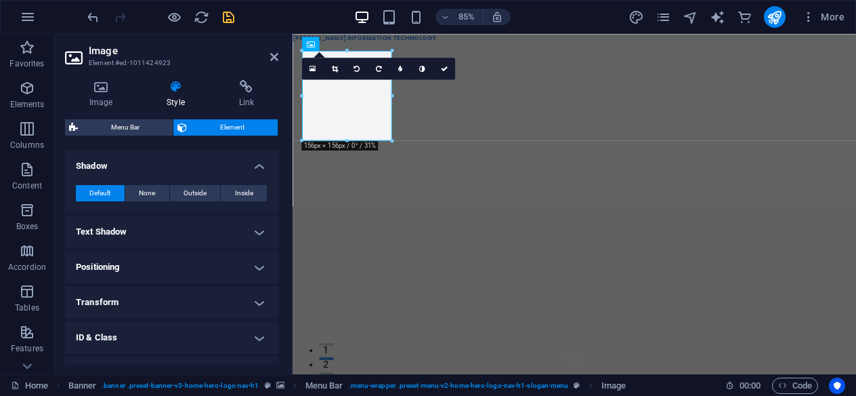
scroll to position [339, 0]
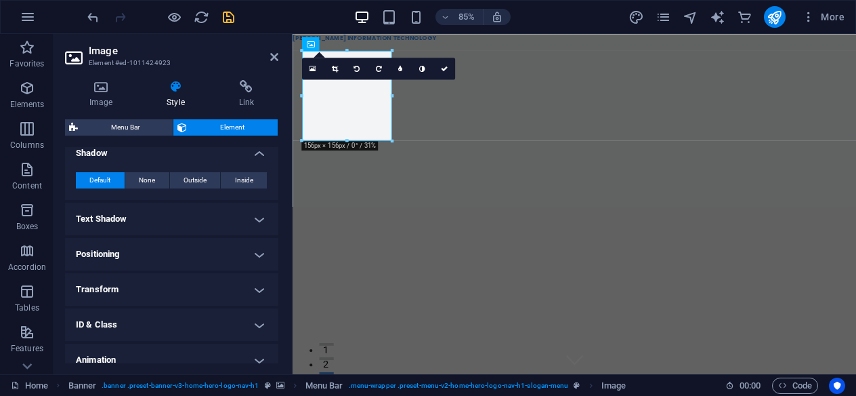
click at [209, 211] on h4 "Text Shadow" at bounding box center [171, 219] width 213 height 33
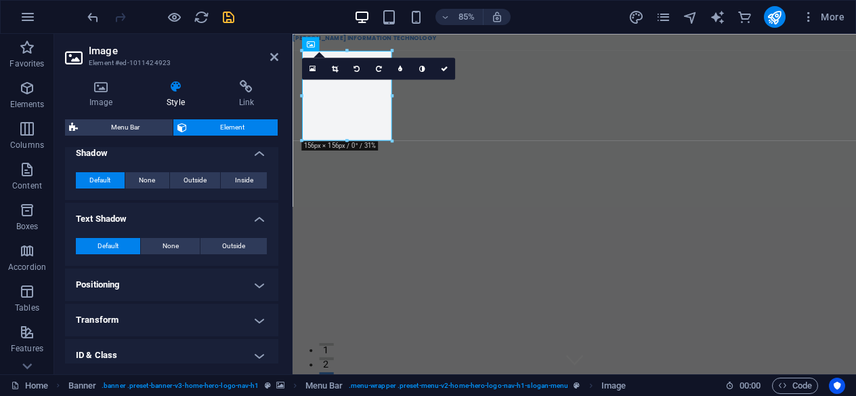
click at [209, 211] on h4 "Text Shadow" at bounding box center [171, 215] width 213 height 24
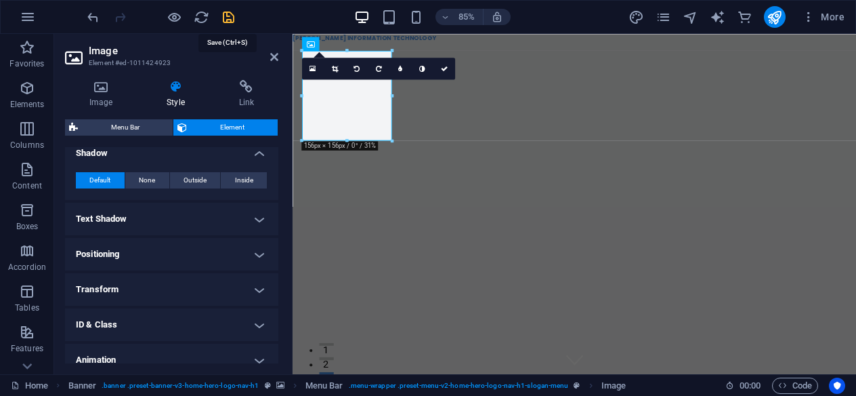
click at [228, 9] on icon "save" at bounding box center [229, 17] width 16 height 16
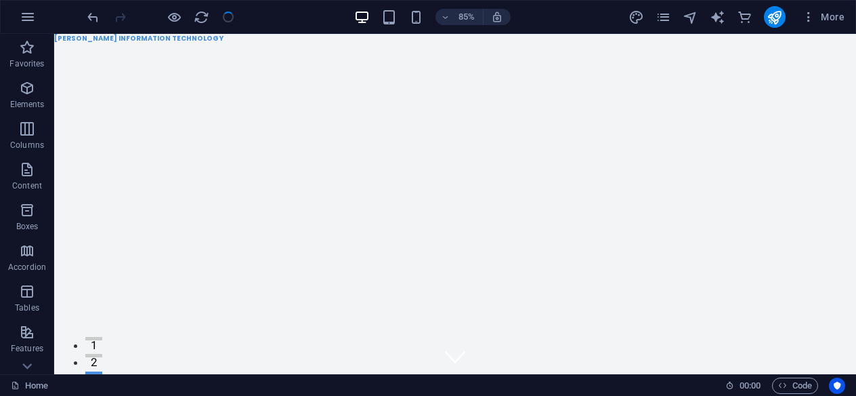
checkbox input "false"
click at [60, 42] on icon at bounding box center [64, 42] width 9 height 16
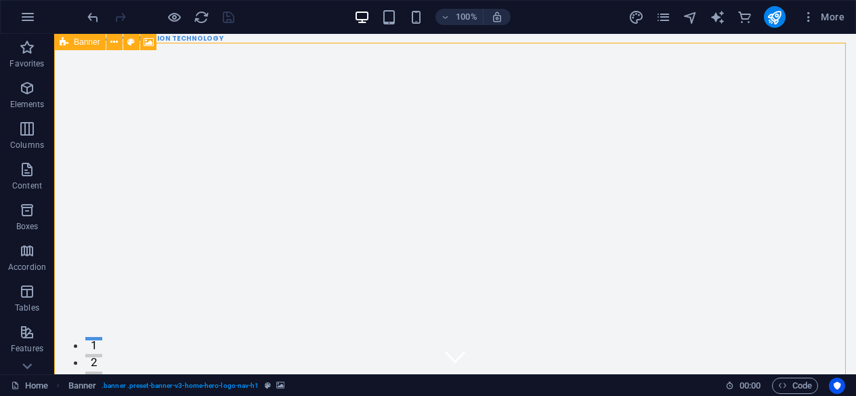
click at [63, 42] on icon at bounding box center [64, 42] width 9 height 16
select select "ms"
select select "s"
select select "progressive"
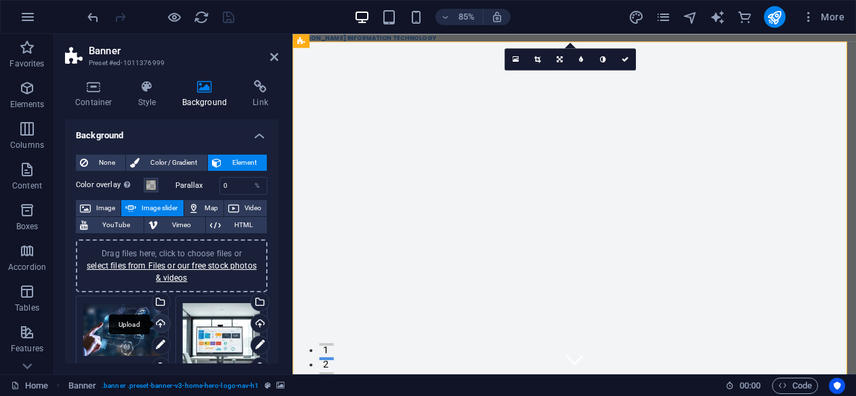
click at [158, 320] on div "Upload" at bounding box center [160, 324] width 20 height 20
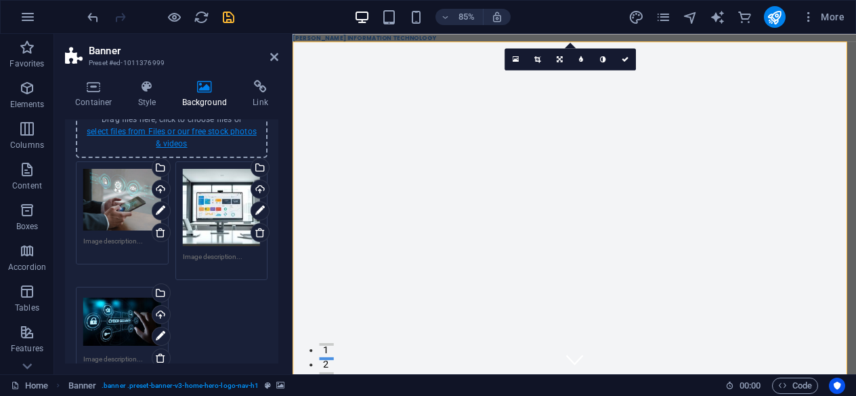
scroll to position [135, 0]
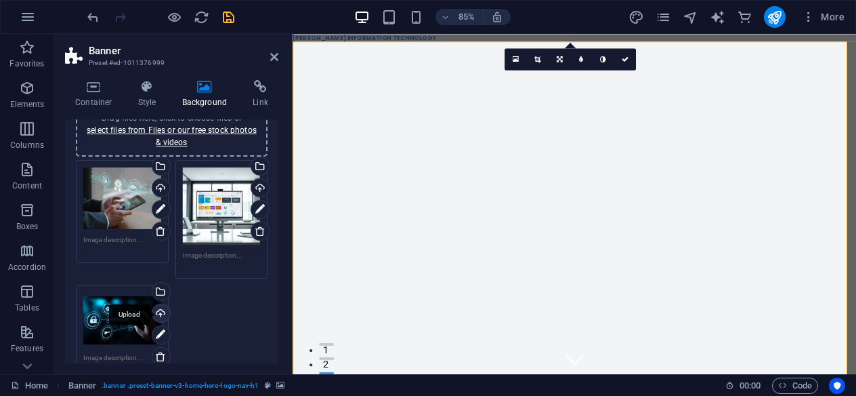
click at [162, 312] on div "Upload" at bounding box center [160, 314] width 20 height 20
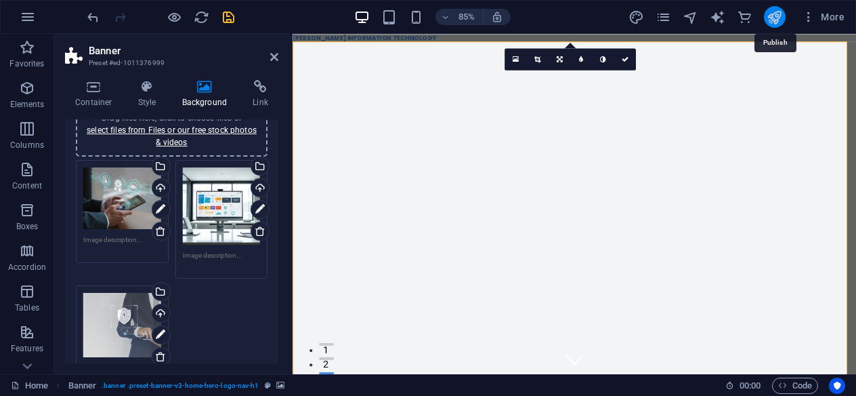
click at [775, 16] on icon "publish" at bounding box center [775, 17] width 16 height 16
checkbox input "false"
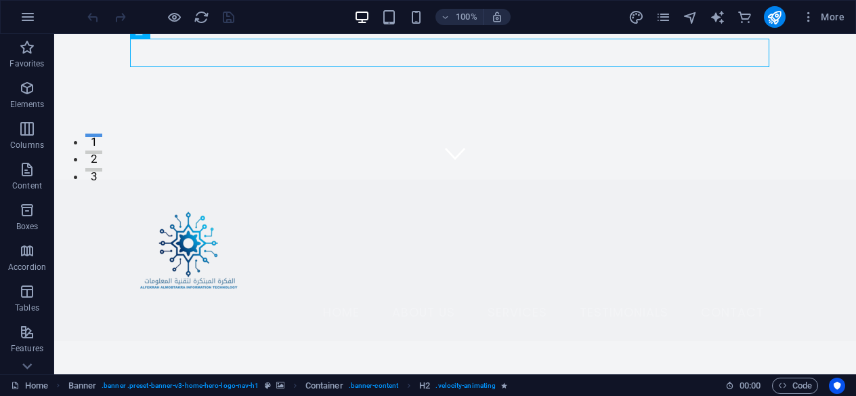
scroll to position [406, 0]
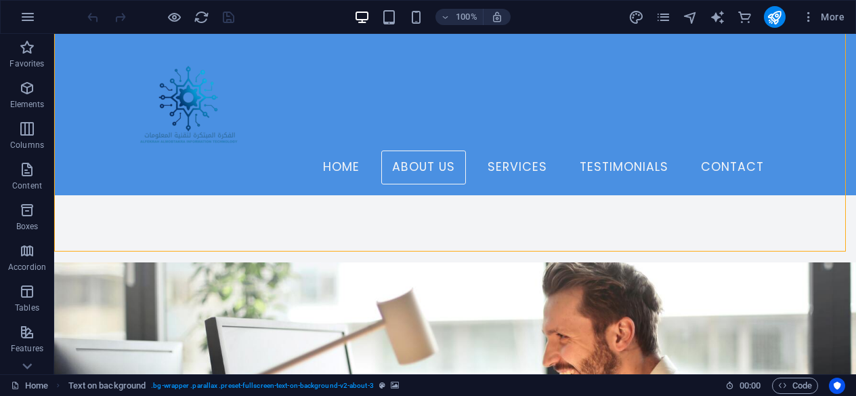
scroll to position [203, 0]
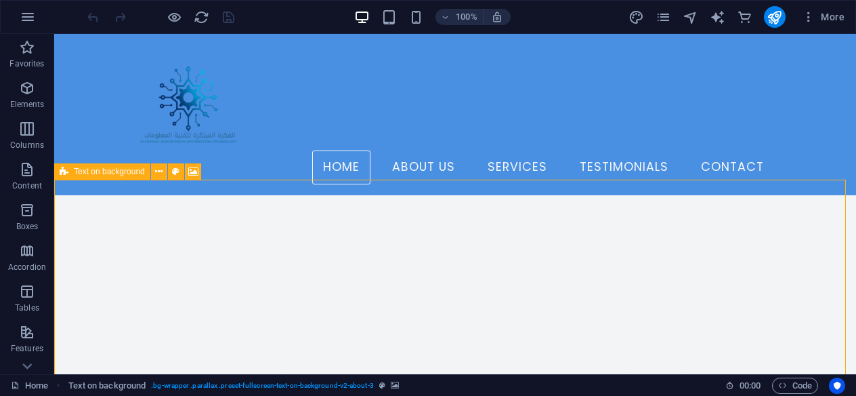
click at [59, 170] on div "Text on background" at bounding box center [102, 171] width 96 height 16
click at [64, 173] on icon at bounding box center [64, 171] width 9 height 16
click at [192, 168] on icon at bounding box center [193, 172] width 10 height 14
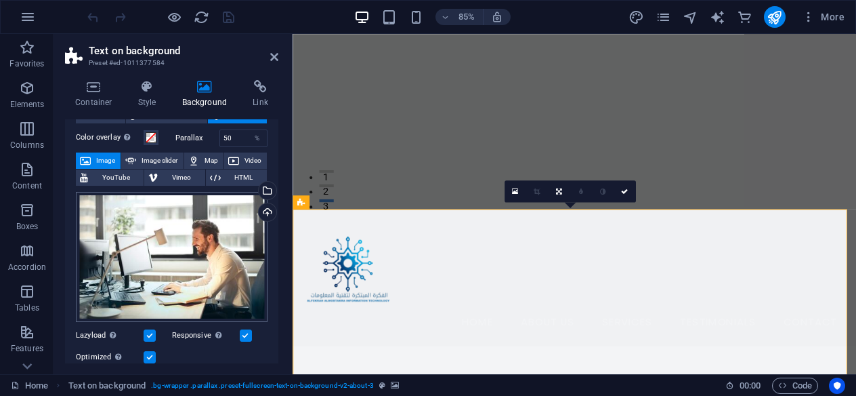
scroll to position [68, 0]
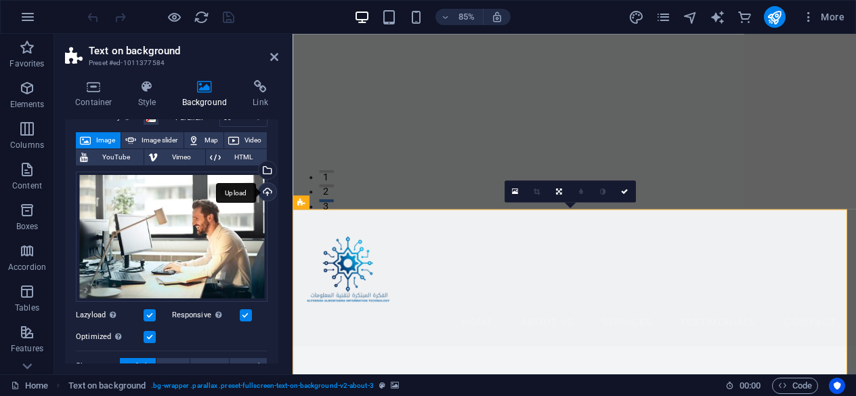
click at [261, 193] on div "Upload" at bounding box center [266, 193] width 20 height 20
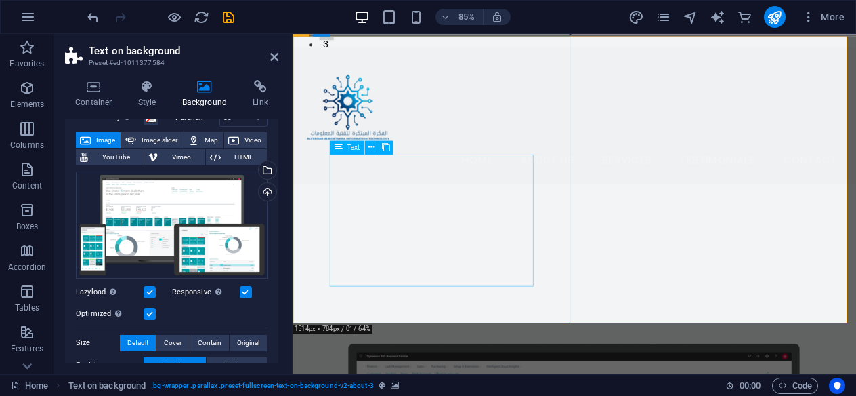
scroll to position [406, 0]
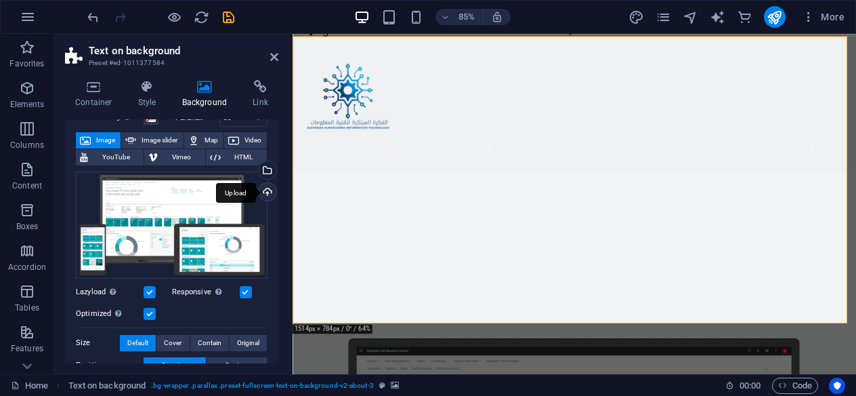
click at [261, 195] on div "Upload" at bounding box center [266, 193] width 20 height 20
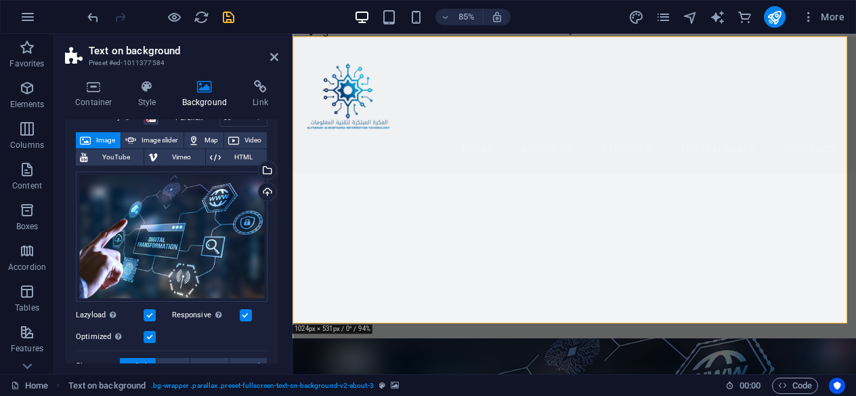
click at [225, 17] on icon "save" at bounding box center [229, 17] width 16 height 16
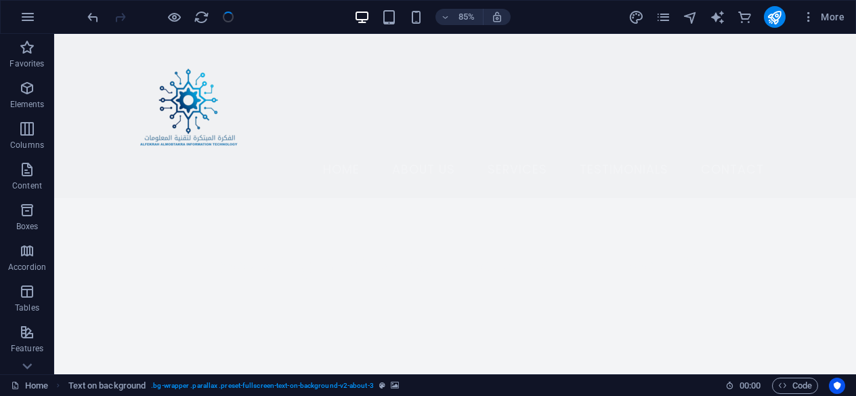
checkbox input "false"
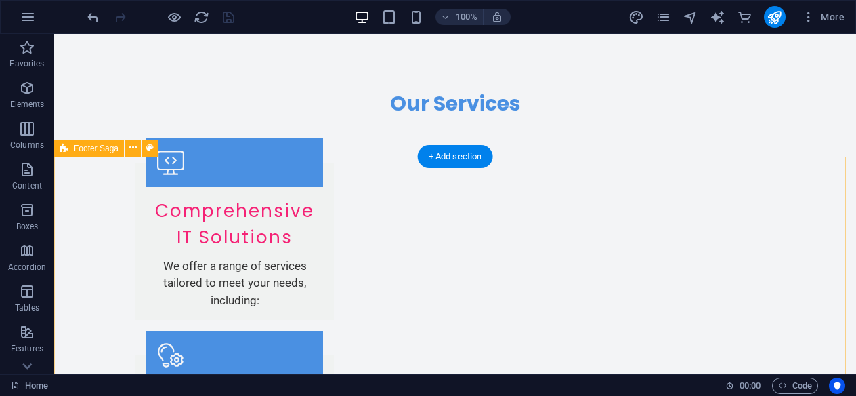
scroll to position [2506, 0]
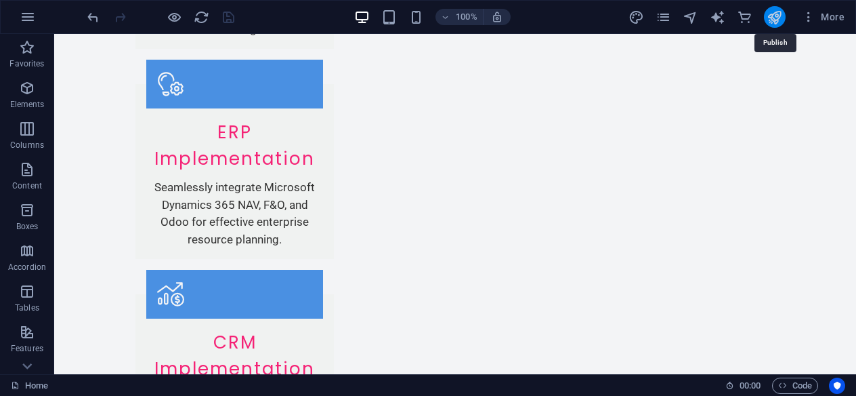
click at [771, 18] on icon "publish" at bounding box center [775, 17] width 16 height 16
